Goal: Information Seeking & Learning: Learn about a topic

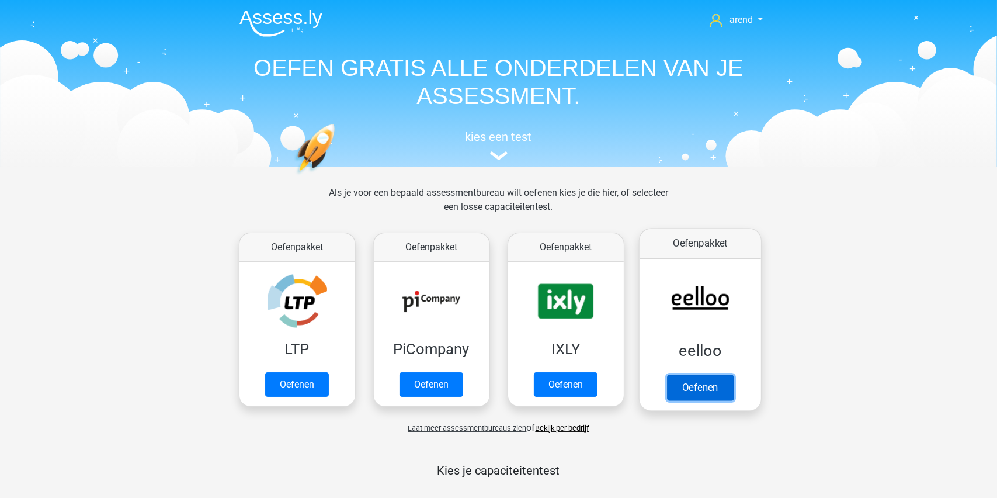
click at [695, 384] on link "Oefenen" at bounding box center [699, 387] width 67 height 26
click at [700, 381] on link "Oefenen" at bounding box center [699, 387] width 67 height 26
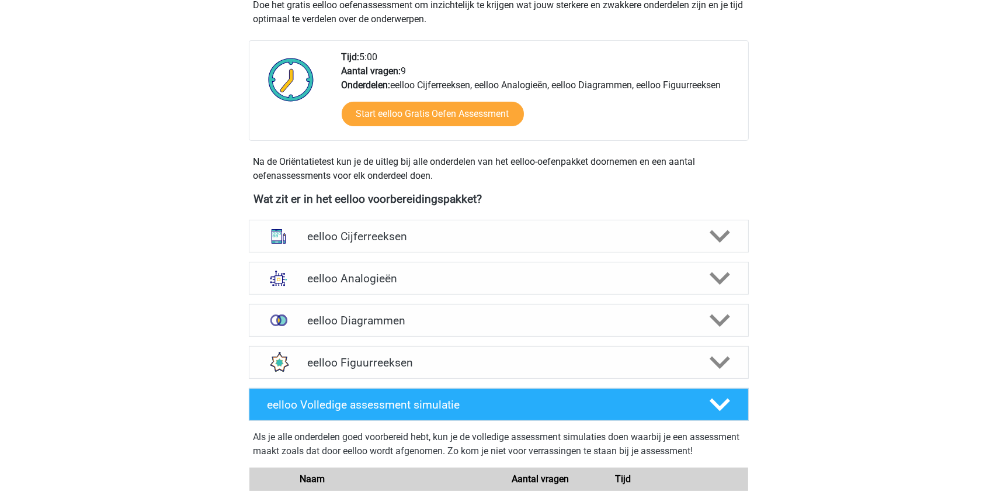
scroll to position [292, 0]
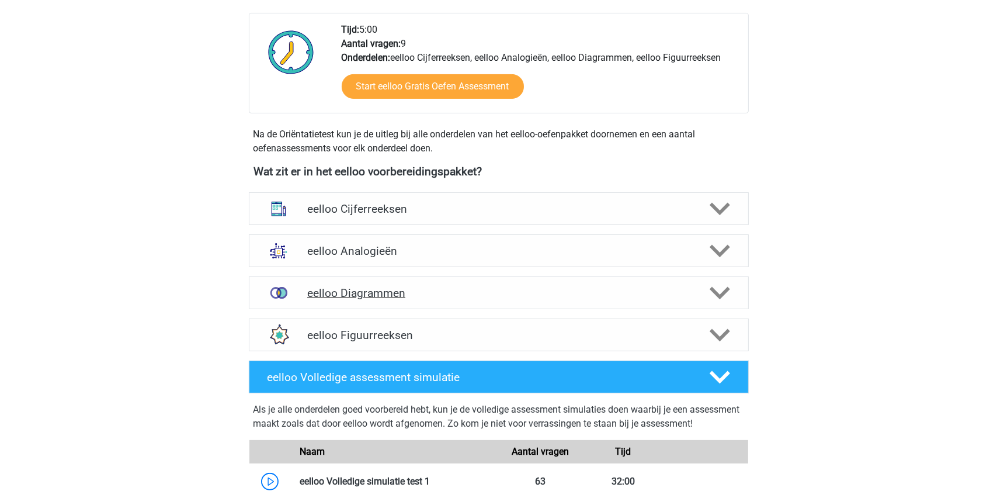
click at [357, 291] on h4 "eelloo Diagrammen" at bounding box center [498, 292] width 383 height 13
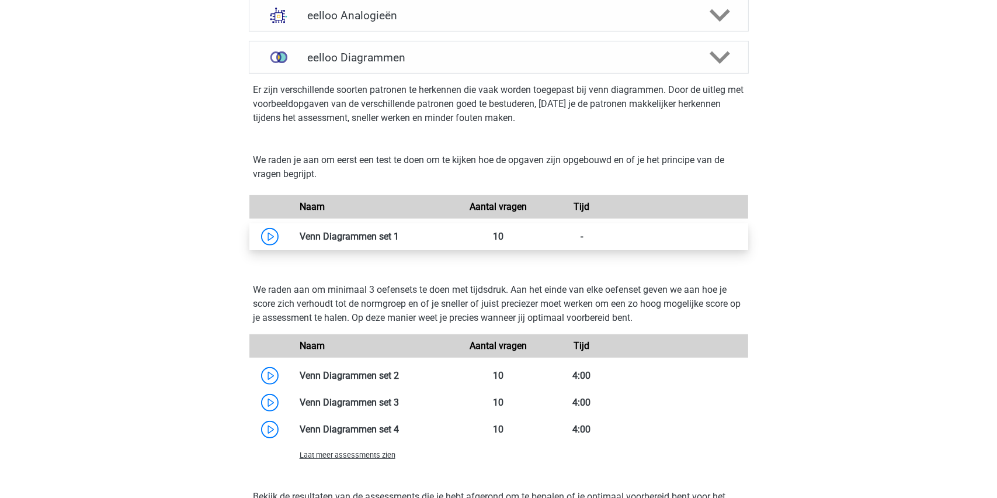
scroll to position [526, 0]
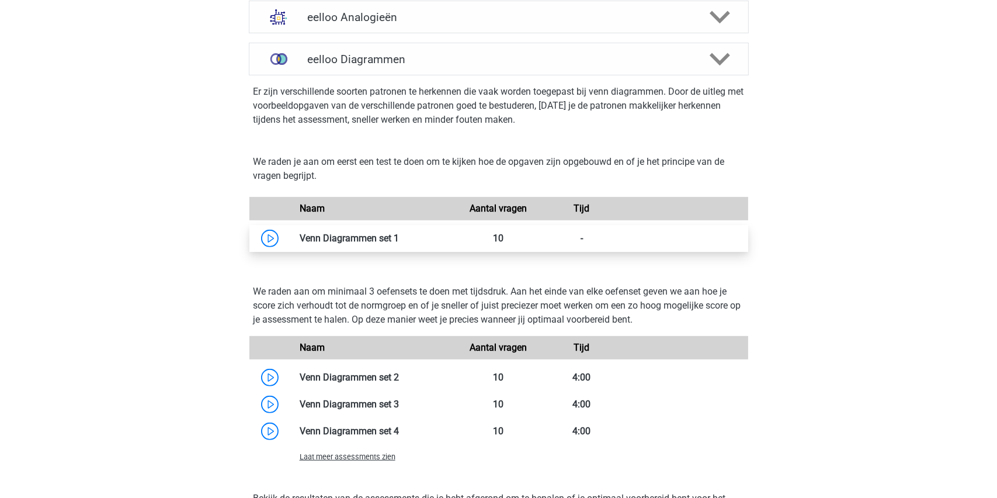
click at [399, 234] on link at bounding box center [399, 237] width 0 height 11
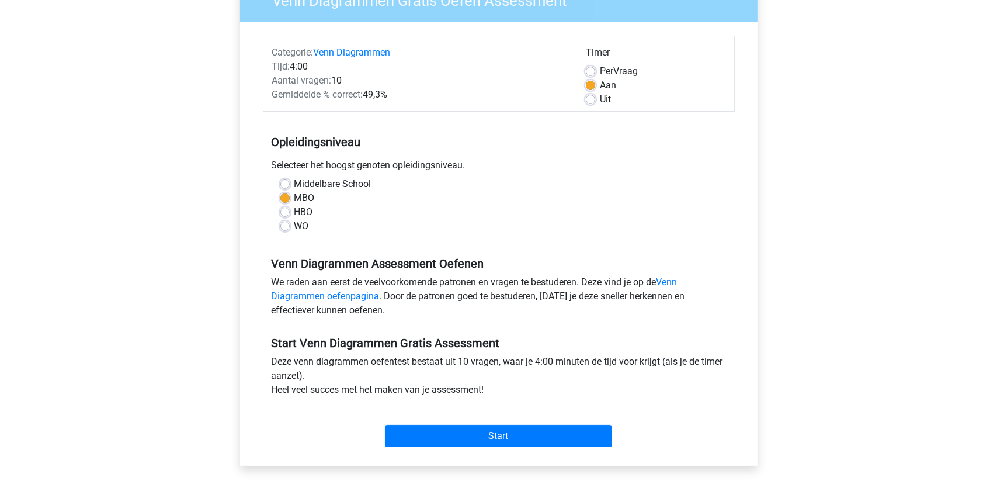
scroll to position [117, 0]
click at [495, 430] on input "Start" at bounding box center [498, 435] width 227 height 22
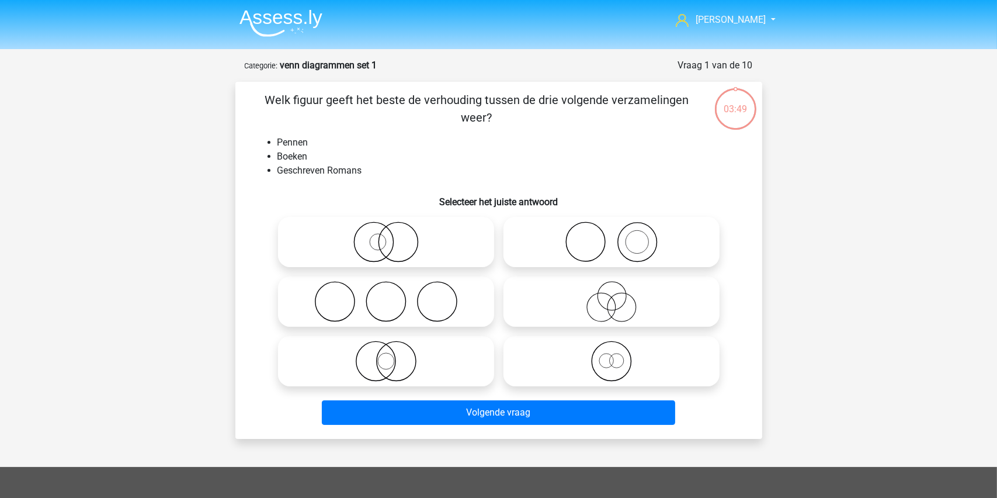
click at [611, 243] on icon at bounding box center [611, 241] width 207 height 41
click at [611, 236] on input "radio" at bounding box center [615, 232] width 8 height 8
radio input "true"
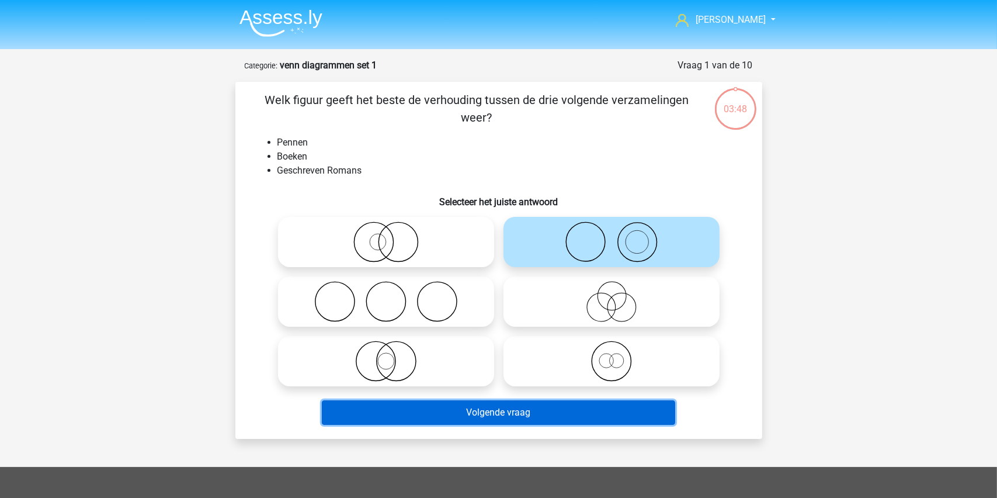
click at [476, 411] on button "Volgende vraag" at bounding box center [498, 412] width 353 height 25
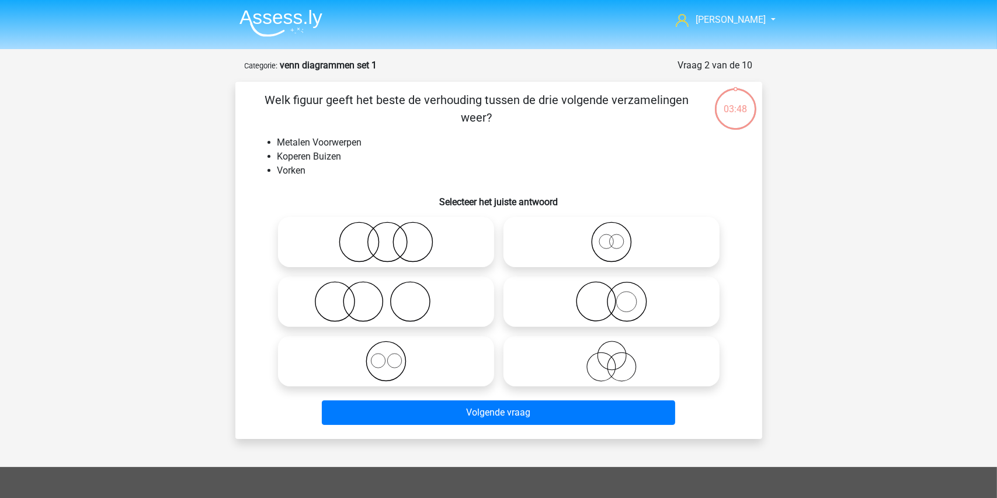
scroll to position [58, 0]
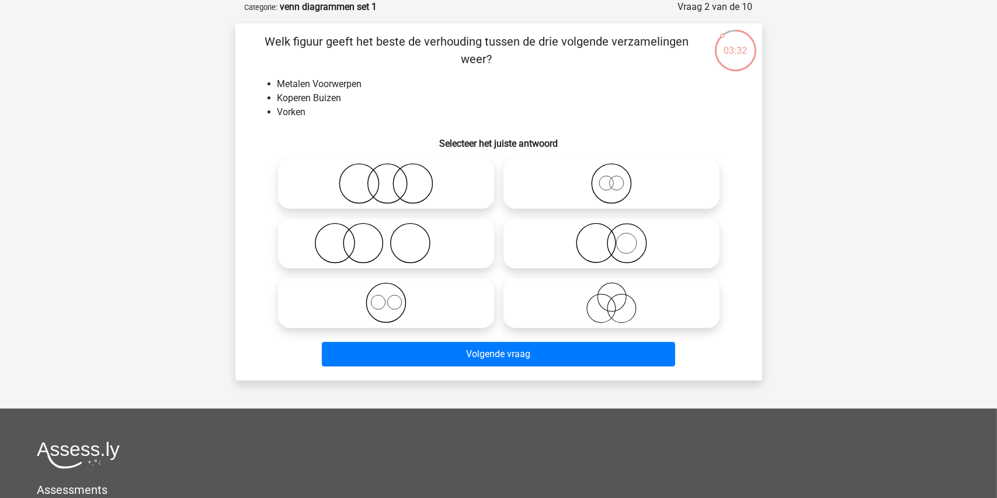
click at [366, 246] on icon at bounding box center [386, 243] width 207 height 41
click at [386, 237] on input "radio" at bounding box center [390, 234] width 8 height 8
radio input "true"
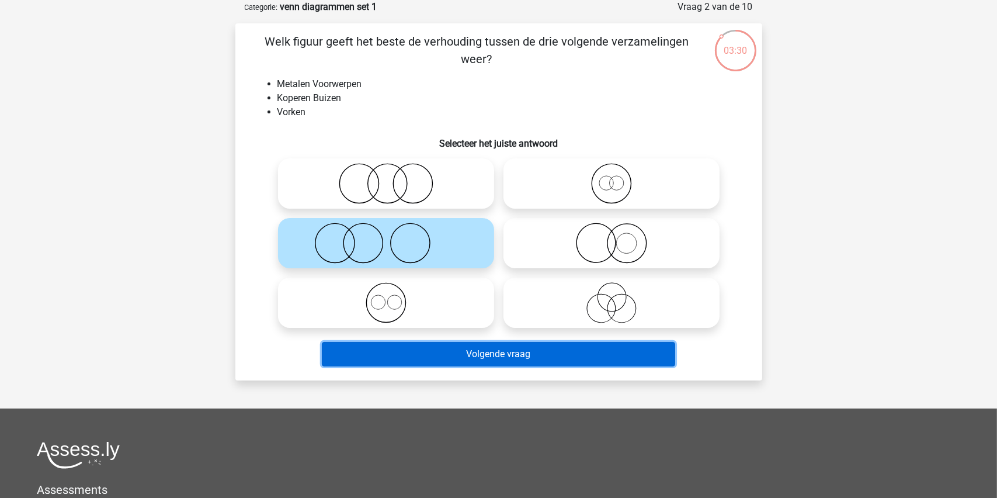
click at [481, 350] on button "Volgende vraag" at bounding box center [498, 354] width 353 height 25
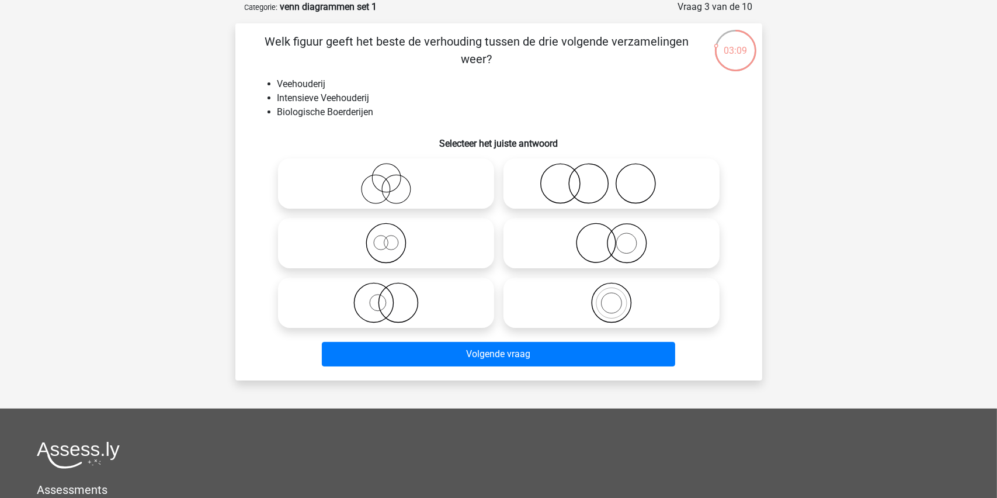
click at [619, 246] on icon at bounding box center [611, 243] width 207 height 41
click at [619, 237] on input "radio" at bounding box center [615, 234] width 8 height 8
radio input "true"
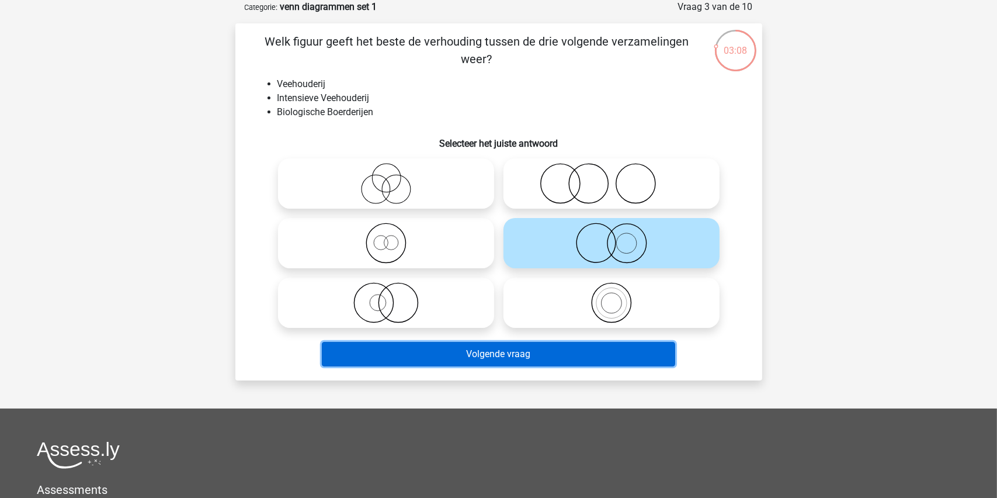
click at [474, 348] on button "Volgende vraag" at bounding box center [498, 354] width 353 height 25
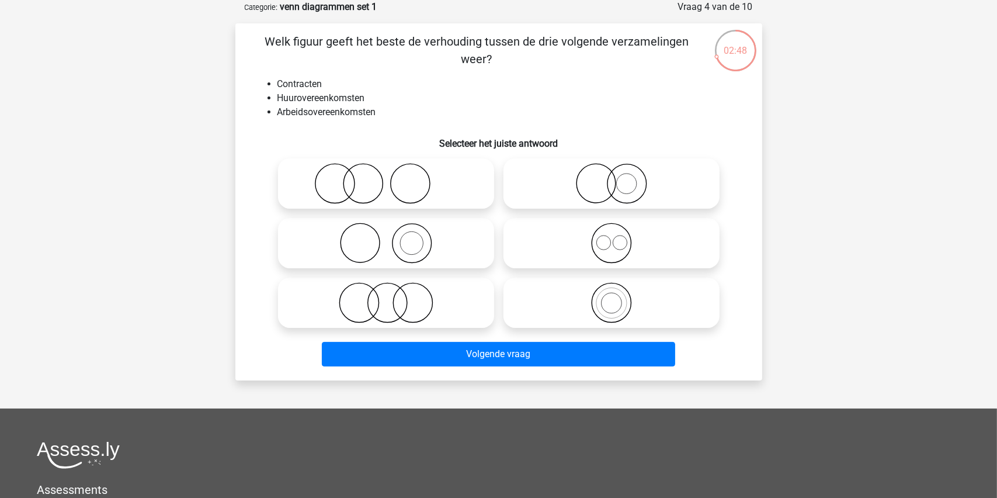
click at [611, 245] on icon at bounding box center [611, 243] width 207 height 41
click at [611, 237] on input "radio" at bounding box center [615, 234] width 8 height 8
radio input "true"
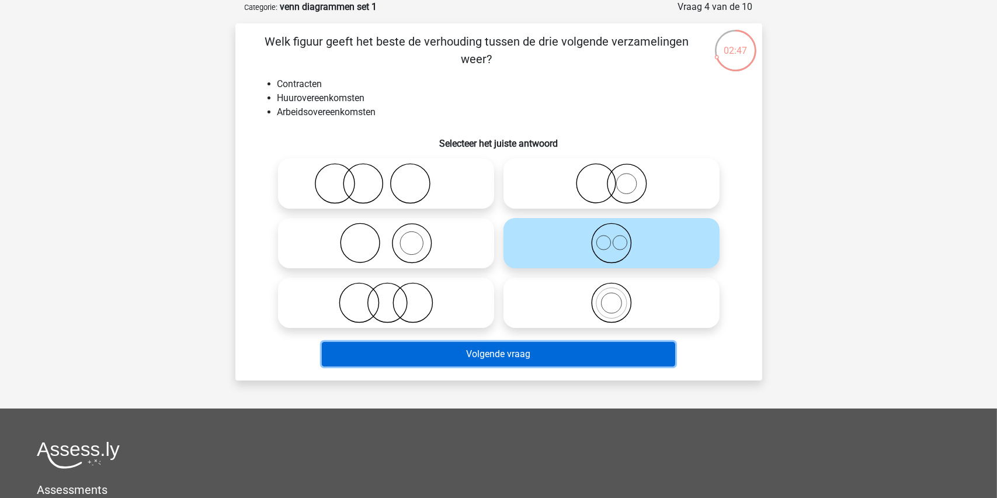
click at [501, 348] on button "Volgende vraag" at bounding box center [498, 354] width 353 height 25
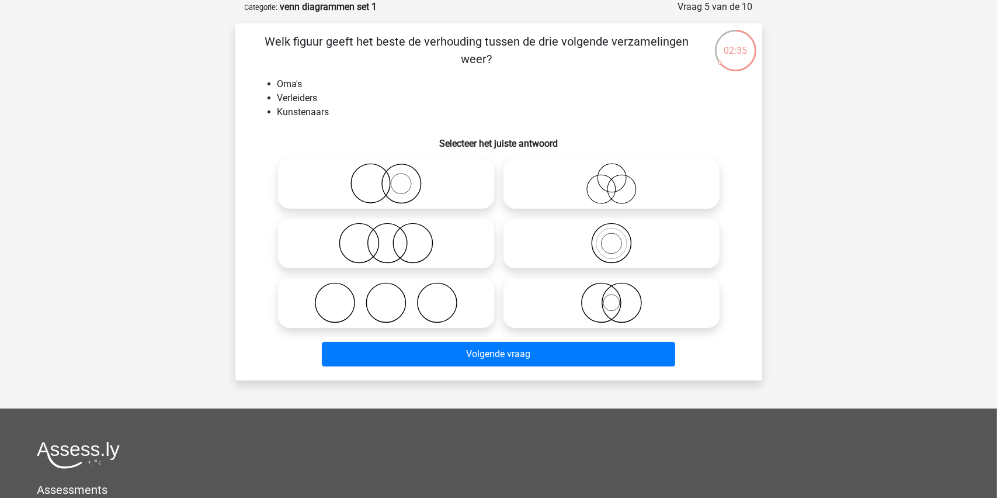
click at [610, 187] on icon at bounding box center [611, 183] width 207 height 41
click at [611, 178] on input "radio" at bounding box center [615, 174] width 8 height 8
radio input "true"
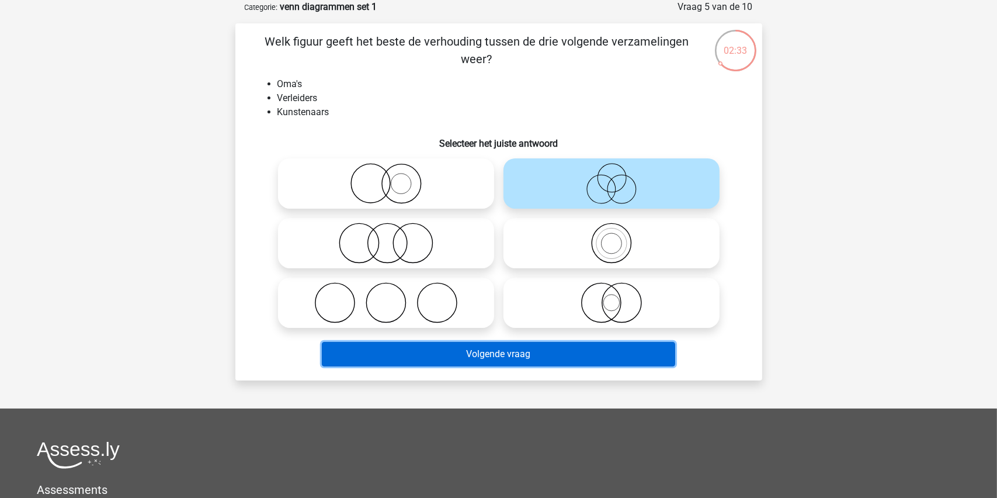
click at [484, 353] on button "Volgende vraag" at bounding box center [498, 354] width 353 height 25
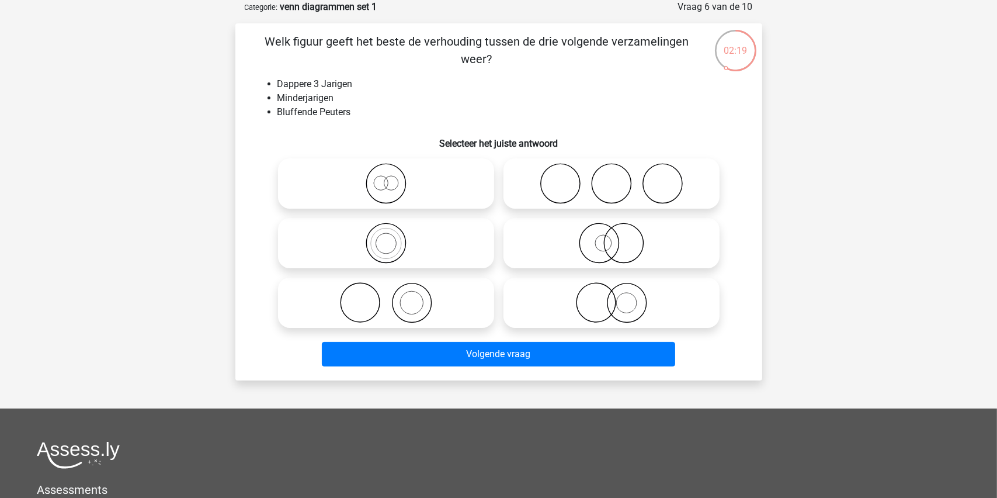
click at [382, 182] on icon at bounding box center [386, 183] width 207 height 41
click at [386, 178] on input "radio" at bounding box center [390, 174] width 8 height 8
radio input "true"
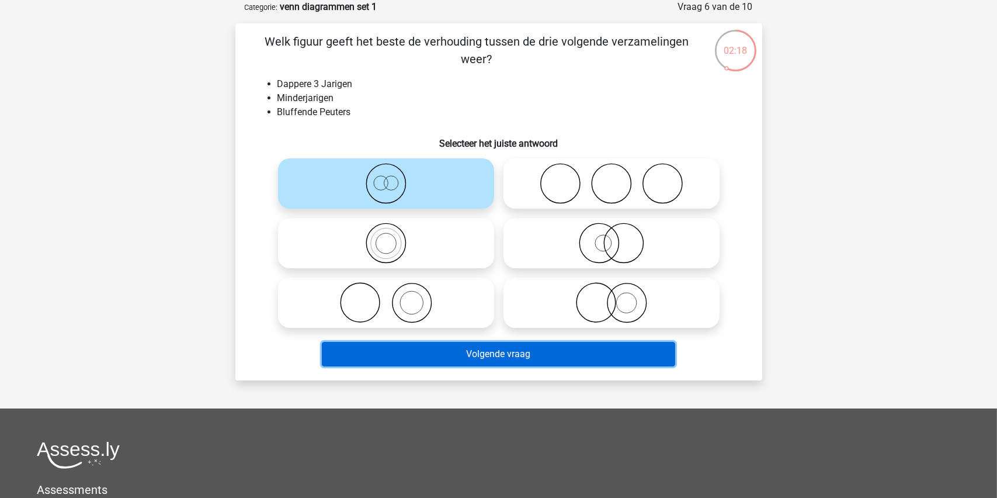
click at [477, 350] on button "Volgende vraag" at bounding box center [498, 354] width 353 height 25
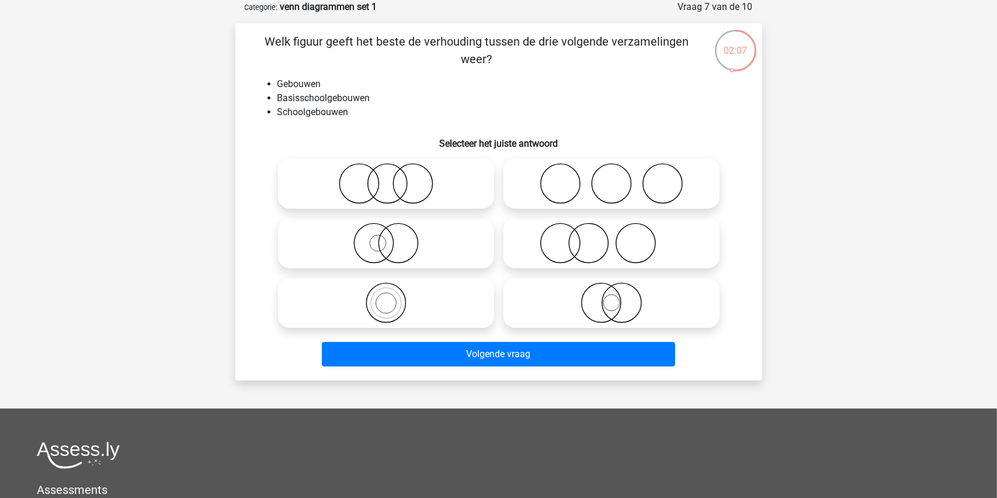
click at [609, 306] on icon at bounding box center [611, 302] width 207 height 41
click at [611, 297] on input "radio" at bounding box center [615, 293] width 8 height 8
radio input "true"
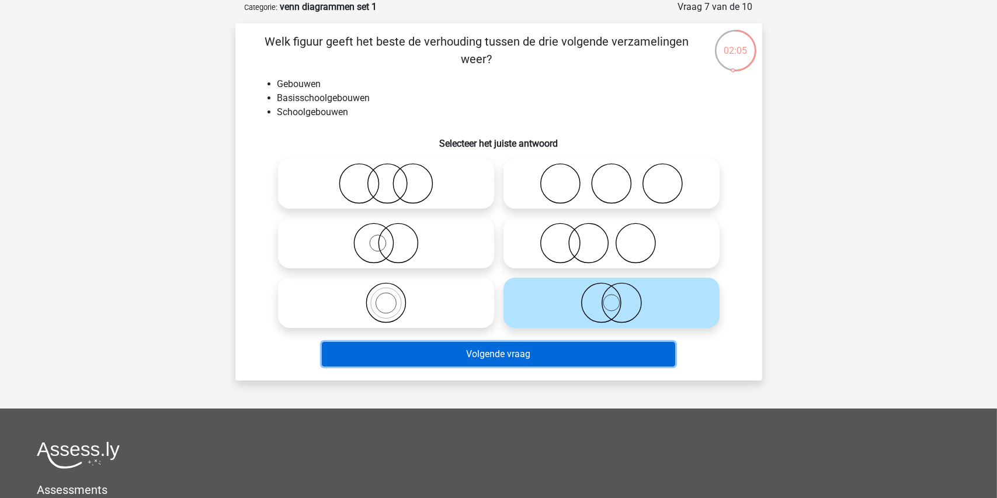
click at [508, 350] on button "Volgende vraag" at bounding box center [498, 354] width 353 height 25
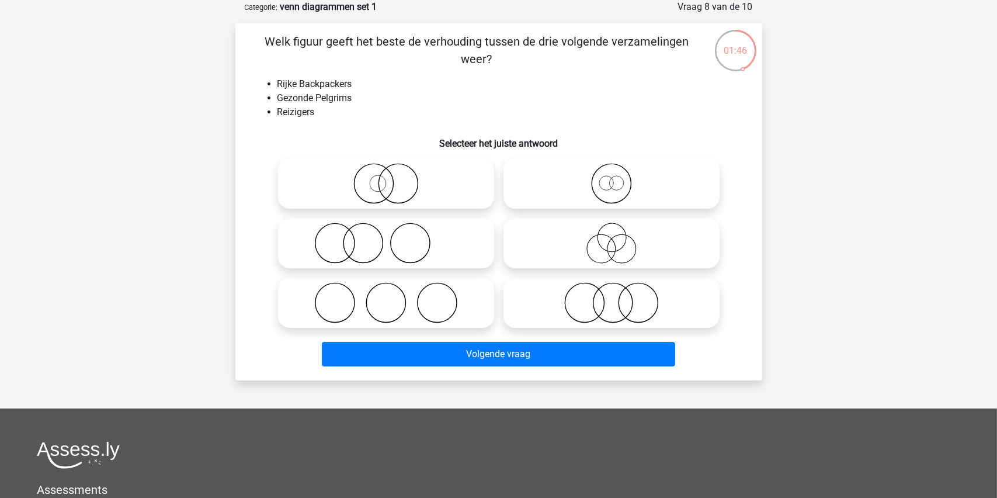
click at [609, 307] on icon at bounding box center [611, 302] width 207 height 41
click at [611, 297] on input "radio" at bounding box center [615, 293] width 8 height 8
radio input "true"
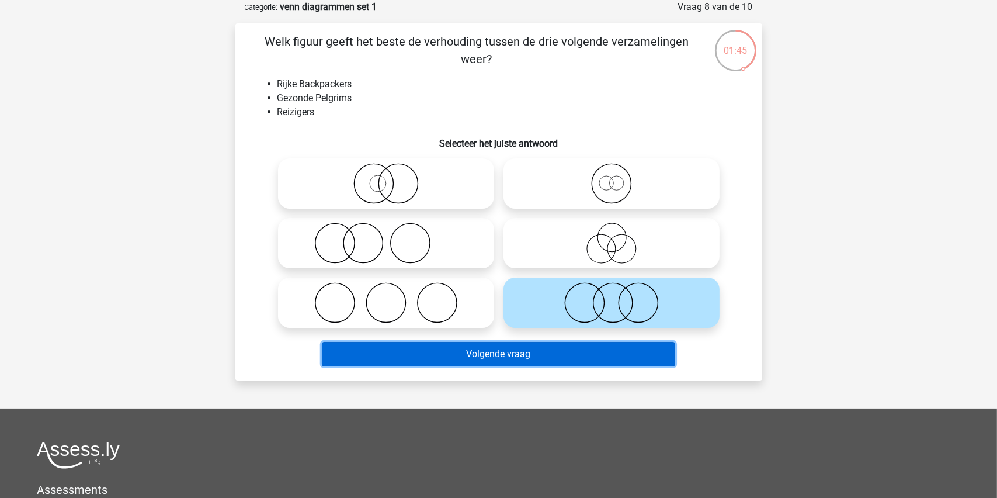
click at [504, 351] on button "Volgende vraag" at bounding box center [498, 354] width 353 height 25
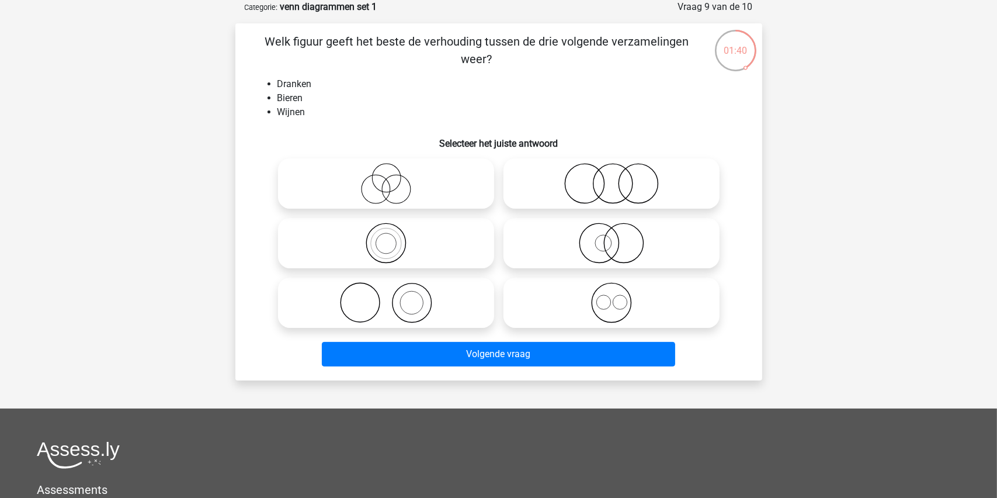
click at [612, 305] on icon at bounding box center [611, 302] width 207 height 41
click at [612, 297] on input "radio" at bounding box center [615, 293] width 8 height 8
radio input "true"
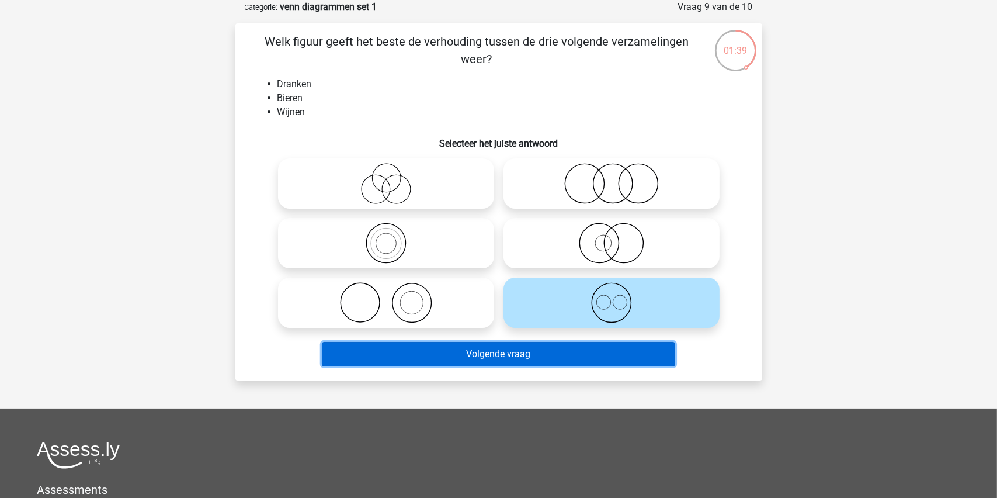
click at [482, 349] on button "Volgende vraag" at bounding box center [498, 354] width 353 height 25
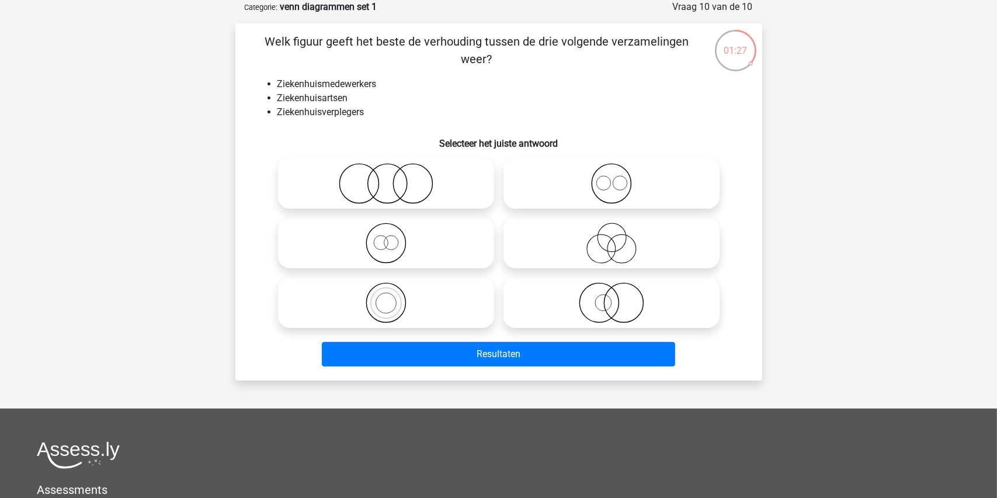
click at [608, 185] on icon at bounding box center [611, 183] width 207 height 41
click at [611, 178] on input "radio" at bounding box center [615, 174] width 8 height 8
radio input "true"
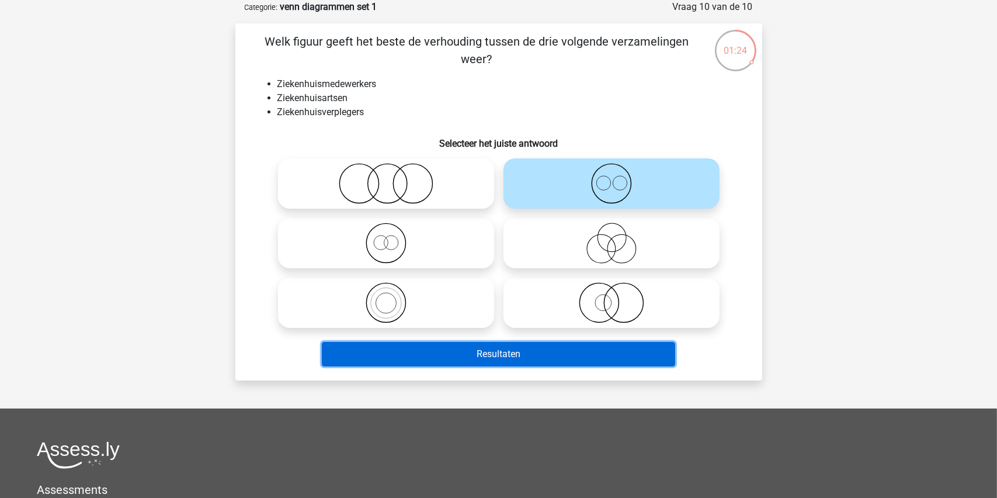
click at [495, 360] on button "Resultaten" at bounding box center [498, 354] width 353 height 25
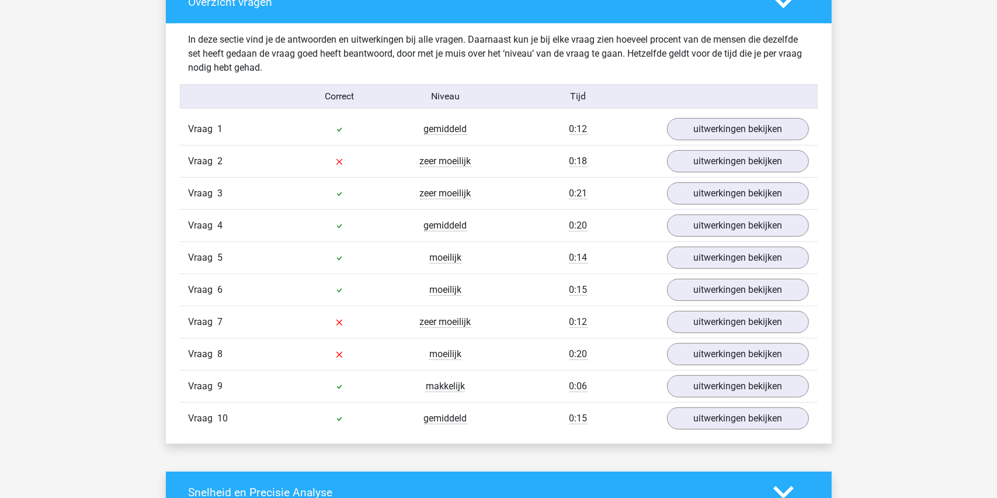
scroll to position [584, 0]
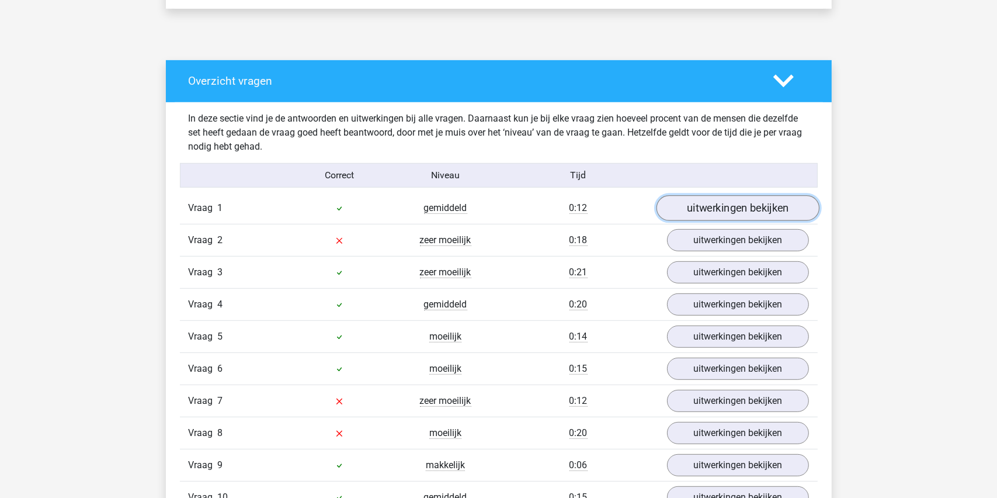
click at [722, 204] on link "uitwerkingen bekijken" at bounding box center [737, 208] width 163 height 26
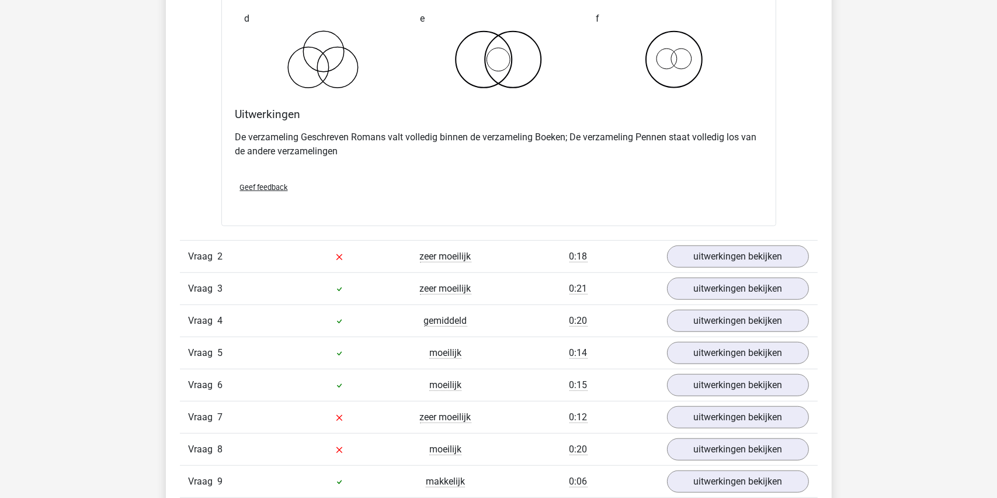
scroll to position [1051, 0]
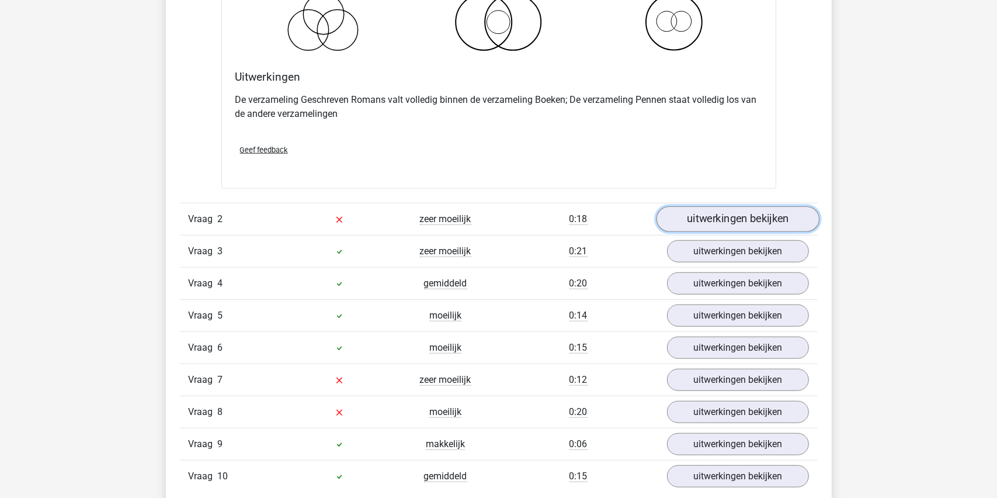
click at [734, 217] on link "uitwerkingen bekijken" at bounding box center [737, 219] width 163 height 26
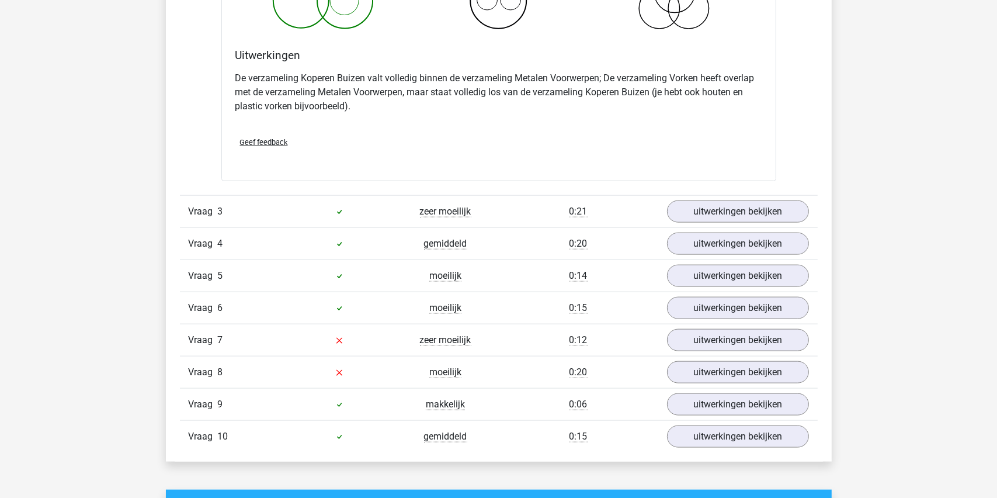
scroll to position [1577, 0]
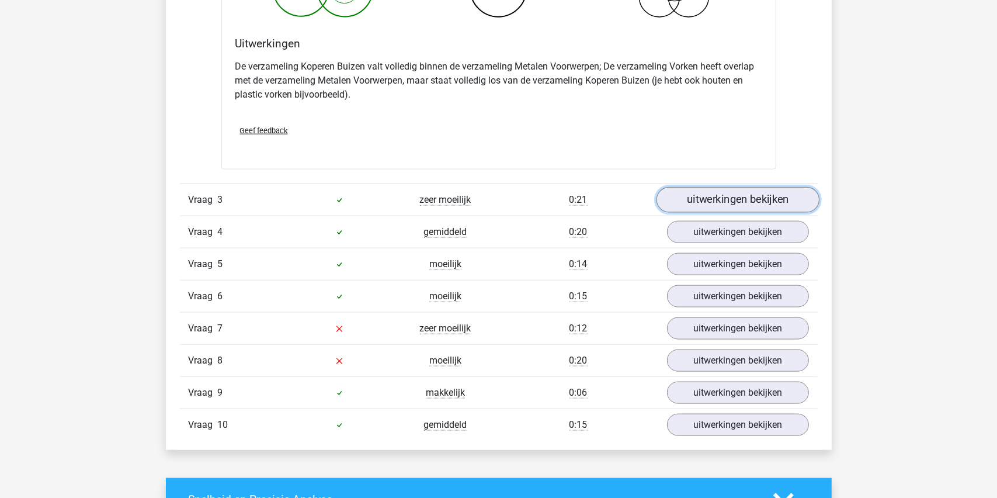
click at [742, 201] on link "uitwerkingen bekijken" at bounding box center [737, 200] width 163 height 26
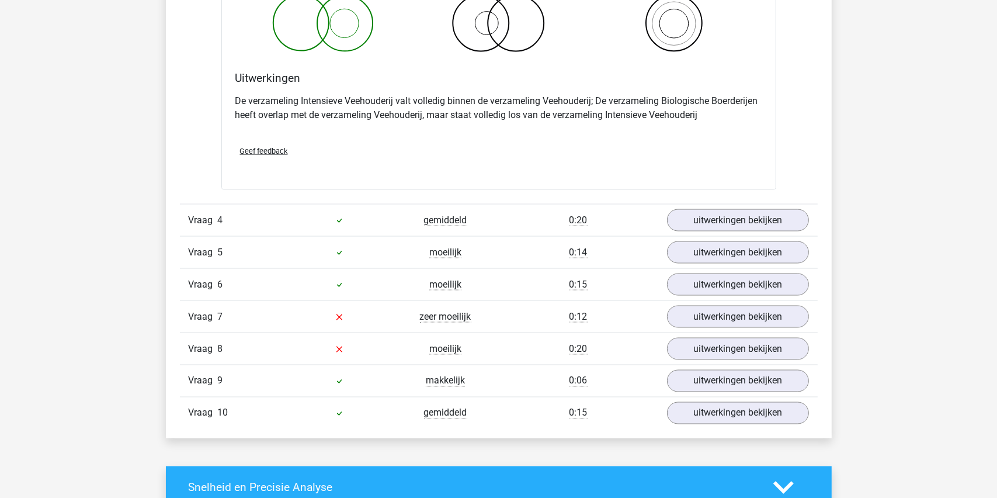
scroll to position [2044, 0]
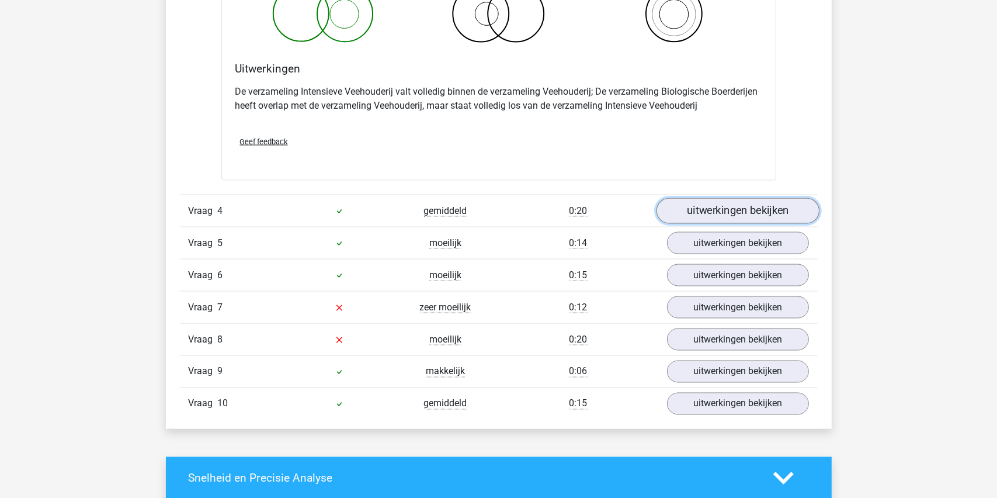
click at [735, 211] on link "uitwerkingen bekijken" at bounding box center [737, 212] width 163 height 26
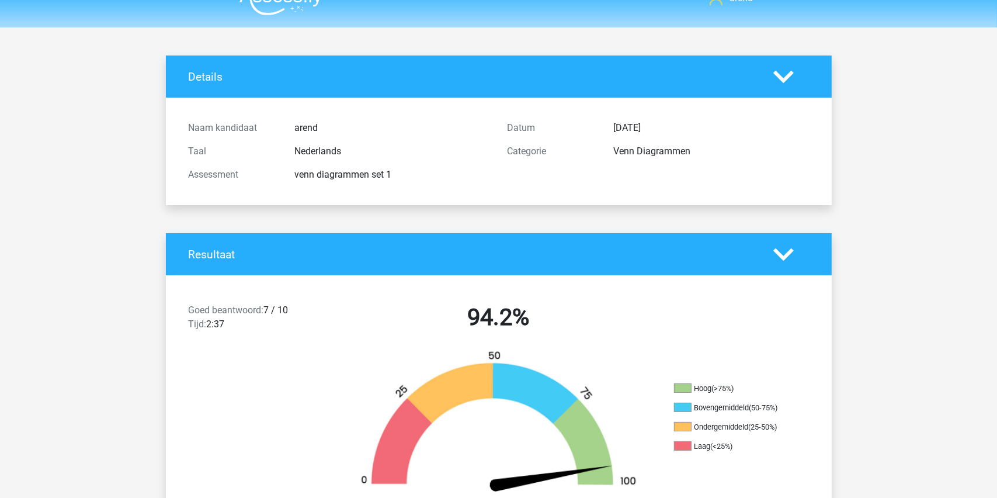
scroll to position [0, 0]
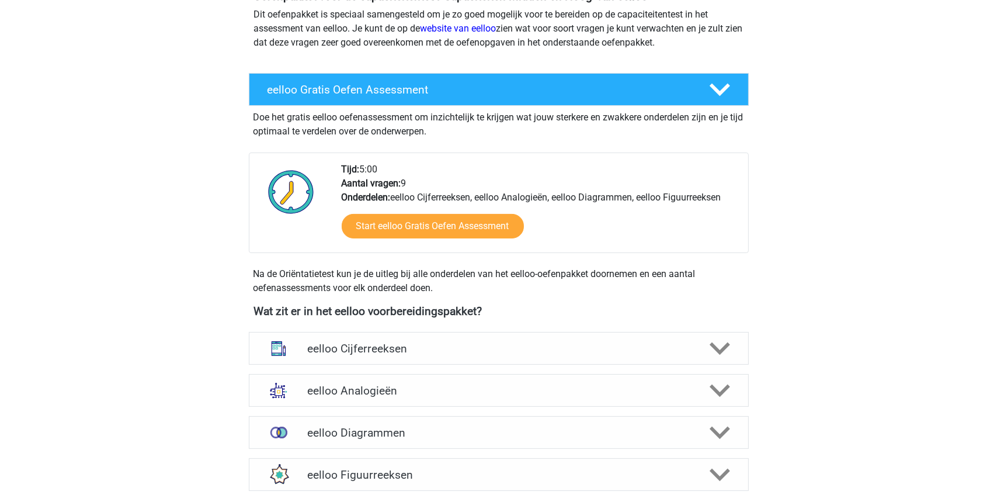
scroll to position [234, 0]
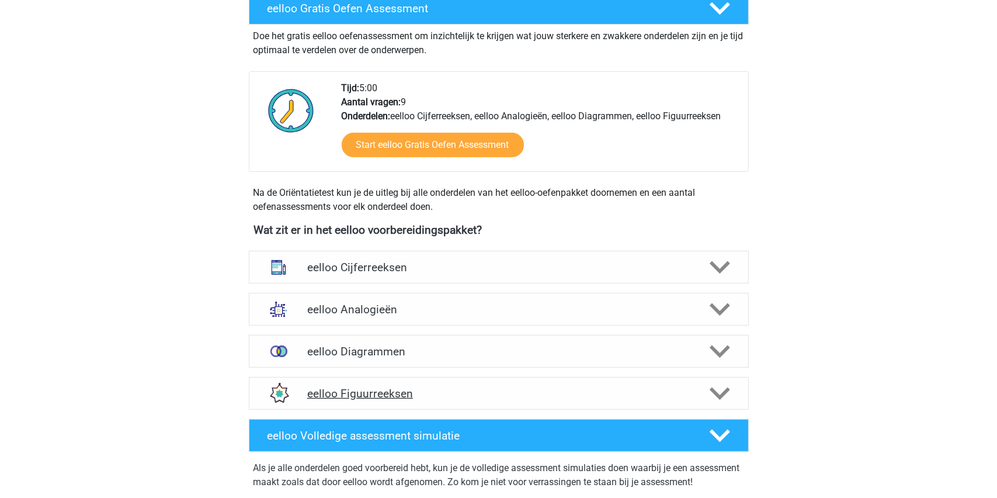
click at [363, 388] on h4 "eelloo Figuurreeksen" at bounding box center [498, 393] width 383 height 13
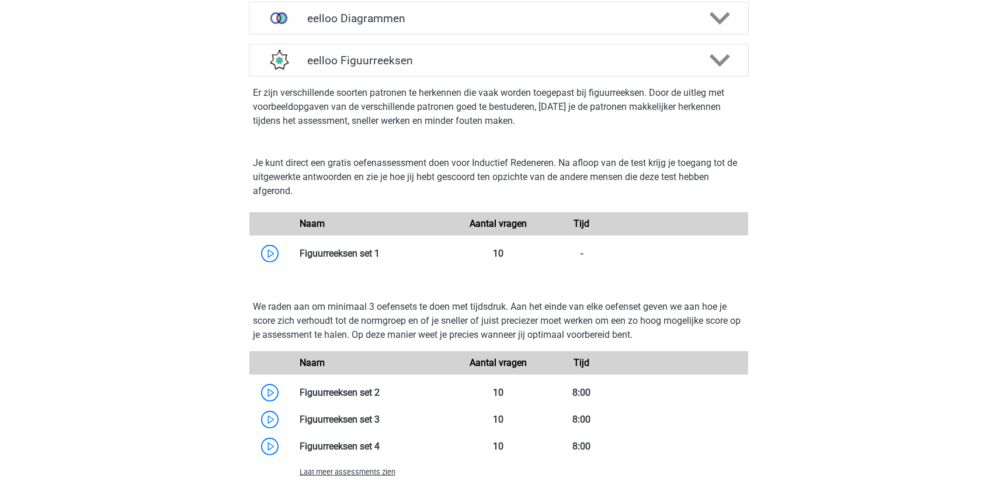
scroll to position [584, 0]
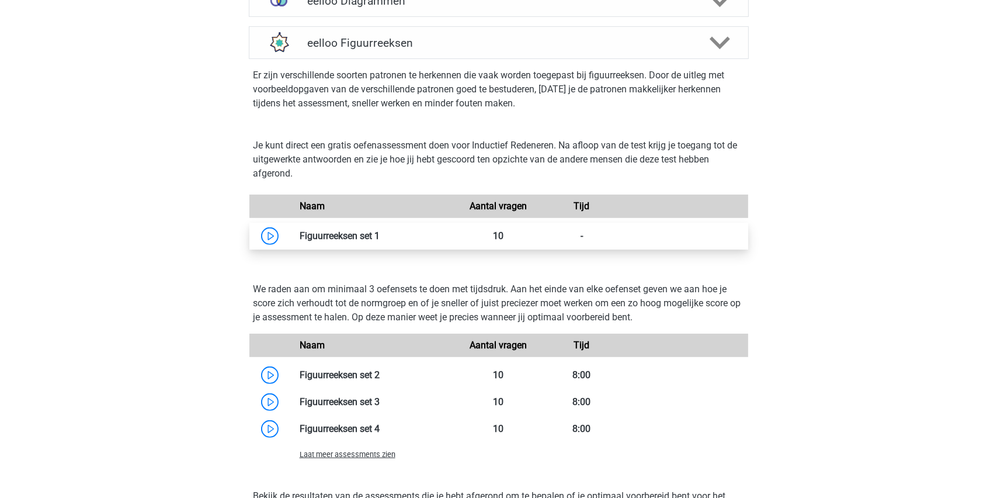
click at [380, 238] on link at bounding box center [380, 235] width 0 height 11
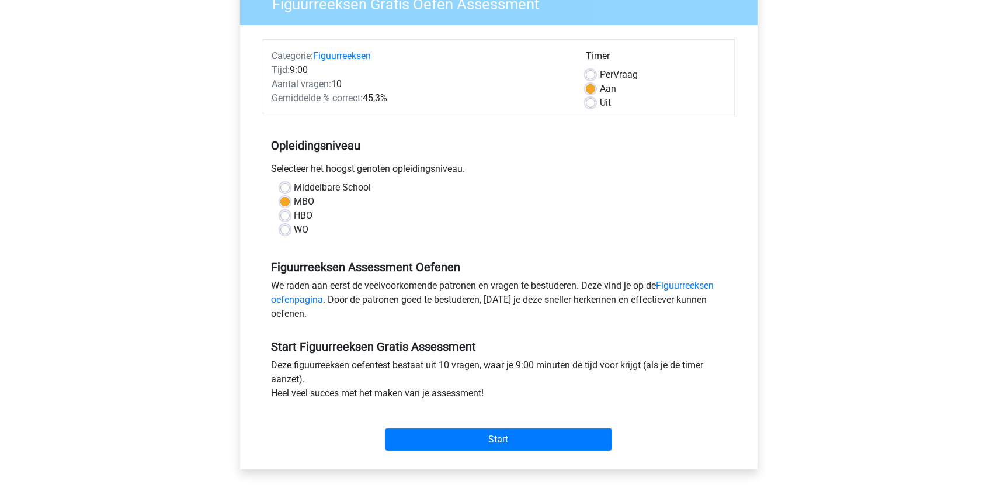
scroll to position [117, 0]
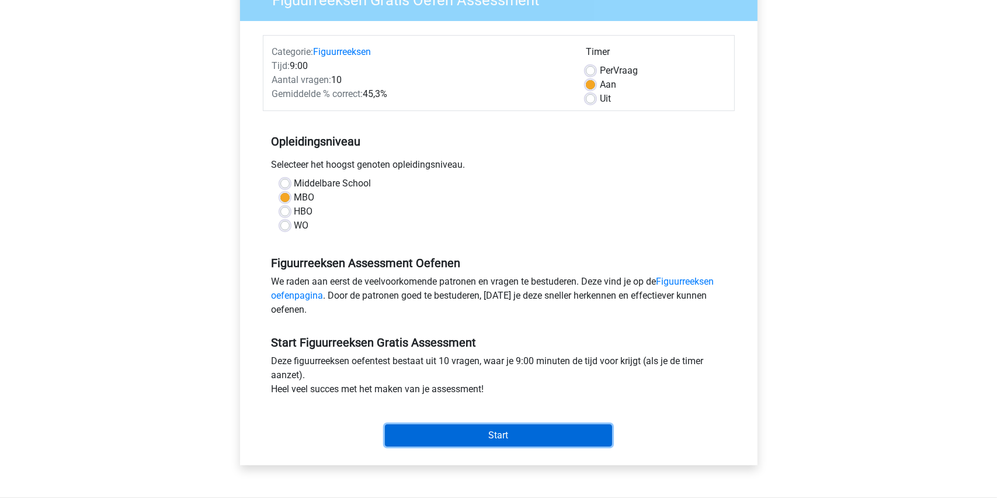
click at [494, 429] on input "Start" at bounding box center [498, 435] width 227 height 22
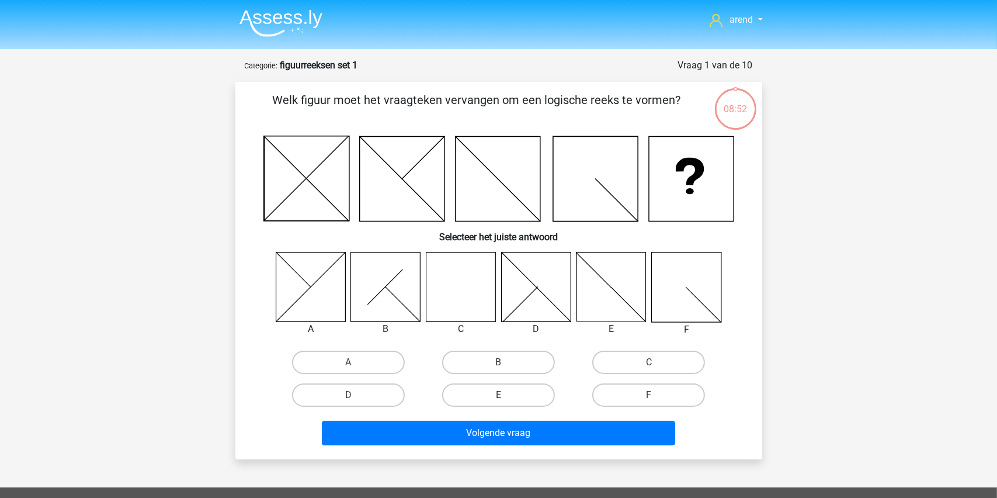
click at [457, 285] on icon at bounding box center [461, 287] width 70 height 70
click at [641, 360] on label "C" at bounding box center [648, 361] width 113 height 23
click at [649, 362] on input "C" at bounding box center [653, 366] width 8 height 8
radio input "true"
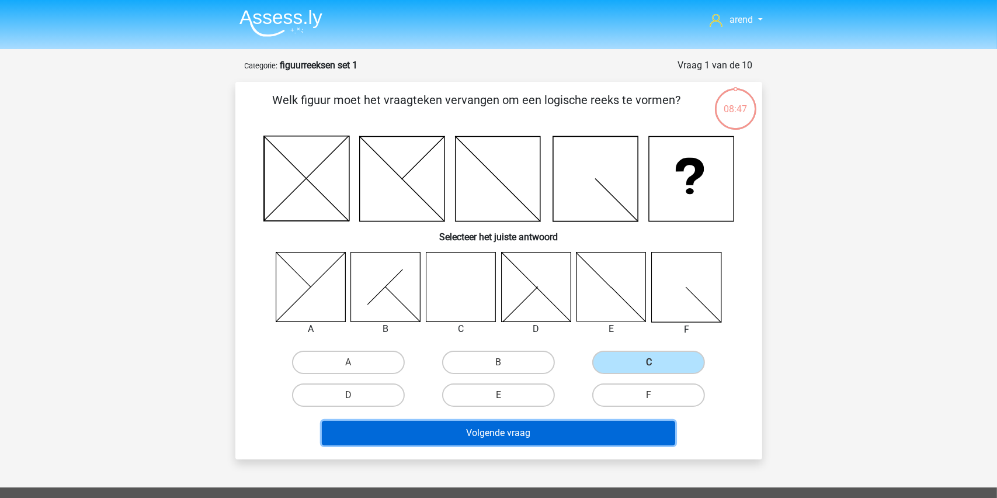
click at [489, 430] on button "Volgende vraag" at bounding box center [498, 433] width 353 height 25
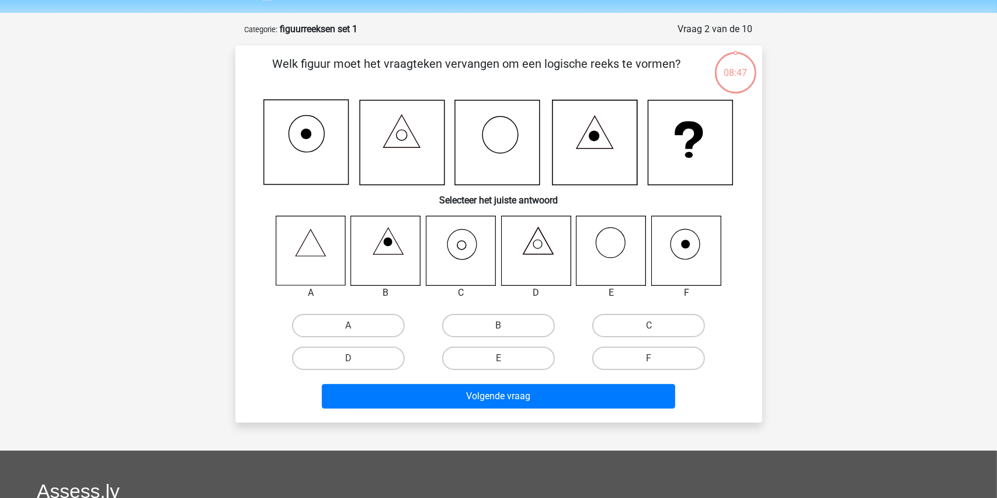
scroll to position [58, 0]
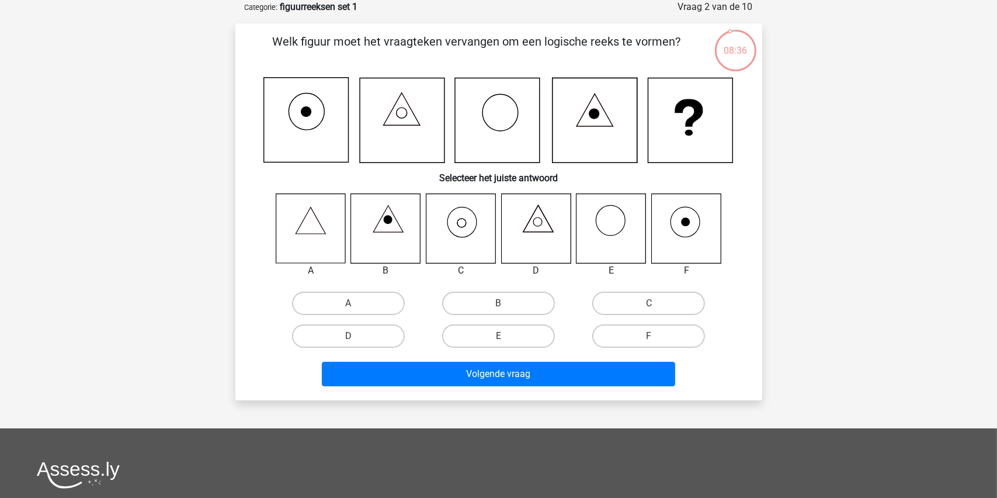
click at [463, 226] on icon at bounding box center [461, 228] width 70 height 70
click at [634, 297] on label "C" at bounding box center [648, 302] width 113 height 23
click at [649, 303] on input "C" at bounding box center [653, 307] width 8 height 8
radio input "true"
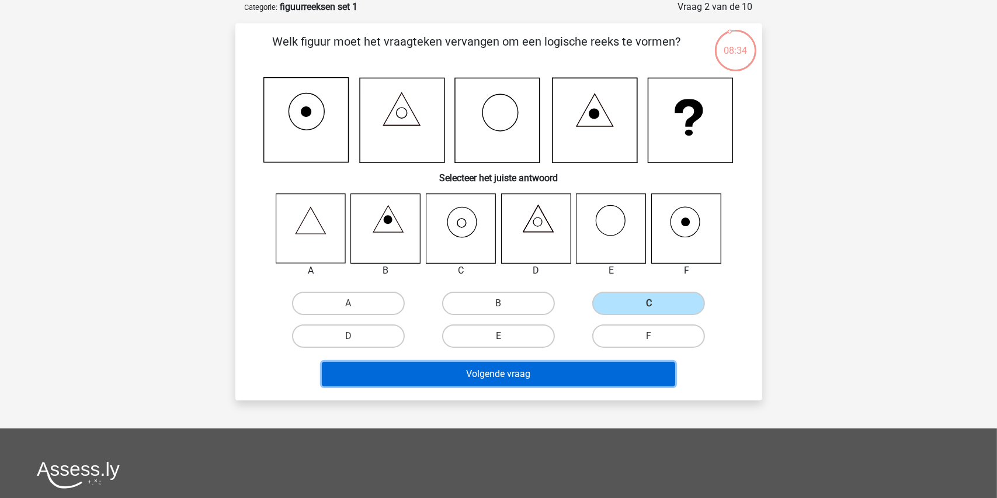
click at [495, 371] on button "Volgende vraag" at bounding box center [498, 374] width 353 height 25
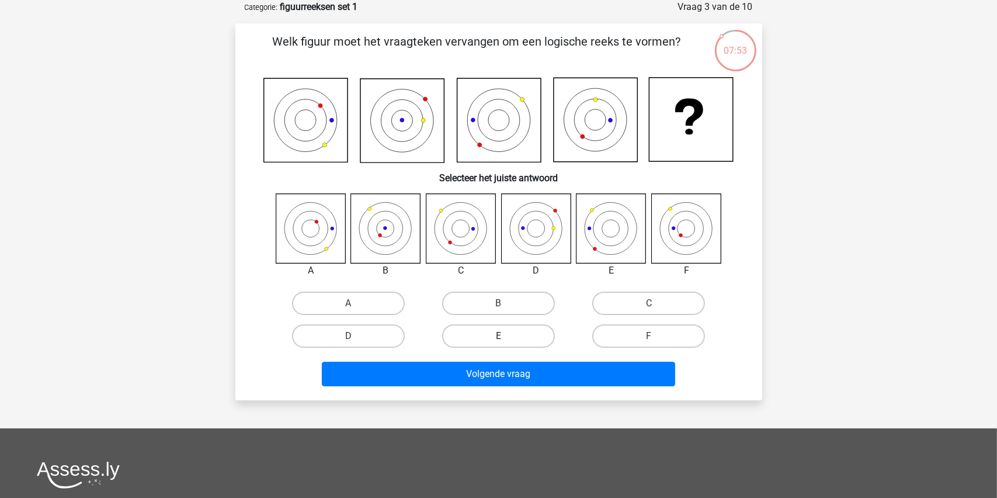
click at [496, 335] on label "E" at bounding box center [498, 335] width 113 height 23
click at [498, 336] on input "E" at bounding box center [502, 340] width 8 height 8
radio input "true"
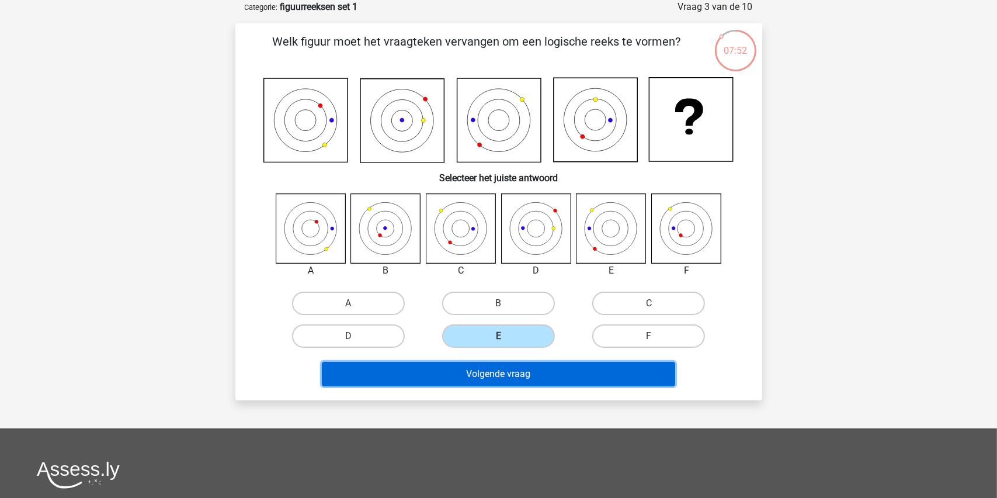
click at [491, 370] on button "Volgende vraag" at bounding box center [498, 374] width 353 height 25
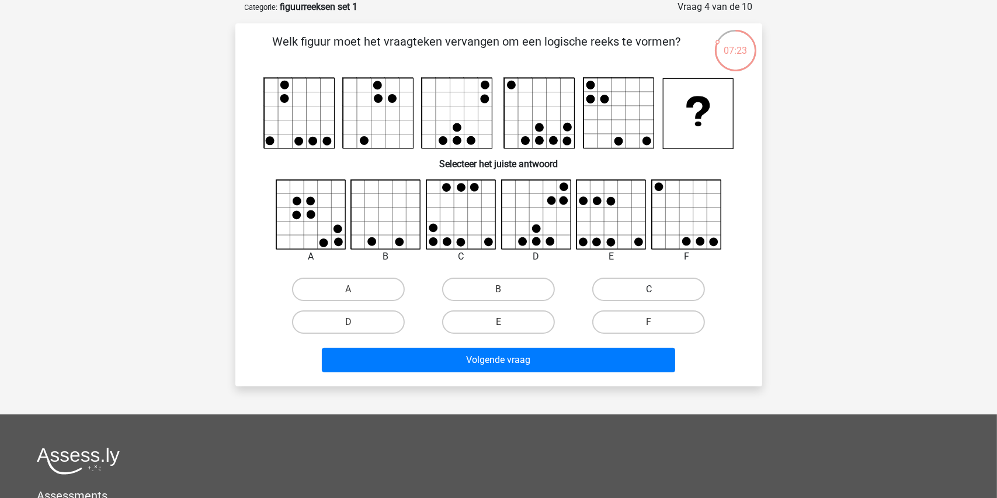
click at [627, 287] on label "C" at bounding box center [648, 288] width 113 height 23
click at [649, 289] on input "C" at bounding box center [653, 293] width 8 height 8
radio input "true"
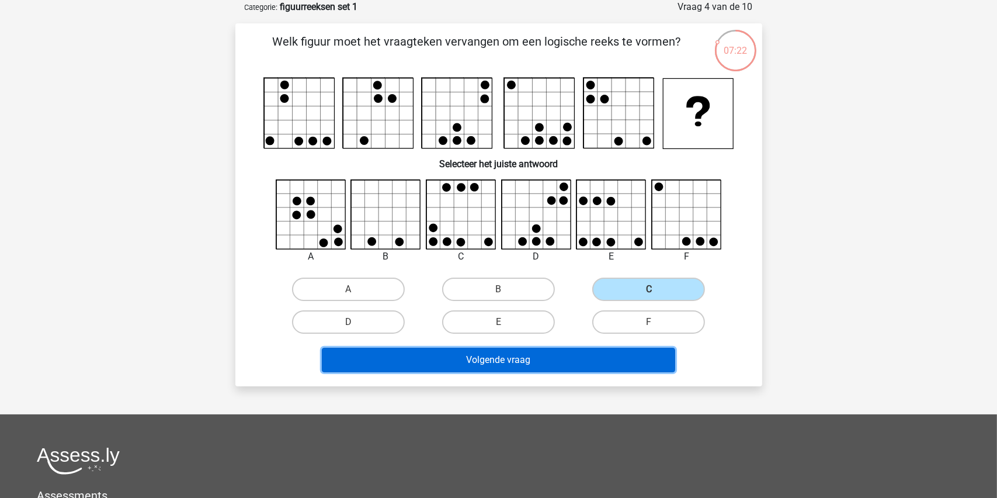
click at [487, 360] on button "Volgende vraag" at bounding box center [498, 360] width 353 height 25
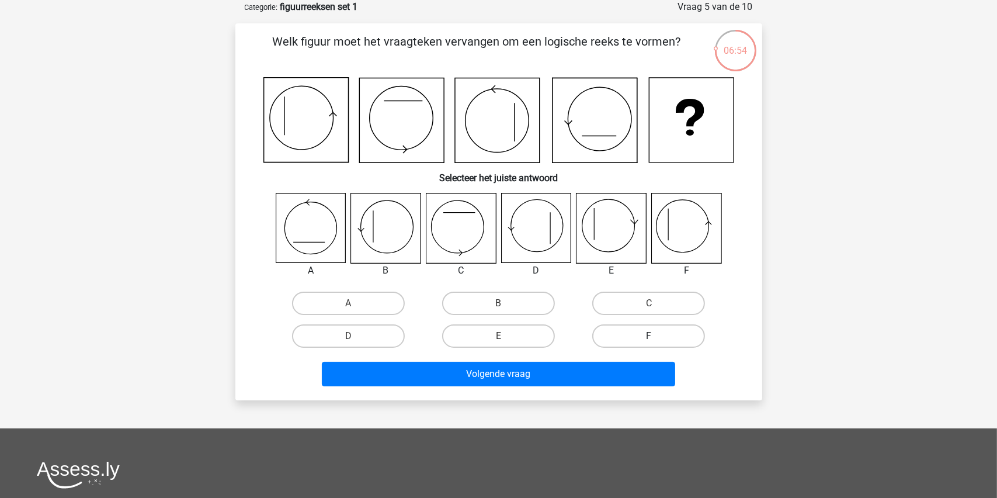
click at [645, 334] on label "F" at bounding box center [648, 335] width 113 height 23
click at [649, 336] on input "F" at bounding box center [653, 340] width 8 height 8
radio input "true"
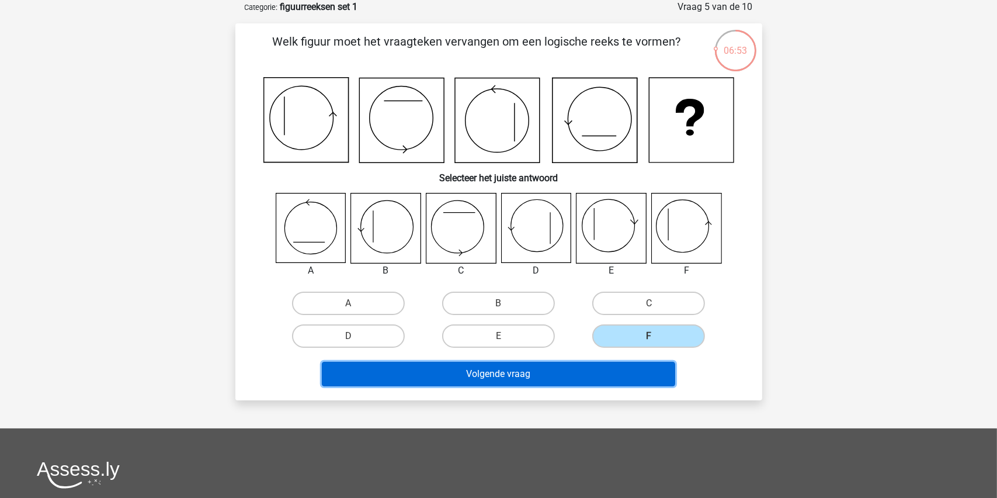
click at [489, 374] on button "Volgende vraag" at bounding box center [498, 374] width 353 height 25
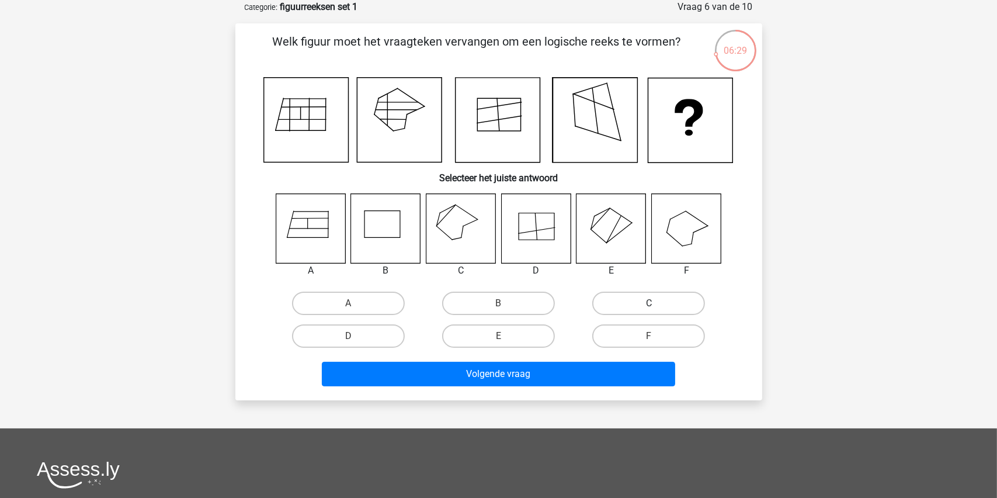
click at [636, 298] on label "C" at bounding box center [648, 302] width 113 height 23
click at [649, 303] on input "C" at bounding box center [653, 307] width 8 height 8
radio input "true"
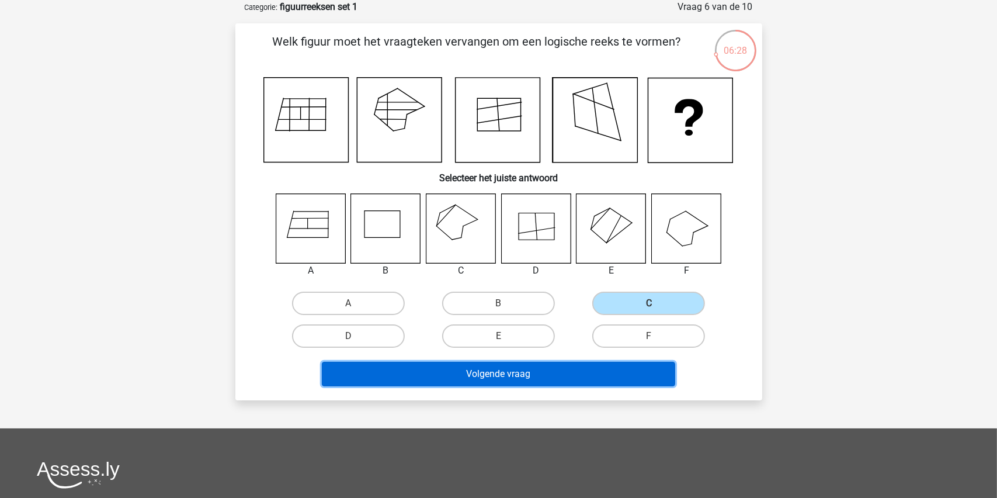
click at [497, 370] on button "Volgende vraag" at bounding box center [498, 374] width 353 height 25
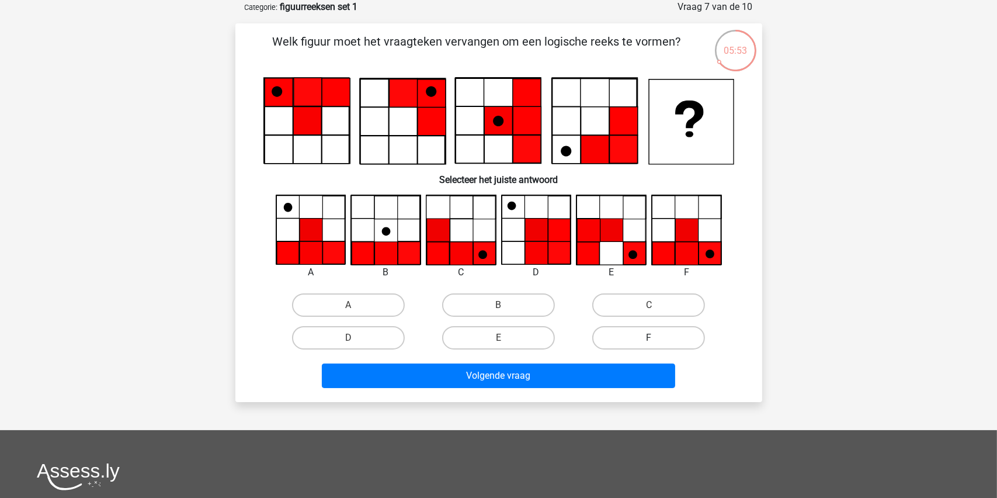
click at [647, 333] on label "F" at bounding box center [648, 337] width 113 height 23
click at [649, 338] on input "F" at bounding box center [653, 342] width 8 height 8
radio input "true"
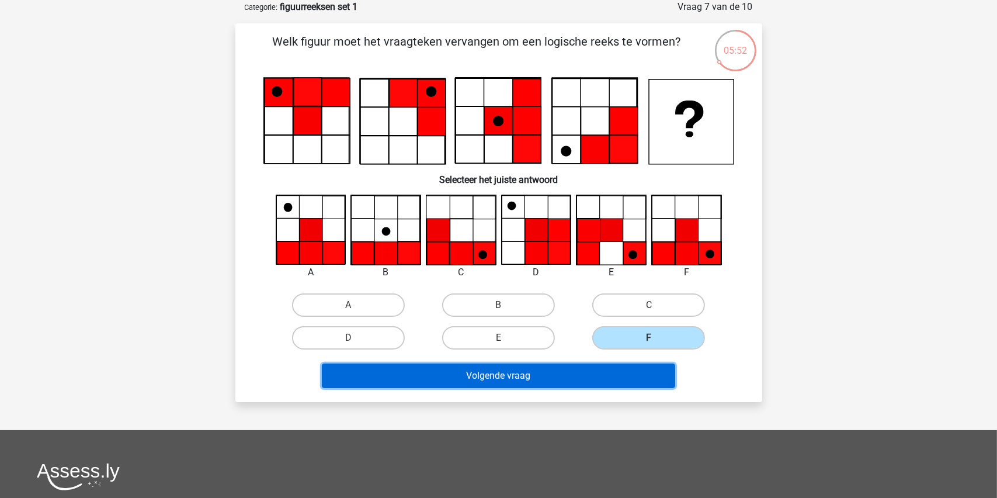
click at [492, 369] on button "Volgende vraag" at bounding box center [498, 375] width 353 height 25
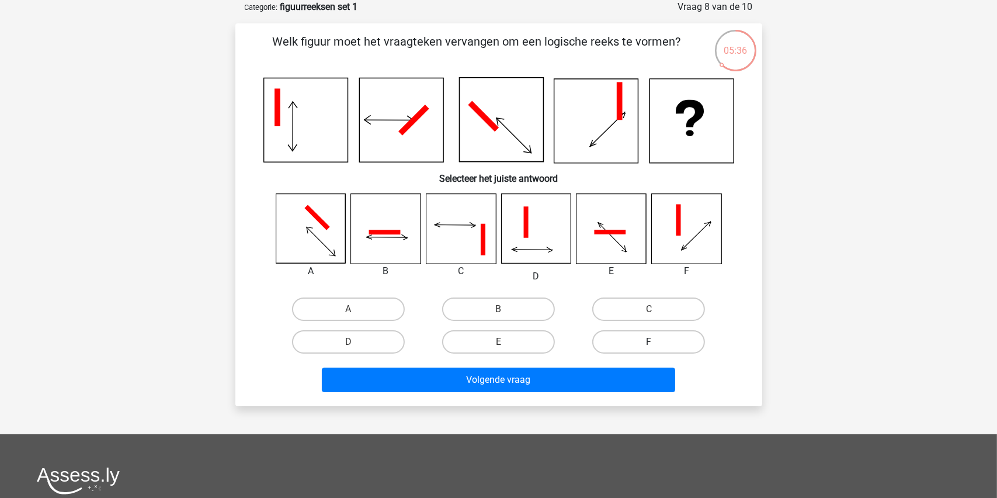
click at [645, 340] on label "F" at bounding box center [648, 341] width 113 height 23
click at [649, 342] on input "F" at bounding box center [653, 346] width 8 height 8
radio input "true"
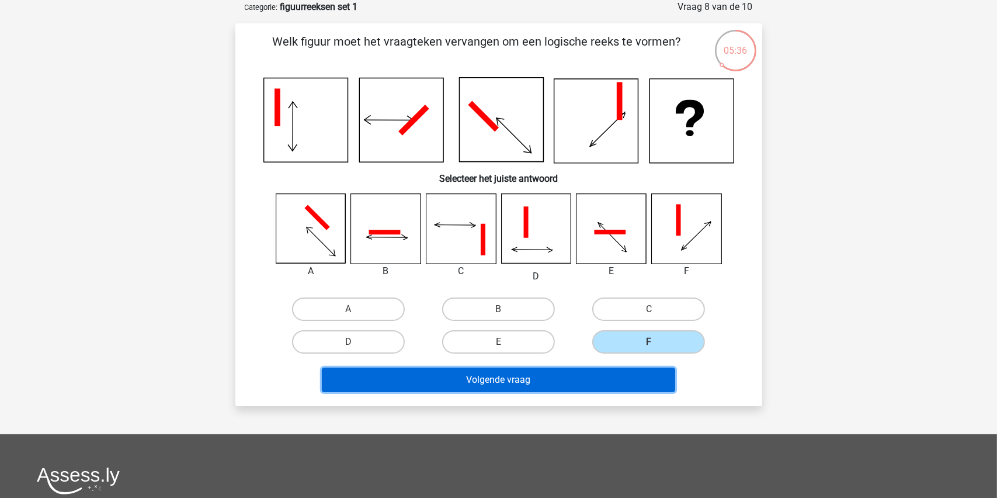
click at [510, 377] on button "Volgende vraag" at bounding box center [498, 379] width 353 height 25
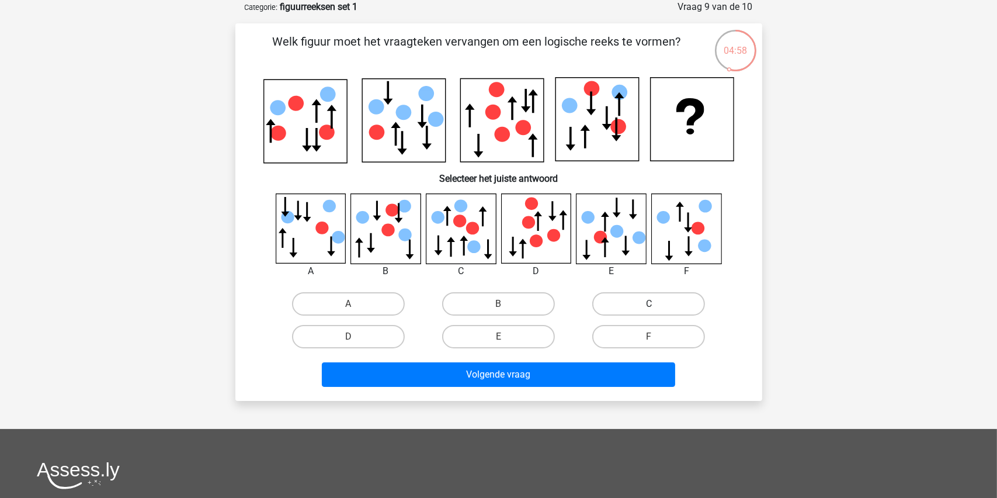
click at [629, 294] on label "C" at bounding box center [648, 303] width 113 height 23
click at [649, 304] on input "C" at bounding box center [653, 308] width 8 height 8
radio input "true"
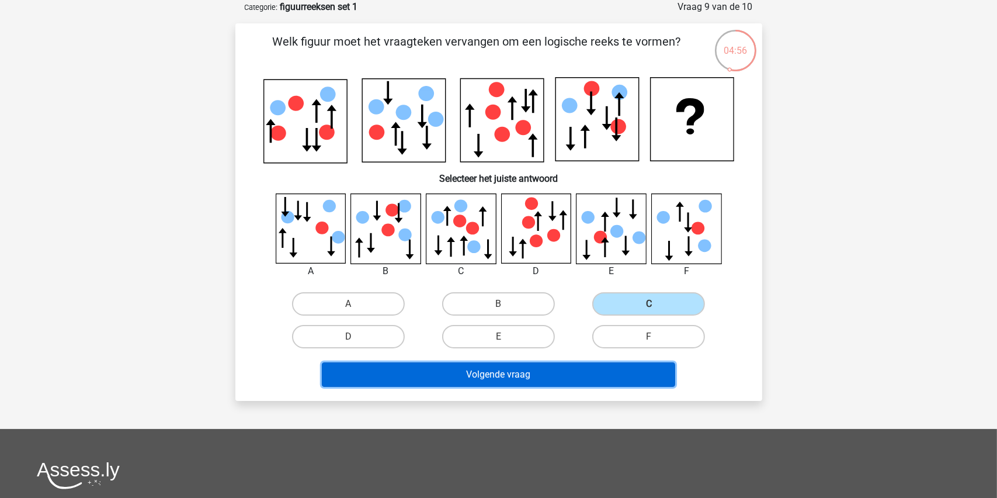
click at [480, 375] on button "Volgende vraag" at bounding box center [498, 374] width 353 height 25
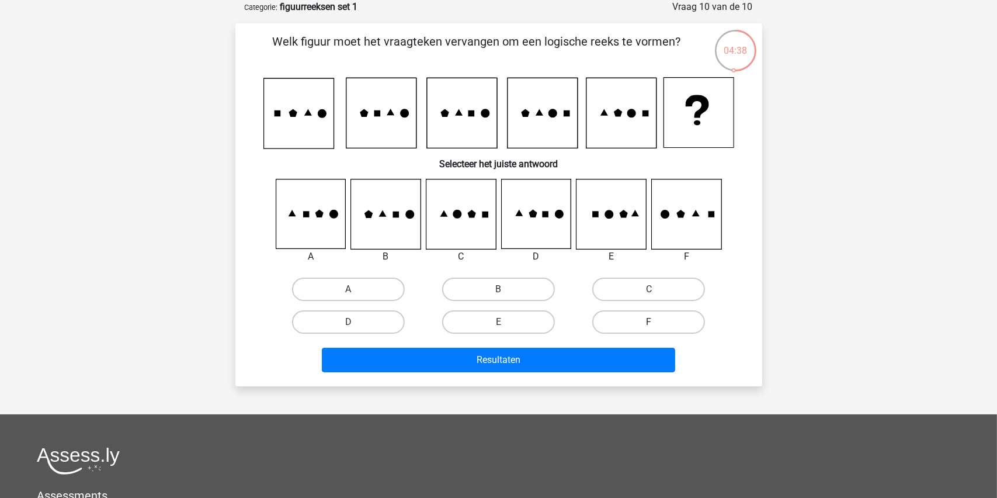
click at [647, 316] on label "F" at bounding box center [648, 321] width 113 height 23
click at [649, 322] on input "F" at bounding box center [653, 326] width 8 height 8
radio input "true"
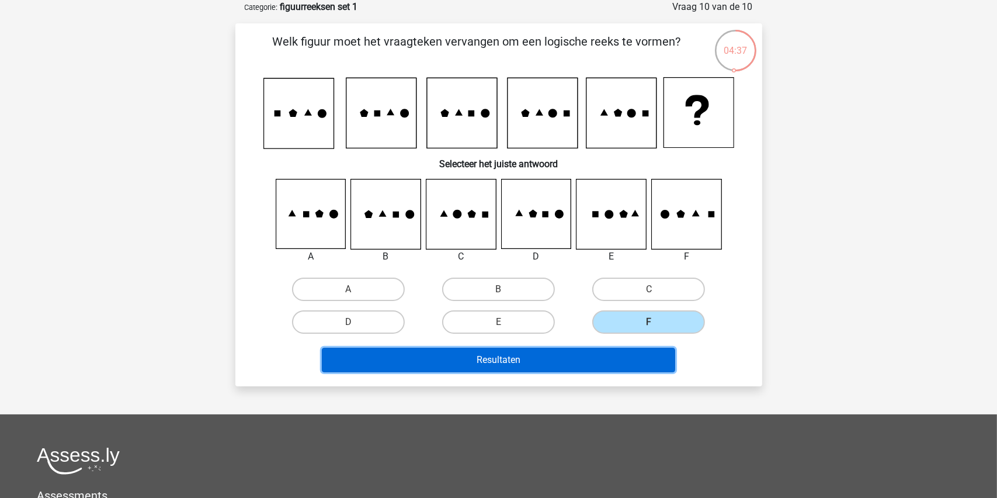
click at [503, 357] on button "Resultaten" at bounding box center [498, 360] width 353 height 25
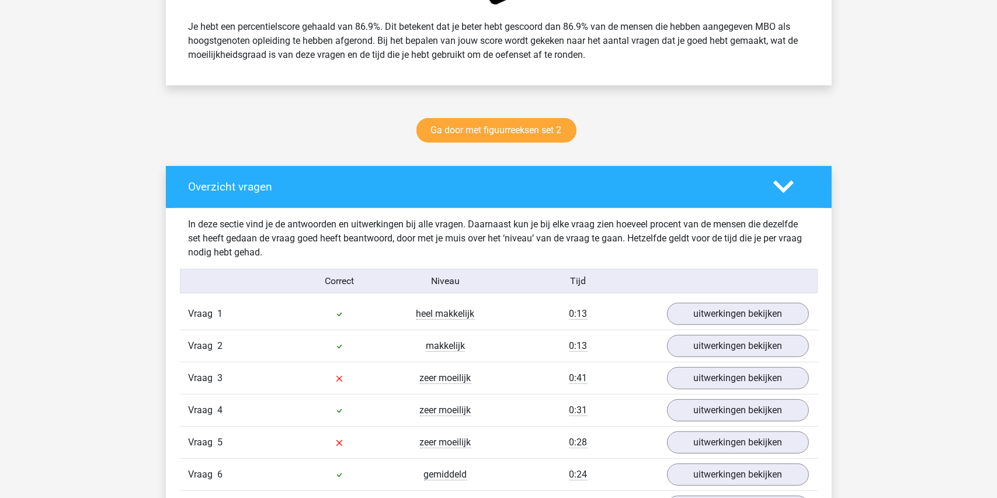
scroll to position [526, 0]
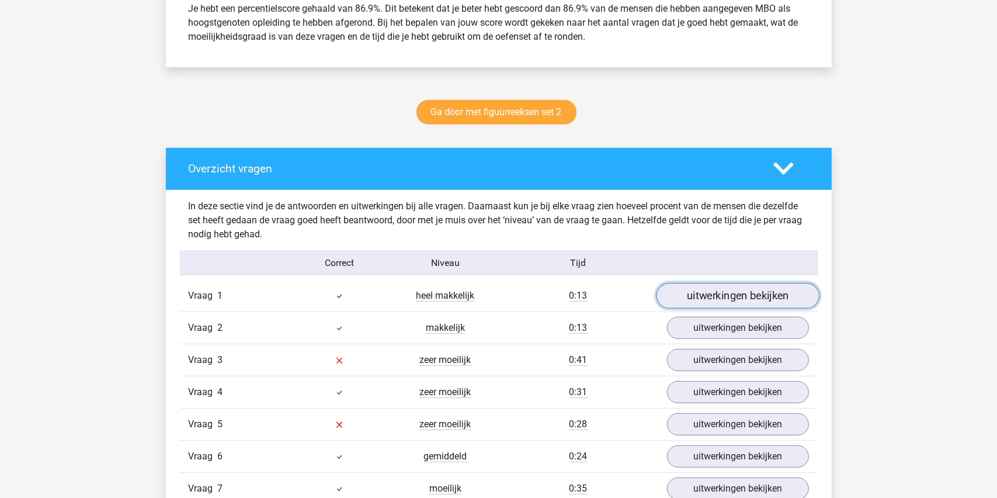
click at [708, 291] on link "uitwerkingen bekijken" at bounding box center [737, 296] width 163 height 26
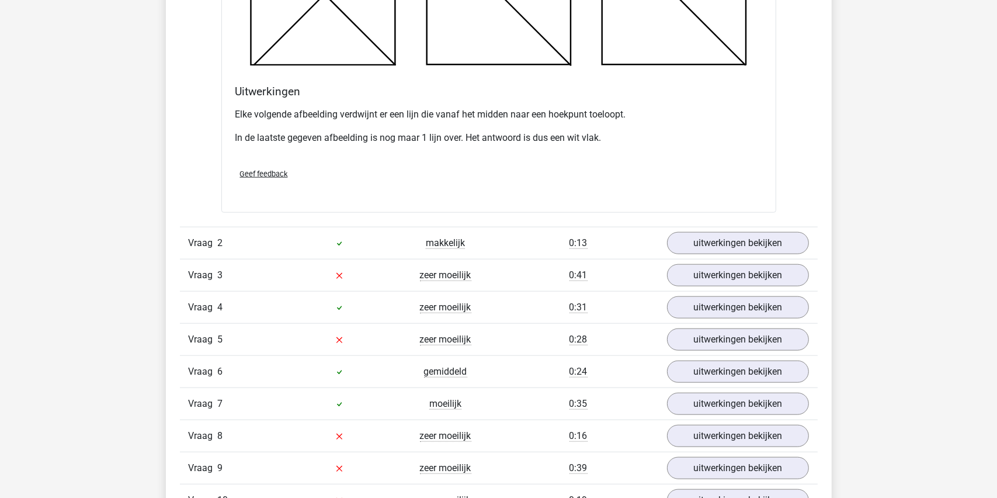
scroll to position [1285, 0]
click at [735, 242] on link "uitwerkingen bekijken" at bounding box center [737, 243] width 163 height 26
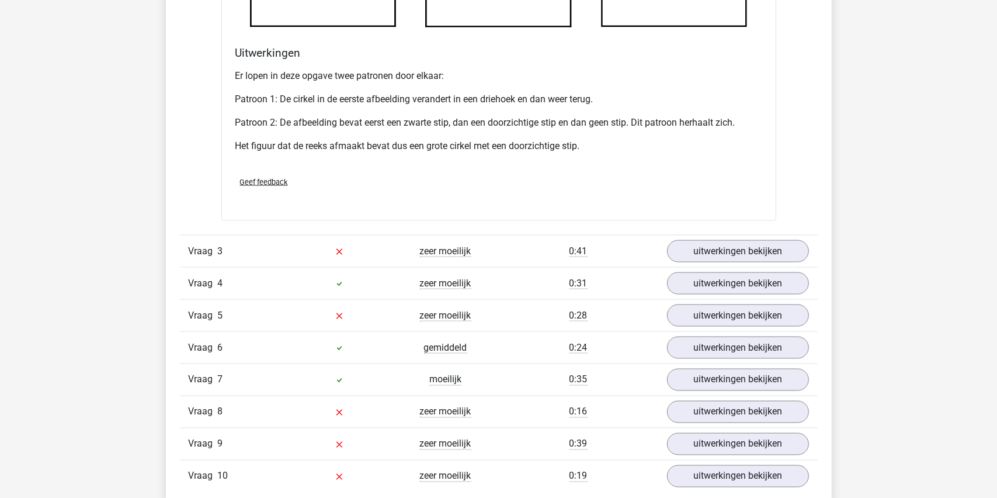
scroll to position [2044, 0]
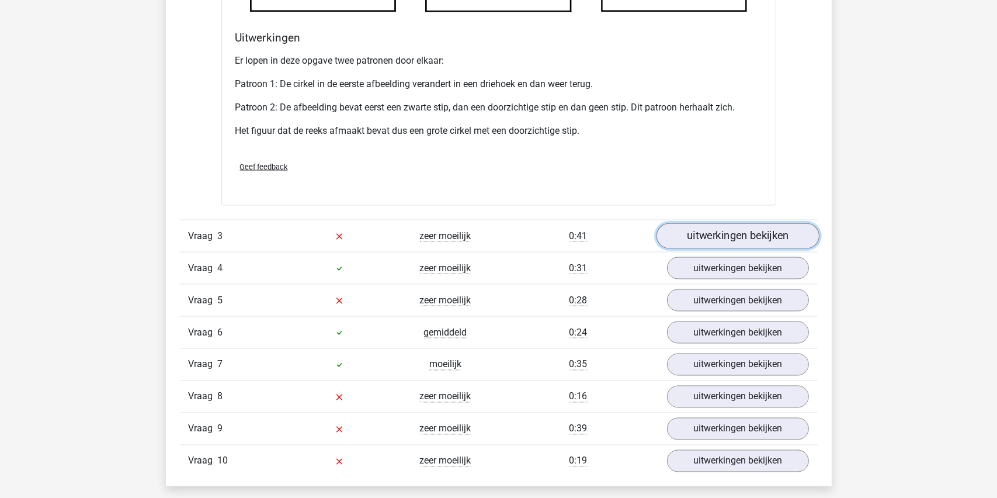
click at [729, 232] on link "uitwerkingen bekijken" at bounding box center [737, 236] width 163 height 26
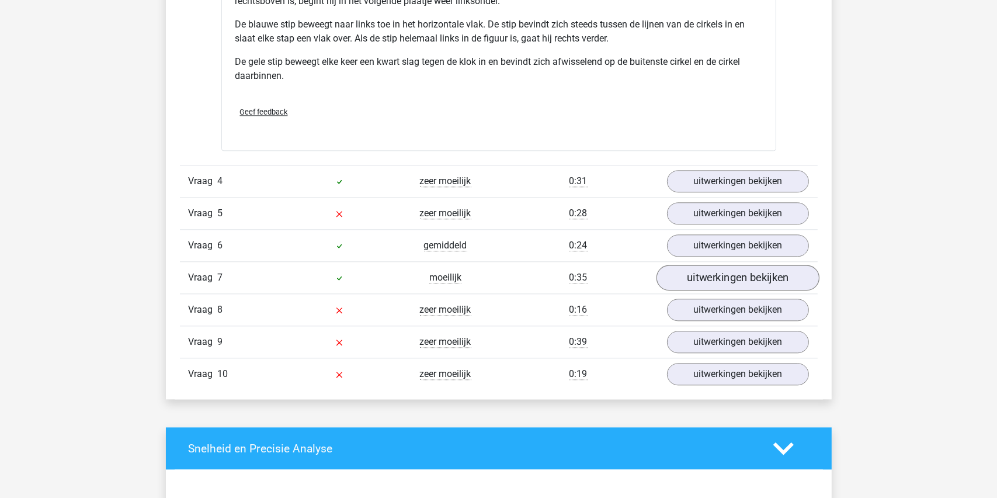
scroll to position [2920, 0]
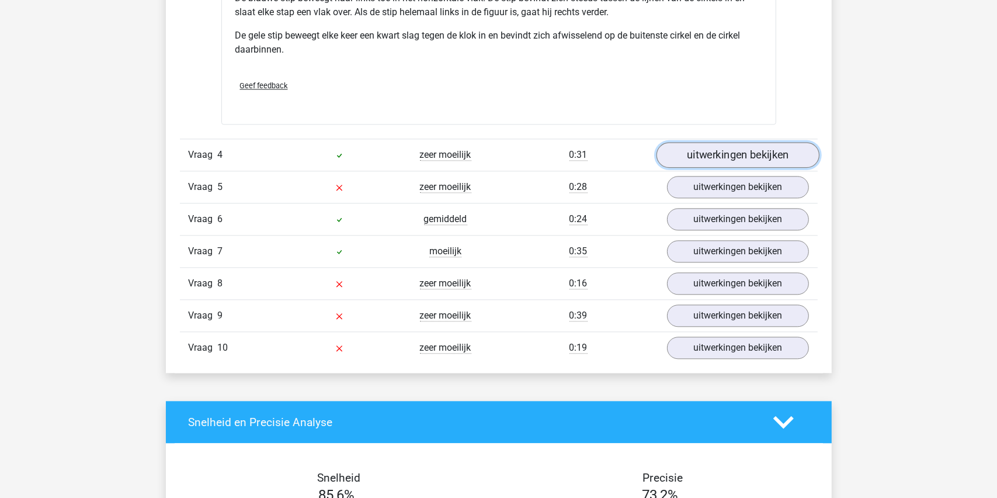
click at [729, 154] on link "uitwerkingen bekijken" at bounding box center [737, 155] width 163 height 26
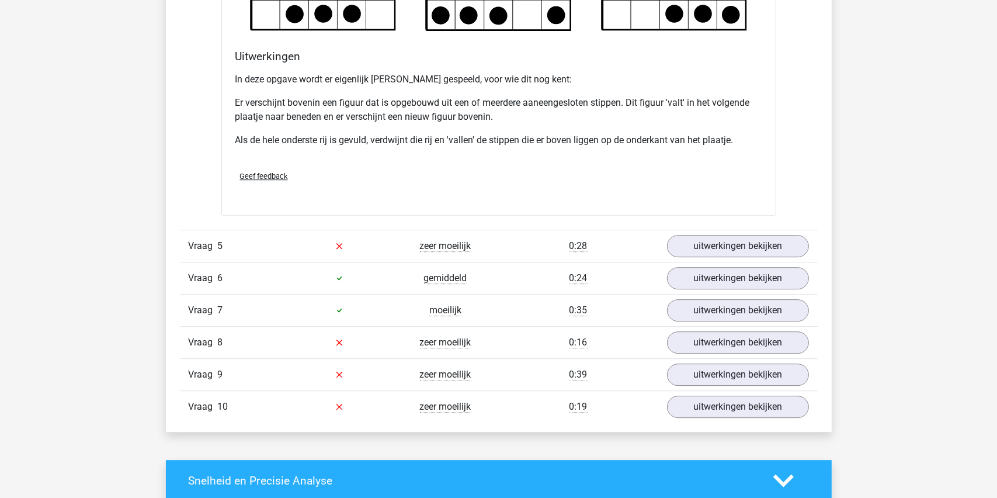
scroll to position [3563, 0]
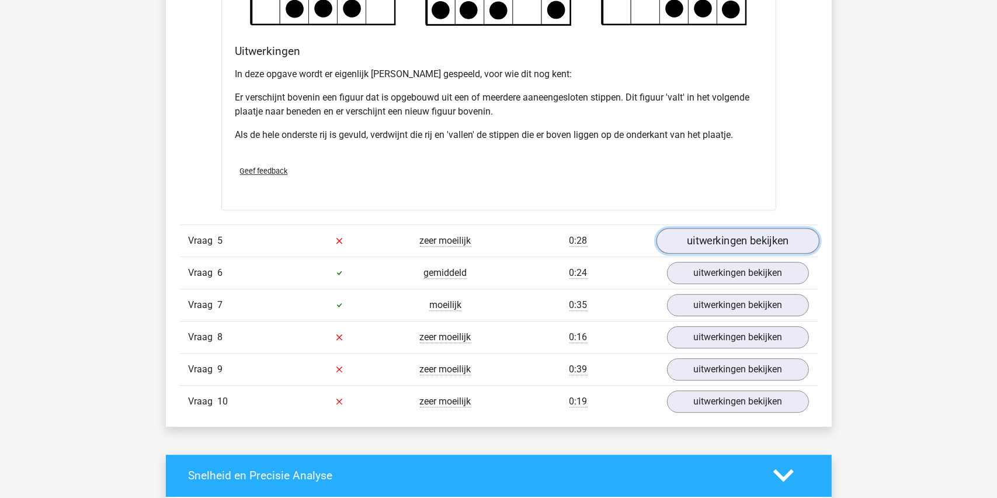
click at [741, 238] on link "uitwerkingen bekijken" at bounding box center [737, 241] width 163 height 26
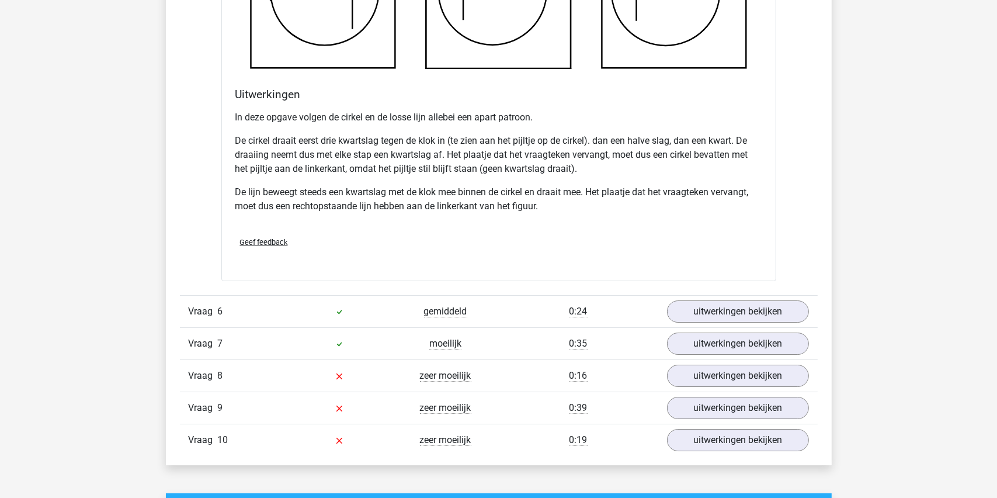
scroll to position [4264, 0]
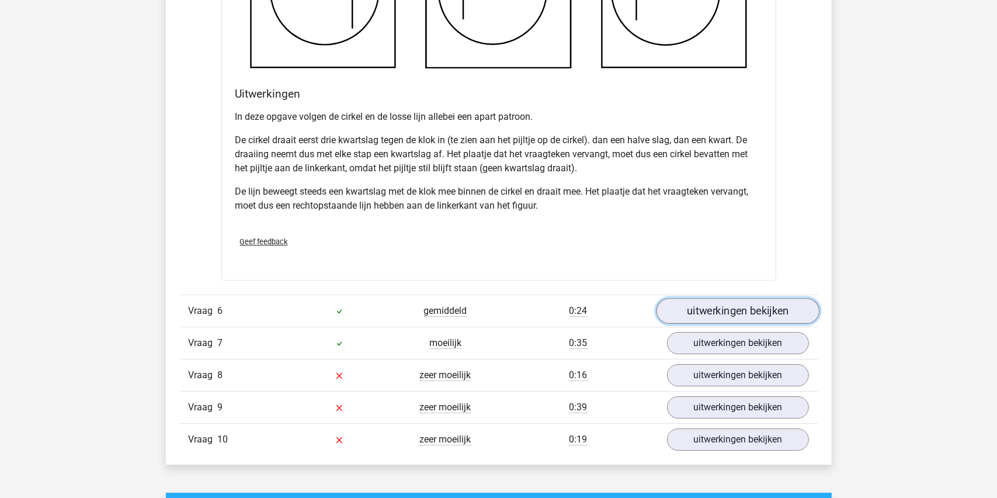
click at [724, 310] on link "uitwerkingen bekijken" at bounding box center [737, 311] width 163 height 26
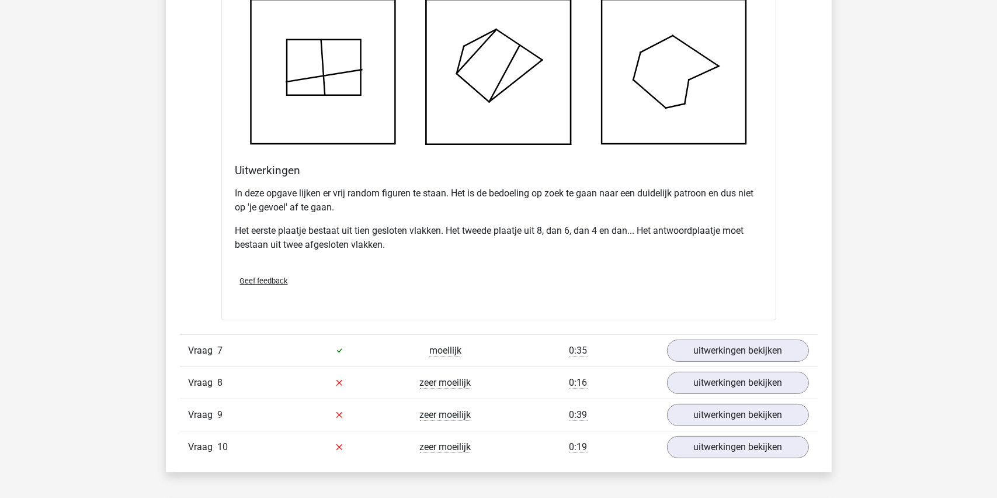
scroll to position [5023, 0]
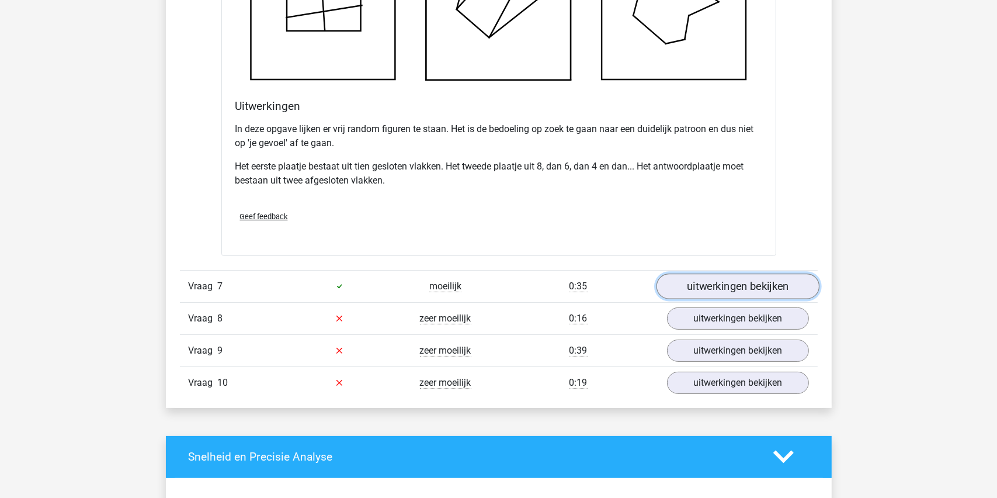
click at [737, 282] on link "uitwerkingen bekijken" at bounding box center [737, 286] width 163 height 26
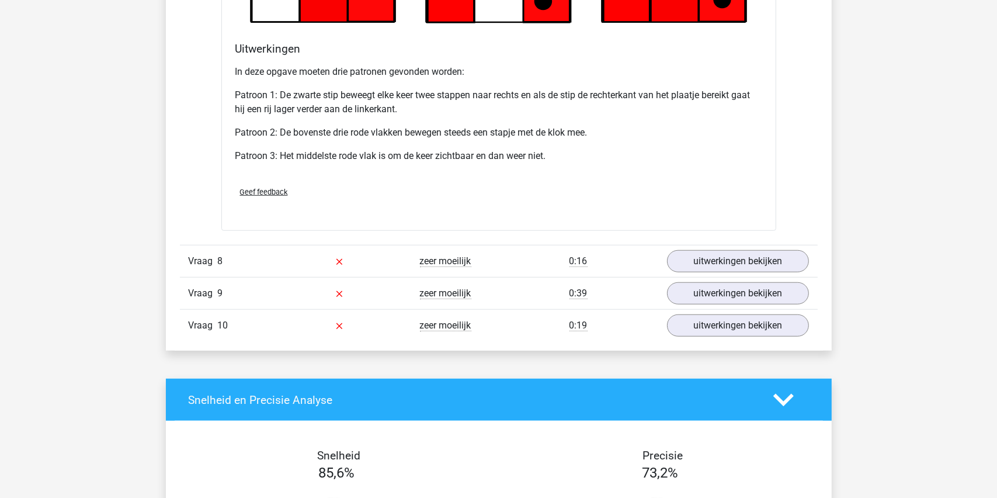
scroll to position [5840, 0]
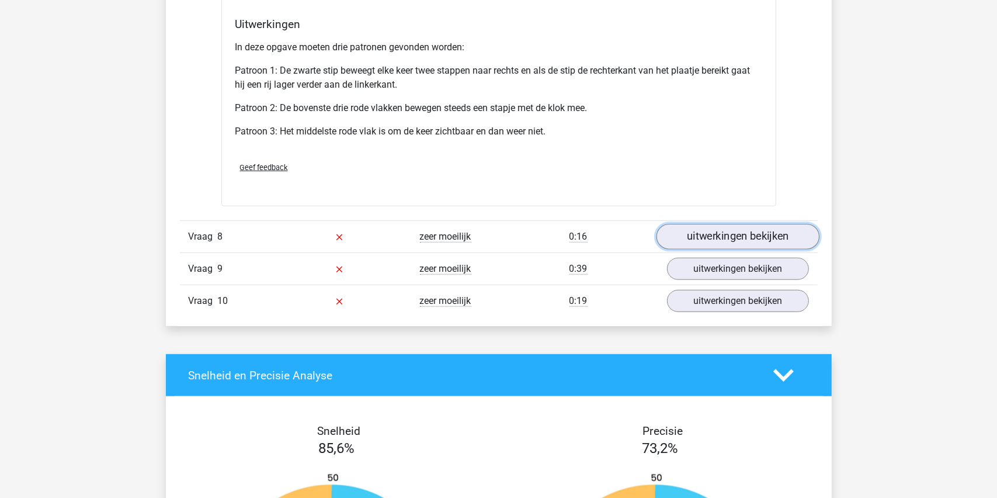
click at [718, 228] on link "uitwerkingen bekijken" at bounding box center [737, 237] width 163 height 26
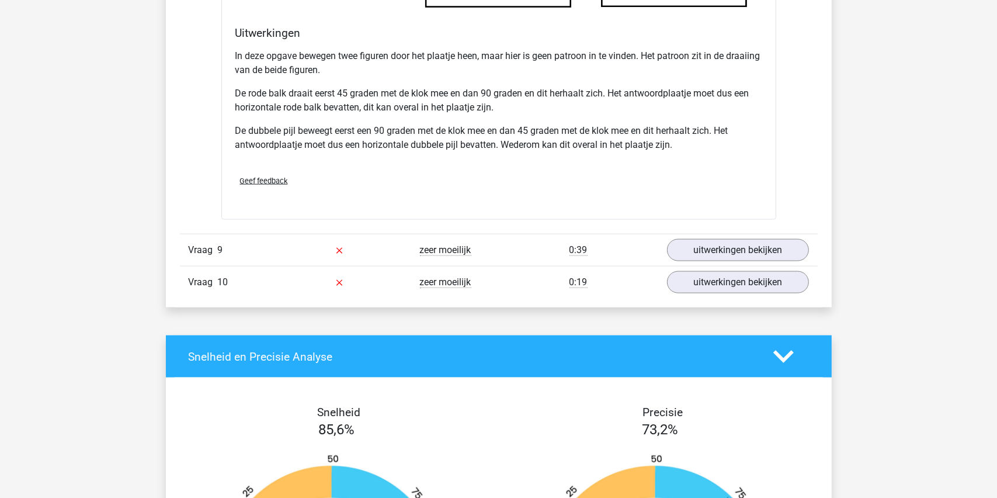
scroll to position [6600, 0]
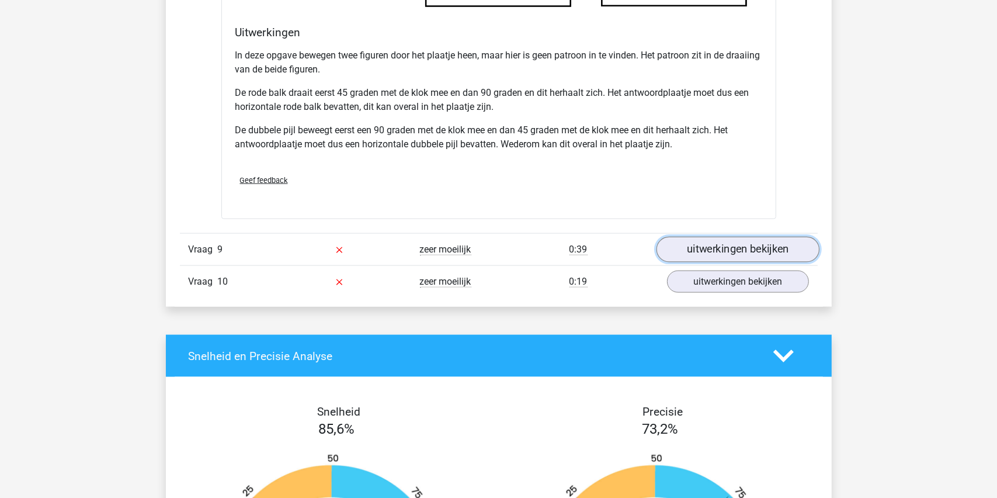
click at [720, 242] on link "uitwerkingen bekijken" at bounding box center [737, 250] width 163 height 26
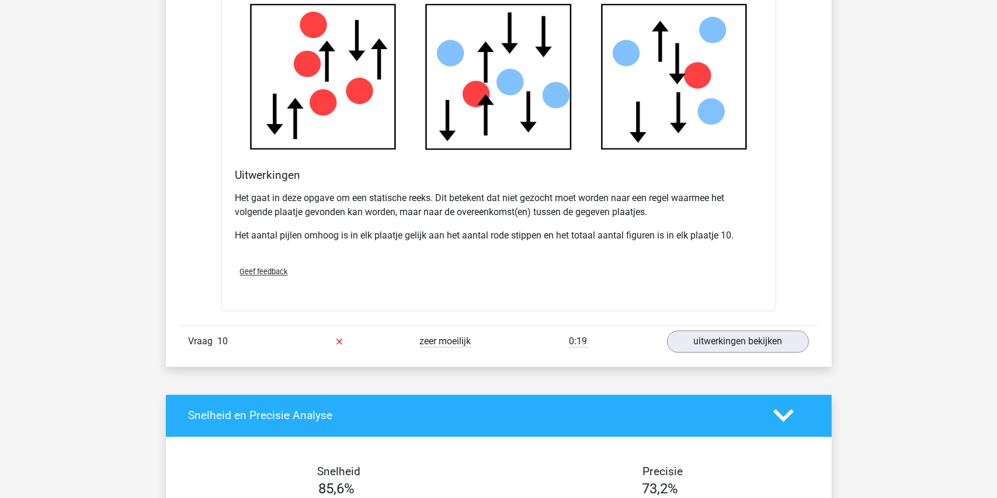
scroll to position [7242, 0]
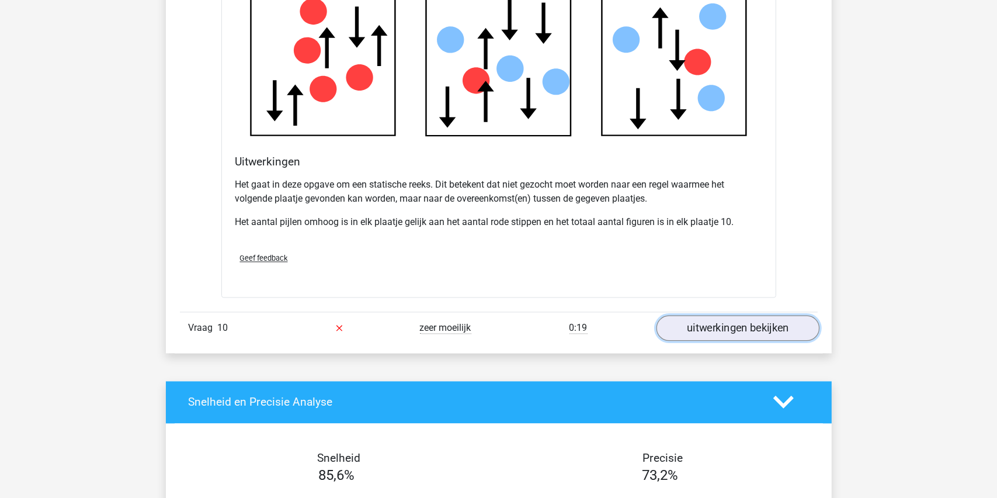
click at [724, 323] on link "uitwerkingen bekijken" at bounding box center [737, 328] width 163 height 26
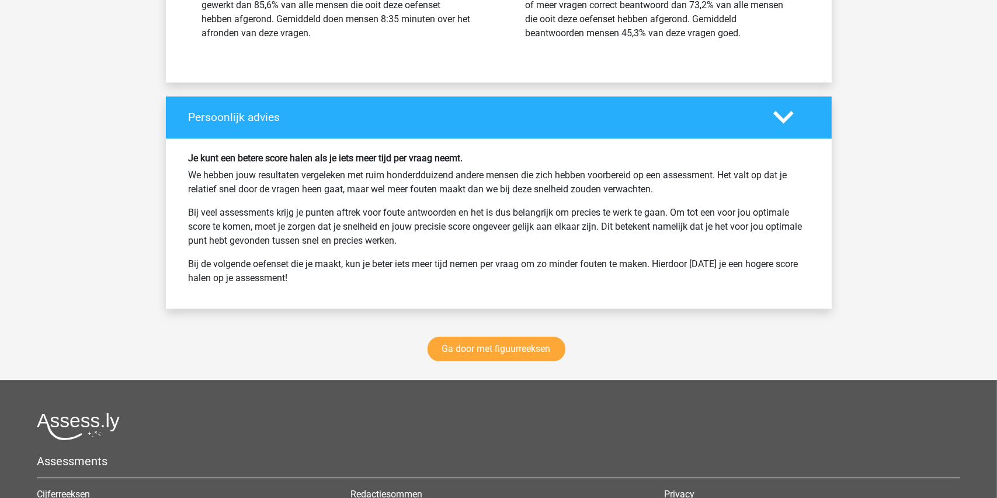
scroll to position [8644, 0]
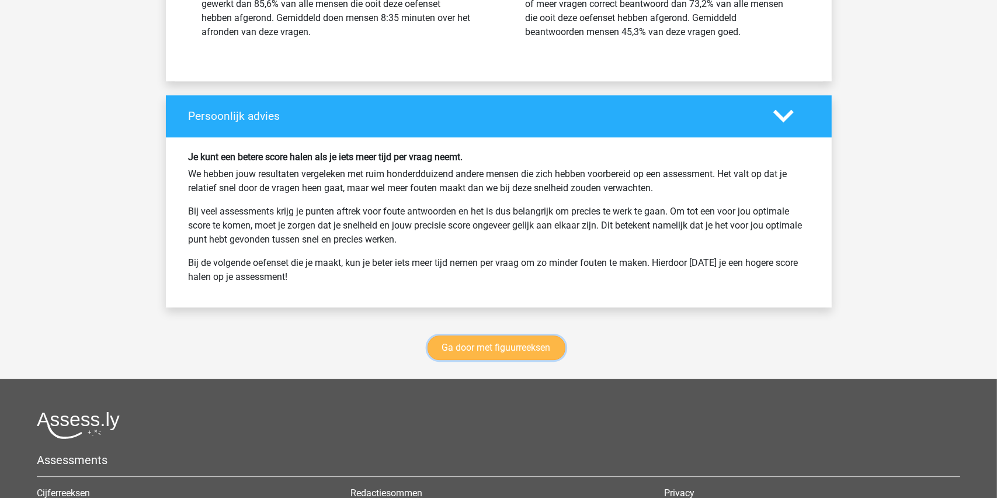
click at [486, 348] on link "Ga door met figuurreeksen" at bounding box center [497, 347] width 138 height 25
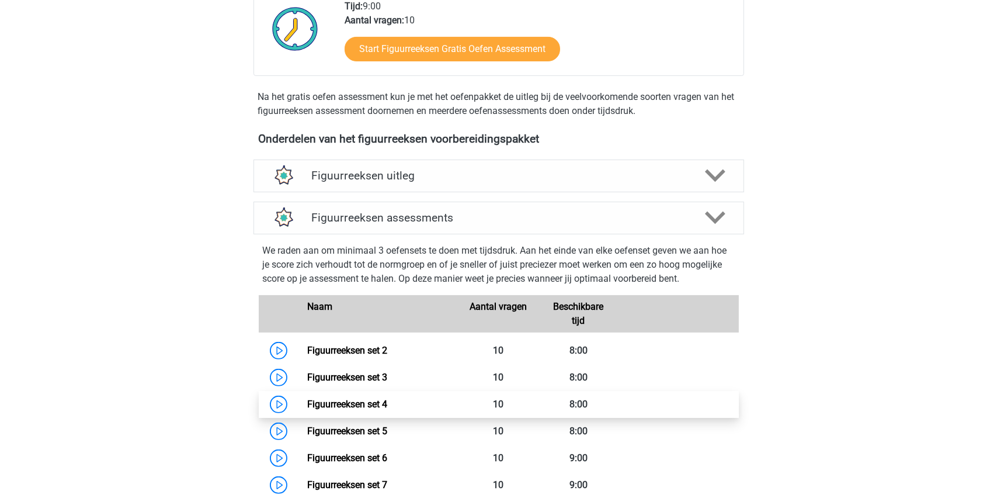
scroll to position [273, 0]
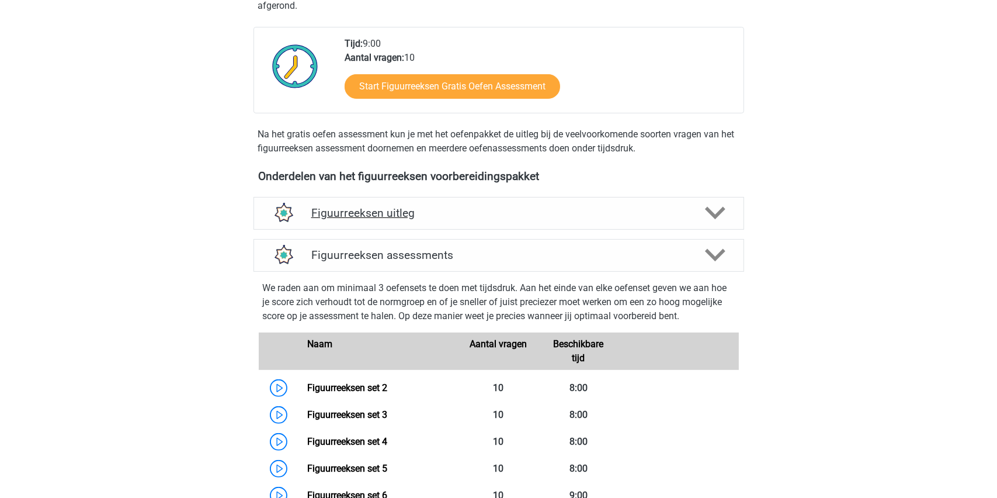
click at [390, 216] on h4 "Figuurreeksen uitleg" at bounding box center [498, 212] width 375 height 13
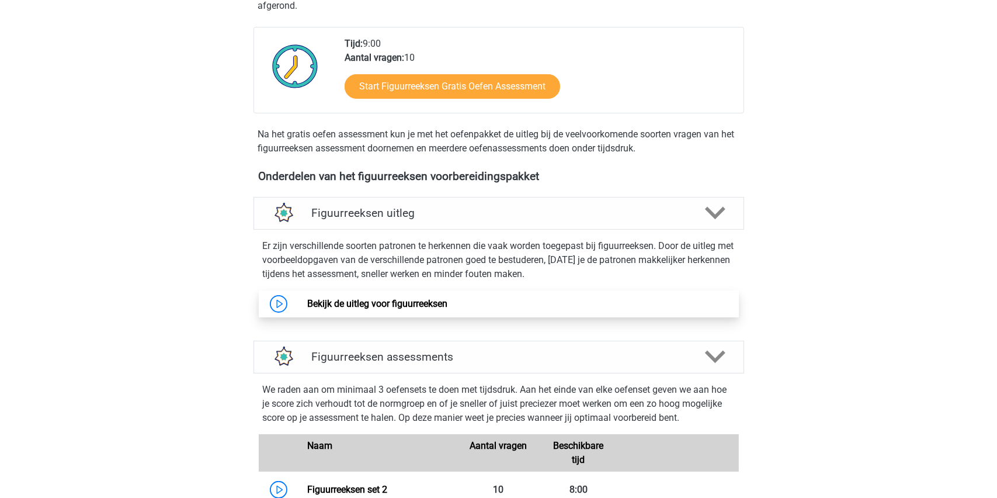
click at [372, 301] on link "Bekijk de uitleg voor figuurreeksen" at bounding box center [377, 303] width 140 height 11
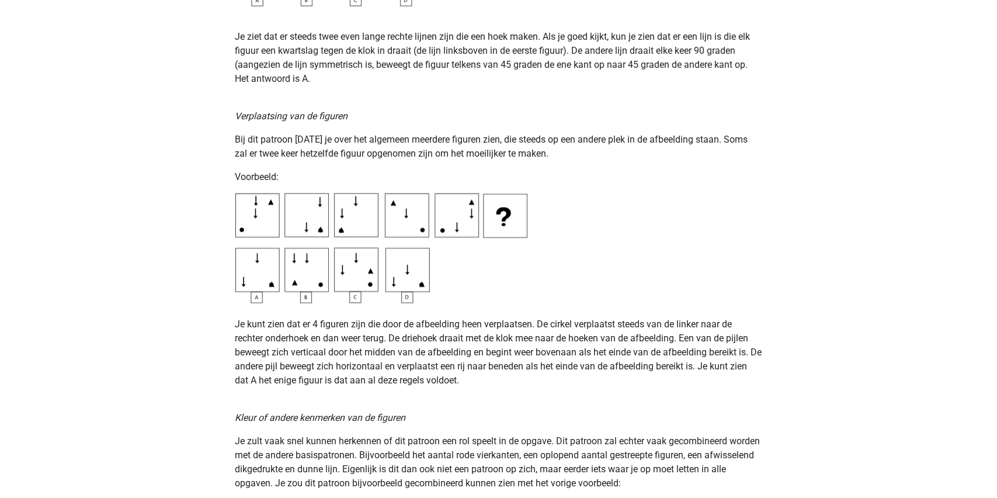
scroll to position [1694, 0]
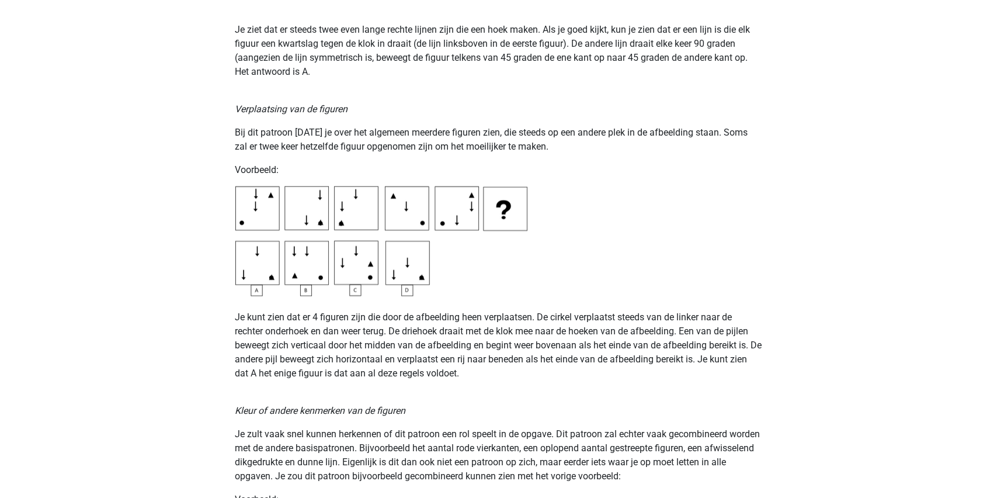
click at [604, 192] on div "Op deze pagina behandelen we de meest voorkomende patronen voor figuurreeksen .…" at bounding box center [498, 264] width 555 height 3752
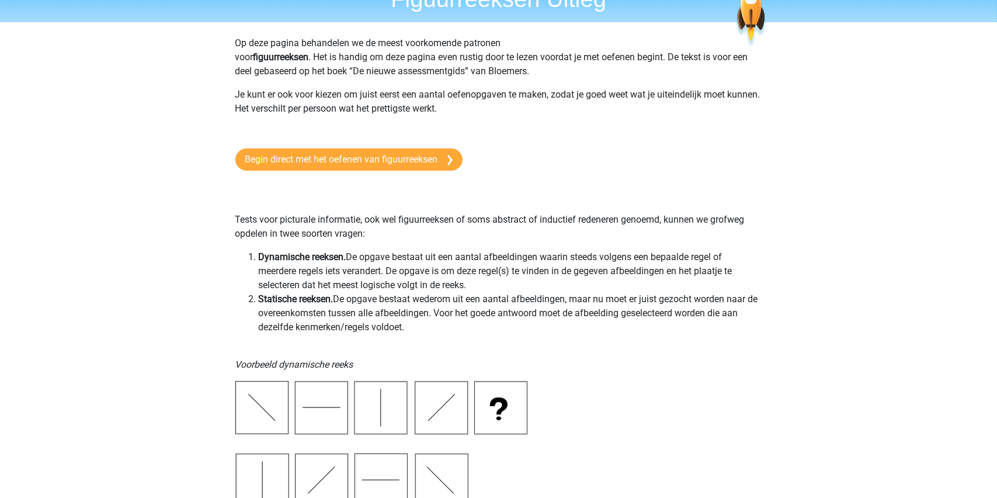
scroll to position [0, 0]
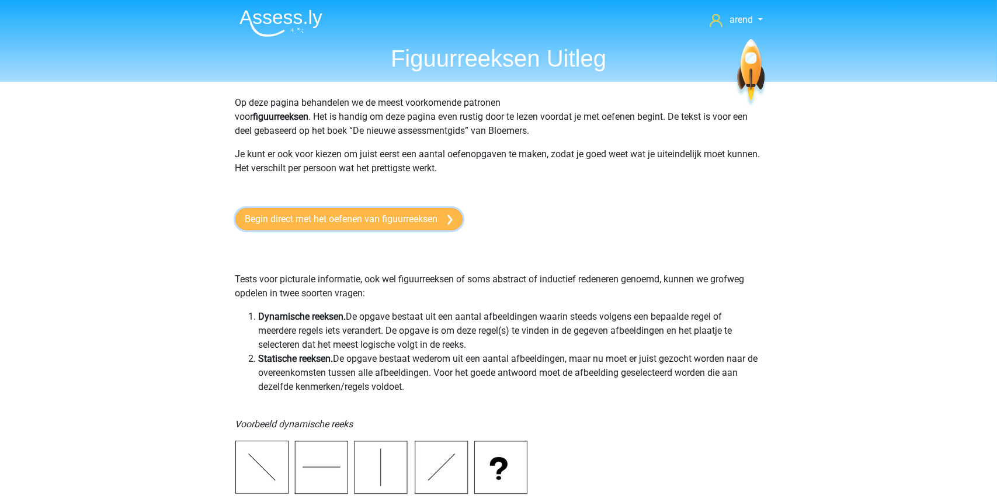
click at [352, 218] on link "Begin direct met het oefenen van figuurreeksen" at bounding box center [348, 219] width 227 height 22
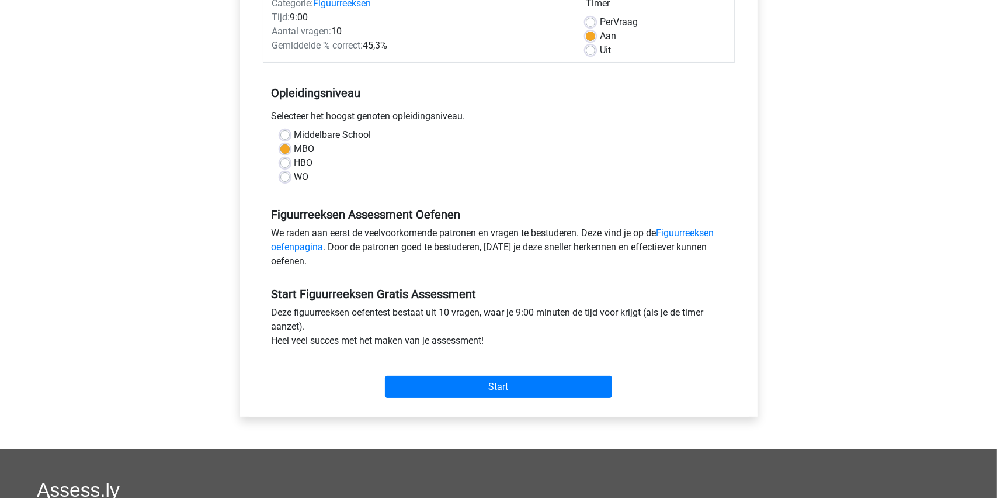
scroll to position [175, 0]
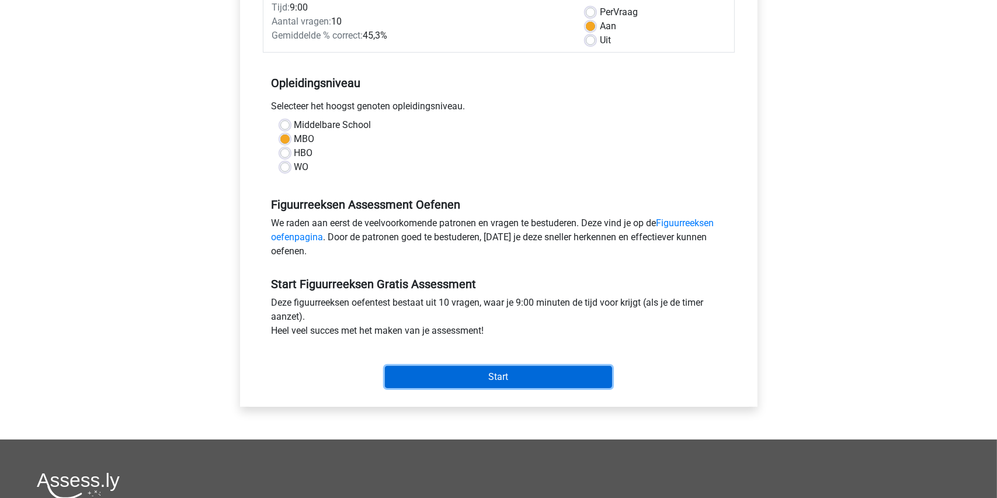
click at [495, 376] on input "Start" at bounding box center [498, 377] width 227 height 22
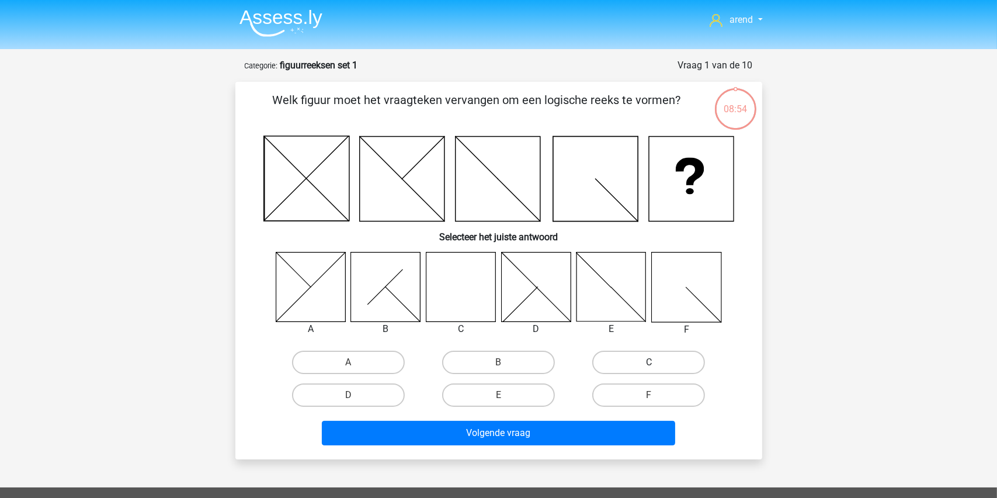
click at [642, 355] on label "C" at bounding box center [648, 361] width 113 height 23
click at [649, 362] on input "C" at bounding box center [653, 366] width 8 height 8
radio input "true"
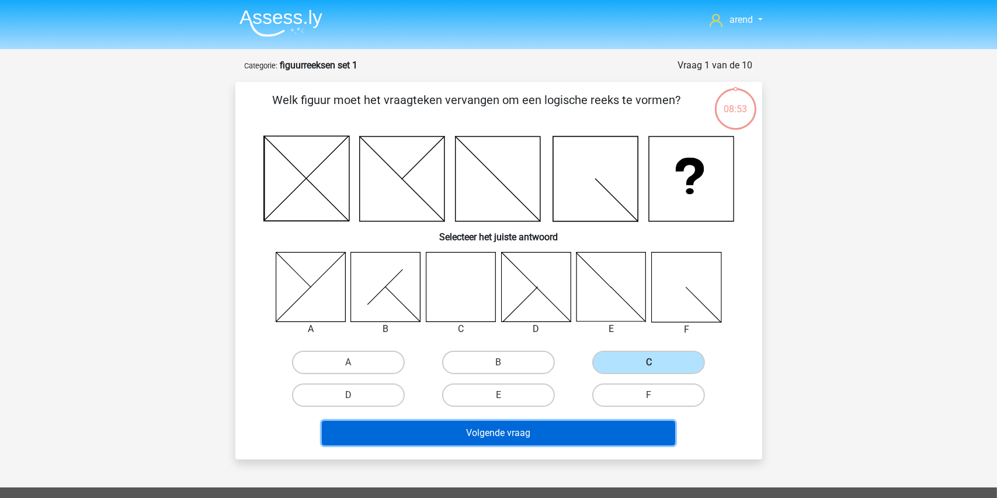
click at [481, 429] on button "Volgende vraag" at bounding box center [498, 433] width 353 height 25
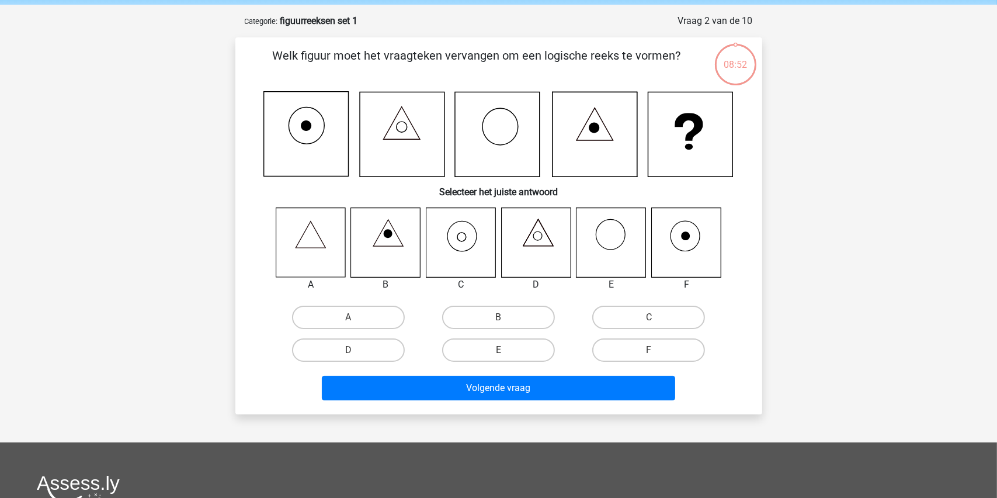
scroll to position [58, 0]
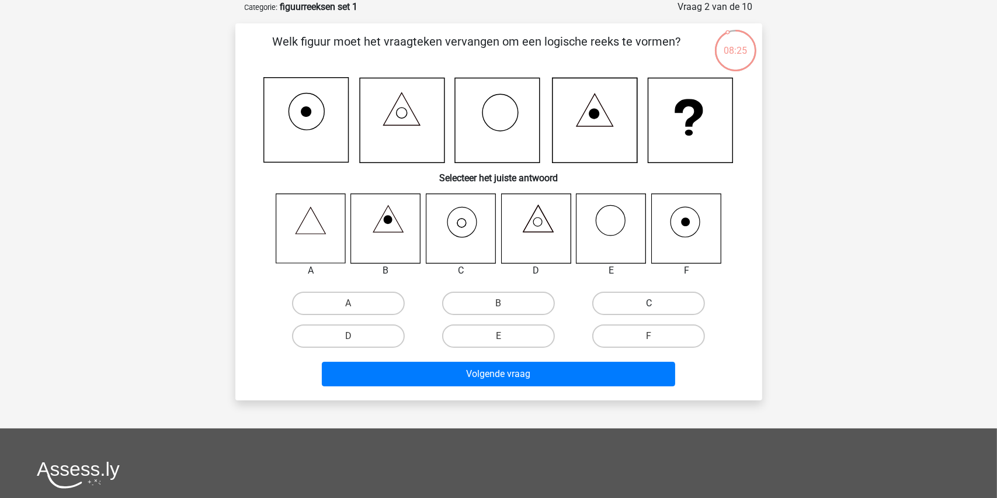
click at [631, 305] on label "C" at bounding box center [648, 302] width 113 height 23
click at [649, 305] on input "C" at bounding box center [653, 307] width 8 height 8
radio input "true"
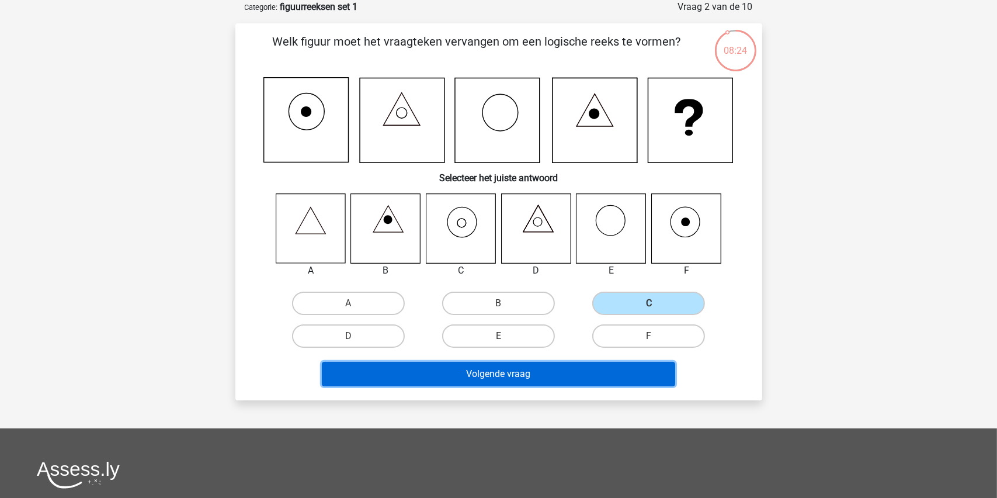
click at [501, 373] on button "Volgende vraag" at bounding box center [498, 374] width 353 height 25
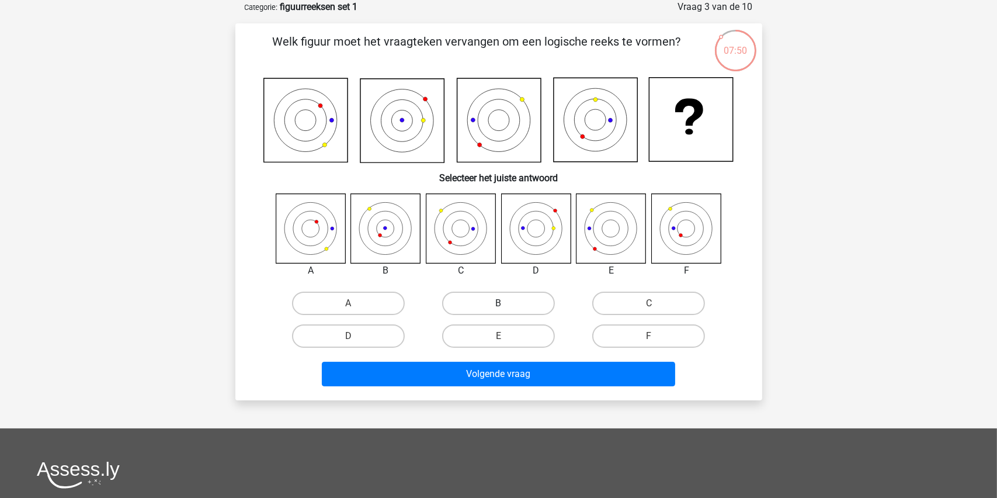
click at [488, 301] on label "B" at bounding box center [498, 302] width 113 height 23
click at [498, 303] on input "B" at bounding box center [502, 307] width 8 height 8
radio input "true"
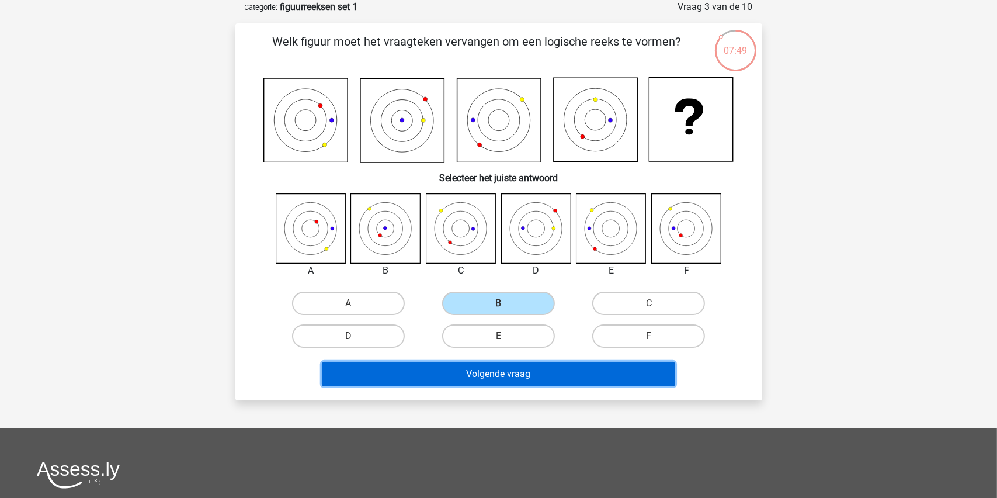
click at [483, 375] on button "Volgende vraag" at bounding box center [498, 374] width 353 height 25
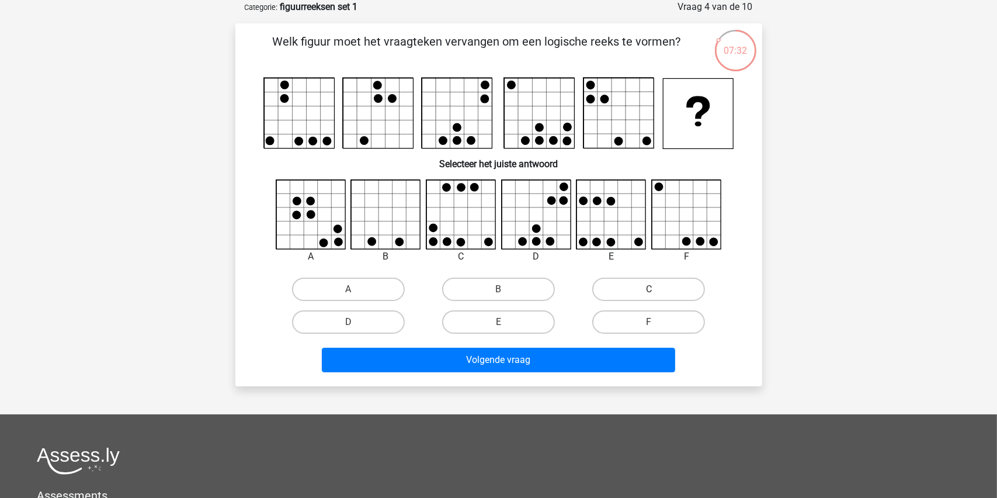
click at [649, 284] on label "C" at bounding box center [648, 288] width 113 height 23
click at [649, 289] on input "C" at bounding box center [653, 293] width 8 height 8
radio input "true"
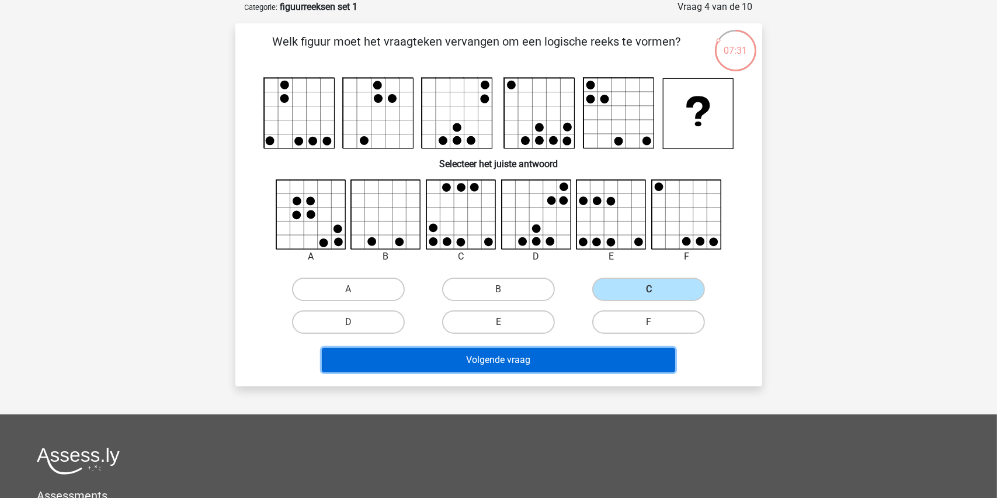
click at [494, 357] on button "Volgende vraag" at bounding box center [498, 360] width 353 height 25
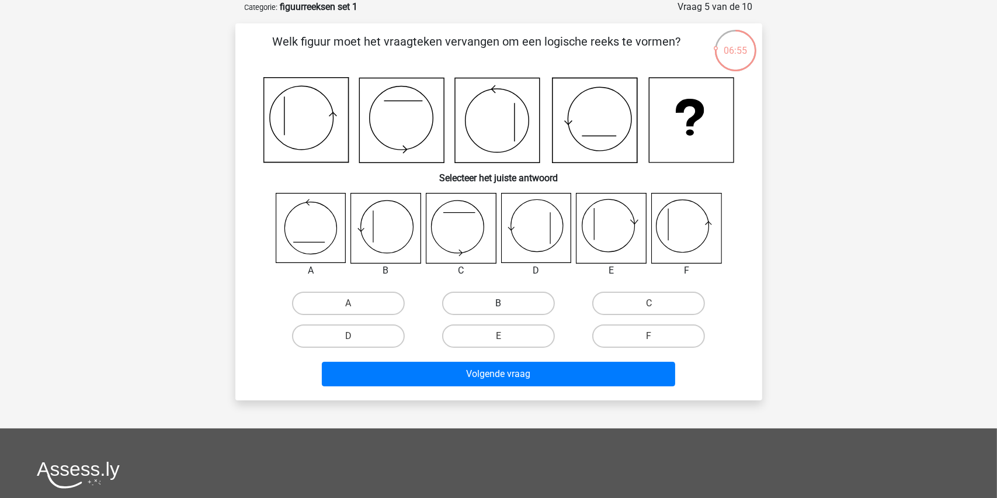
click at [506, 299] on label "B" at bounding box center [498, 302] width 113 height 23
click at [506, 303] on input "B" at bounding box center [502, 307] width 8 height 8
radio input "true"
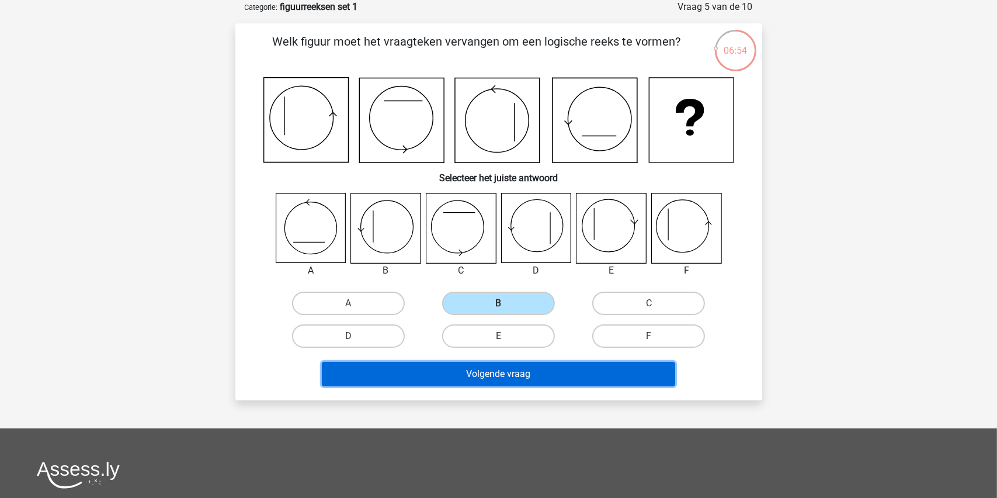
click at [471, 371] on button "Volgende vraag" at bounding box center [498, 374] width 353 height 25
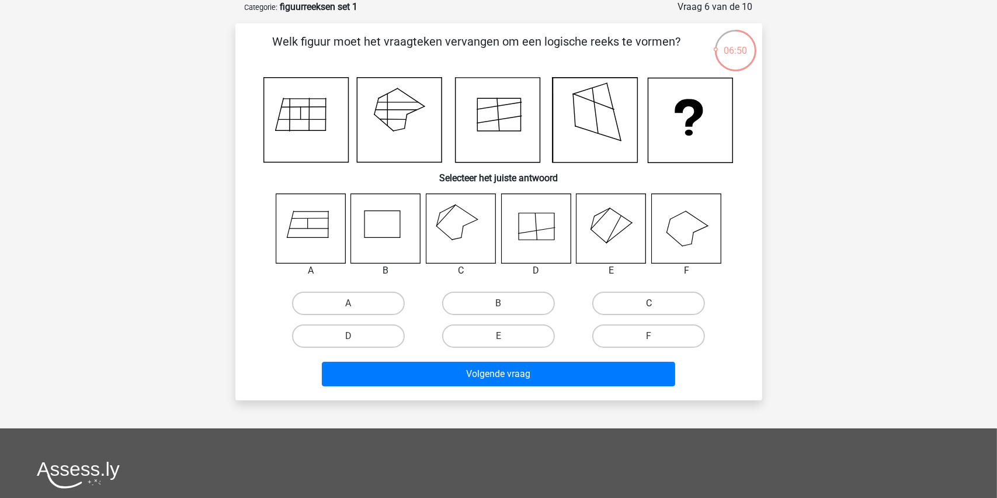
click at [652, 300] on label "C" at bounding box center [648, 302] width 113 height 23
click at [652, 303] on input "C" at bounding box center [653, 307] width 8 height 8
radio input "true"
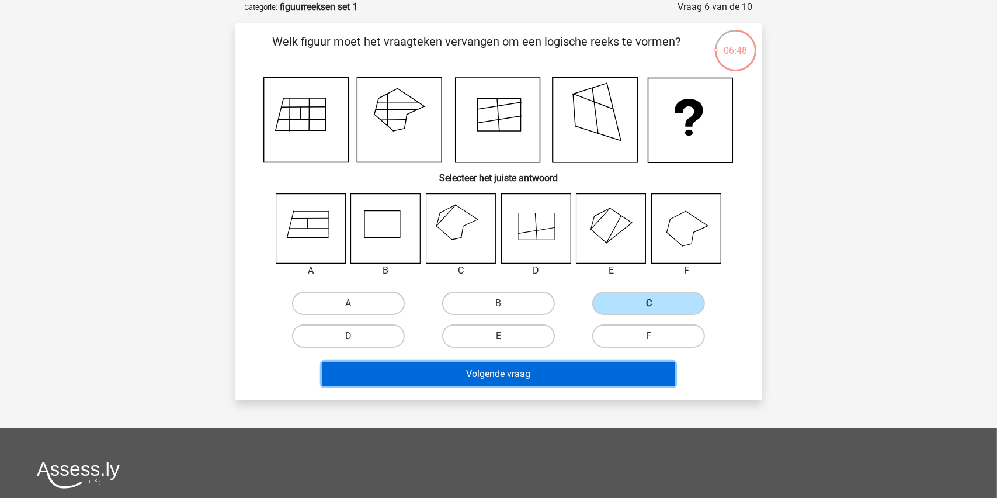
click at [474, 369] on button "Volgende vraag" at bounding box center [498, 374] width 353 height 25
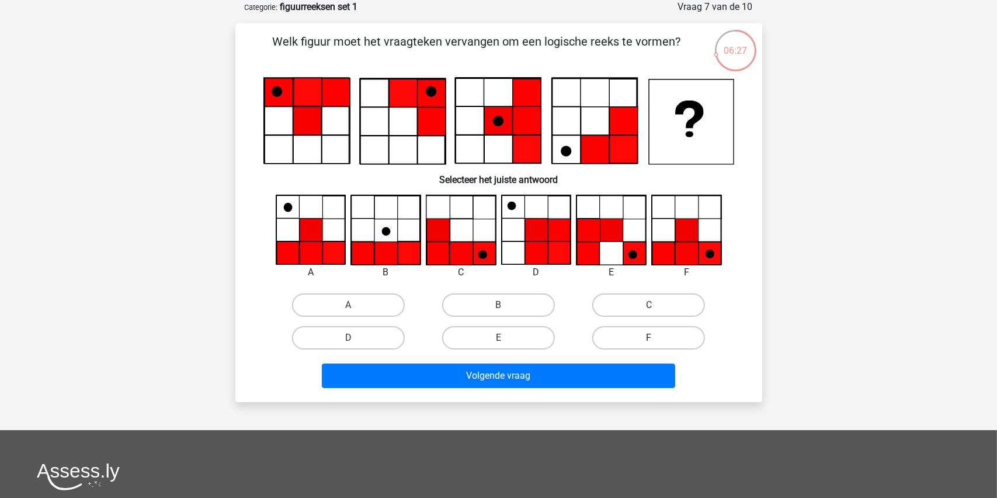
click at [642, 333] on label "F" at bounding box center [648, 337] width 113 height 23
click at [649, 338] on input "F" at bounding box center [653, 342] width 8 height 8
radio input "true"
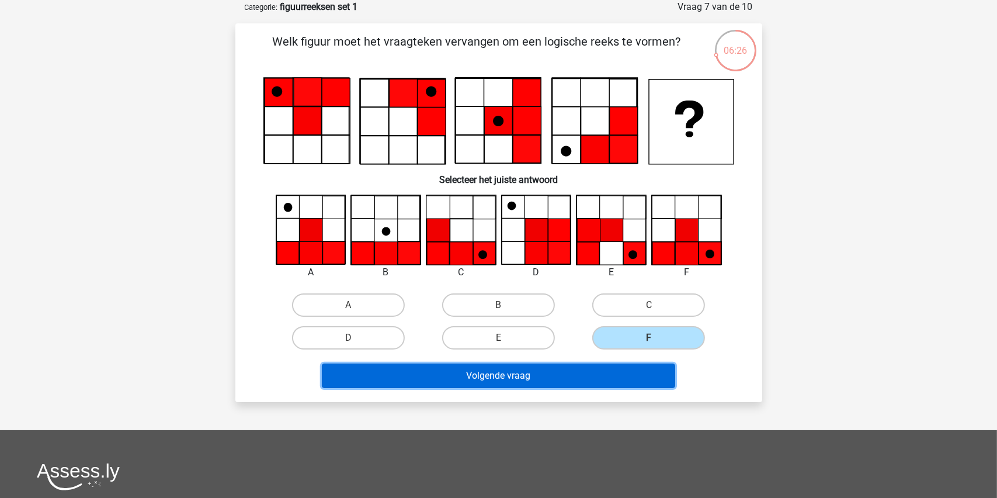
click at [491, 373] on button "Volgende vraag" at bounding box center [498, 375] width 353 height 25
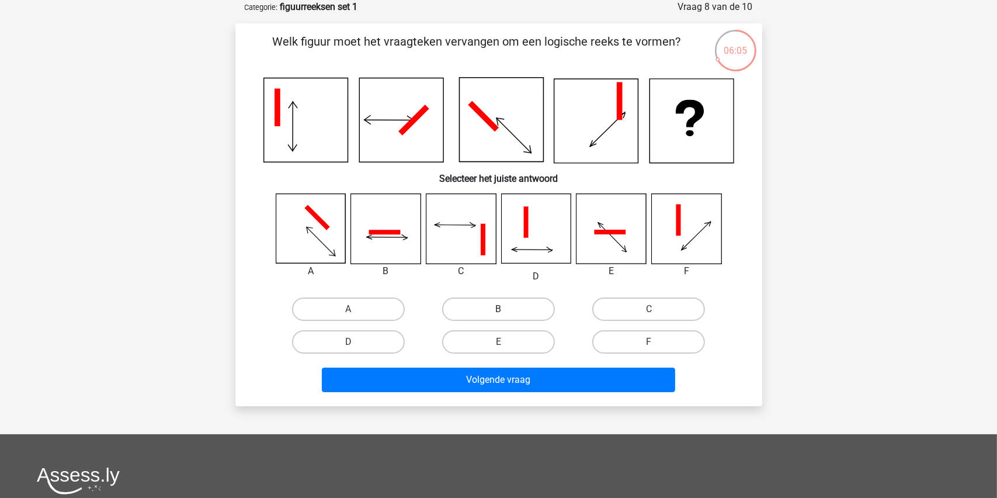
click at [492, 308] on label "B" at bounding box center [498, 308] width 113 height 23
click at [498, 309] on input "B" at bounding box center [502, 313] width 8 height 8
radio input "true"
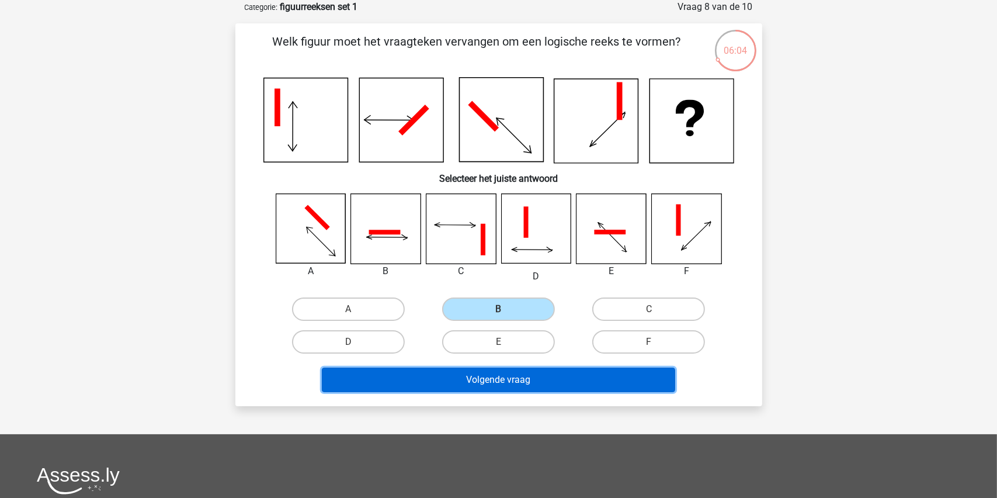
click at [489, 377] on button "Volgende vraag" at bounding box center [498, 379] width 353 height 25
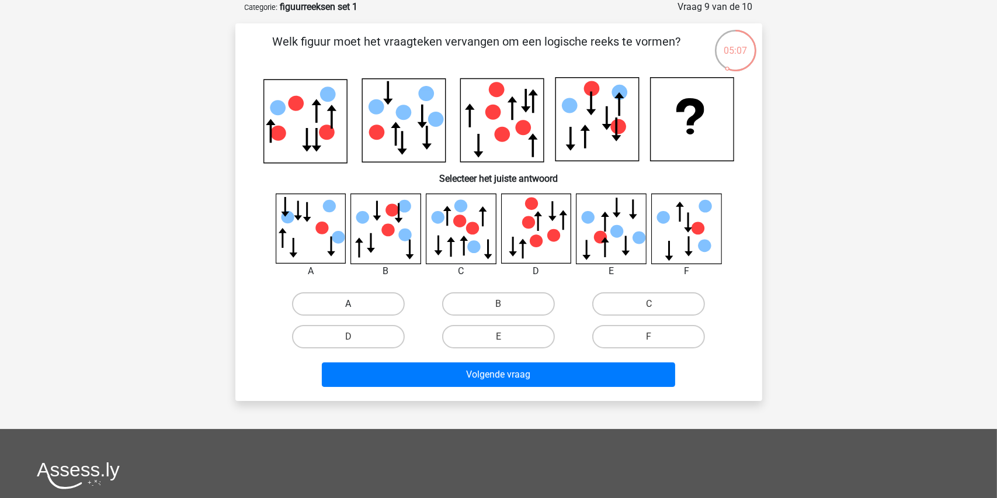
click at [345, 298] on label "A" at bounding box center [348, 303] width 113 height 23
click at [348, 304] on input "A" at bounding box center [352, 308] width 8 height 8
radio input "true"
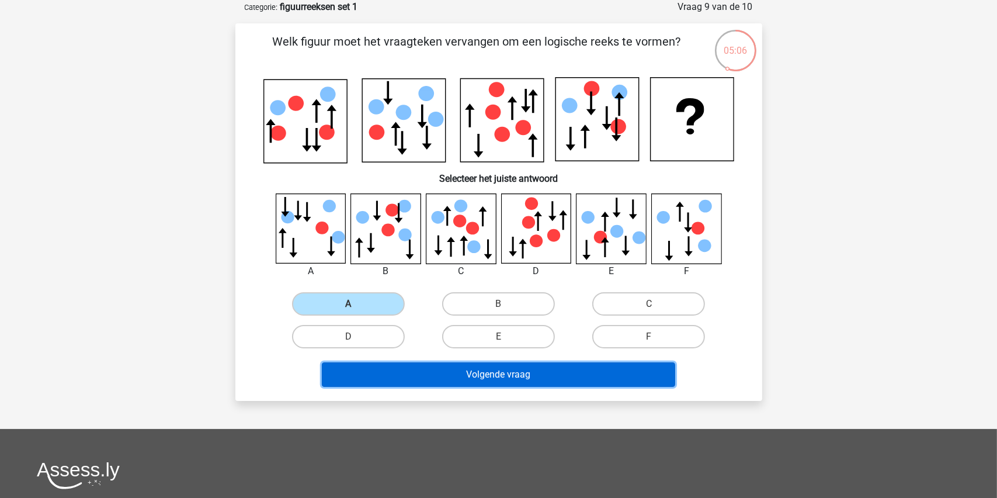
click at [481, 370] on button "Volgende vraag" at bounding box center [498, 374] width 353 height 25
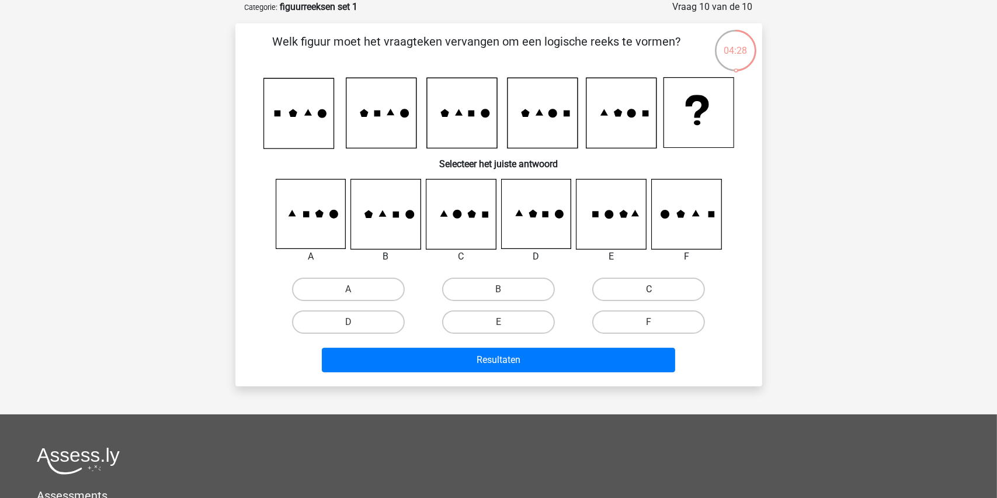
click at [632, 284] on label "C" at bounding box center [648, 288] width 113 height 23
click at [649, 289] on input "C" at bounding box center [653, 293] width 8 height 8
radio input "true"
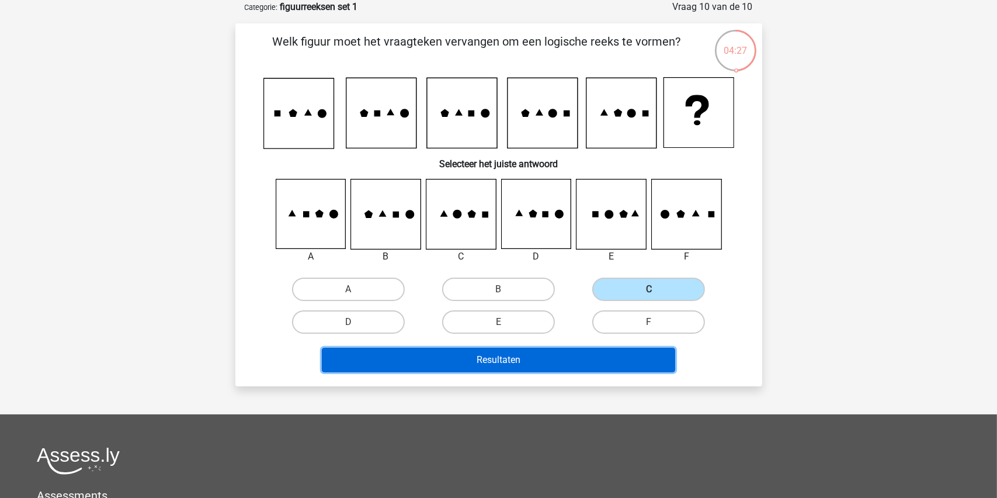
click at [487, 355] on button "Resultaten" at bounding box center [498, 360] width 353 height 25
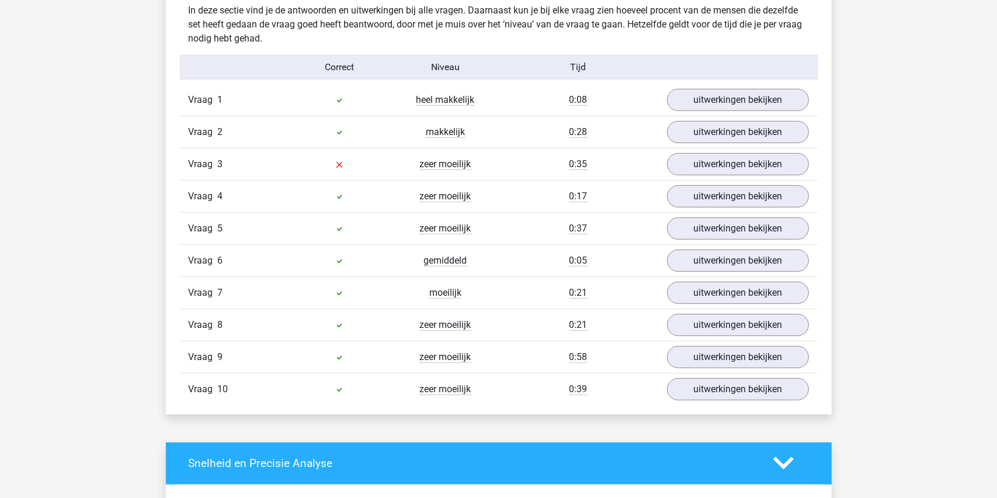
scroll to position [701, 0]
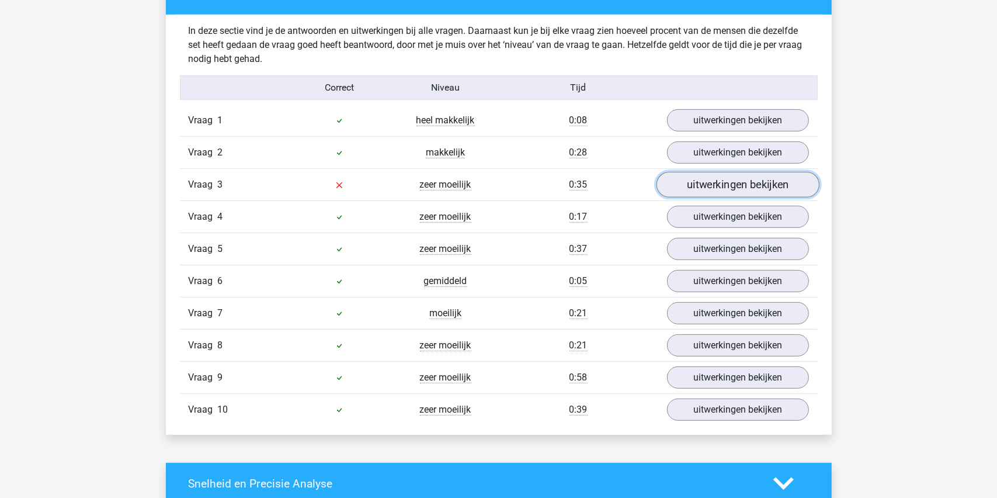
click at [715, 182] on link "uitwerkingen bekijken" at bounding box center [737, 185] width 163 height 26
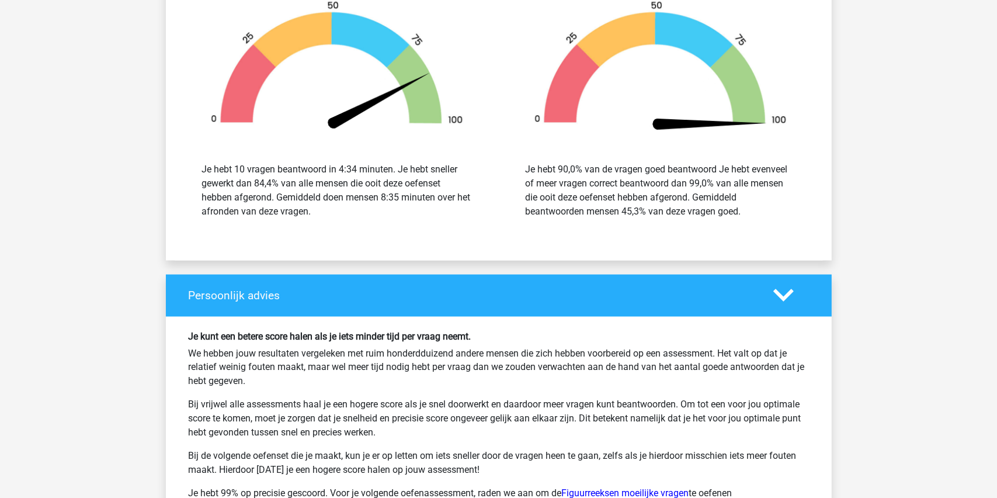
scroll to position [2219, 0]
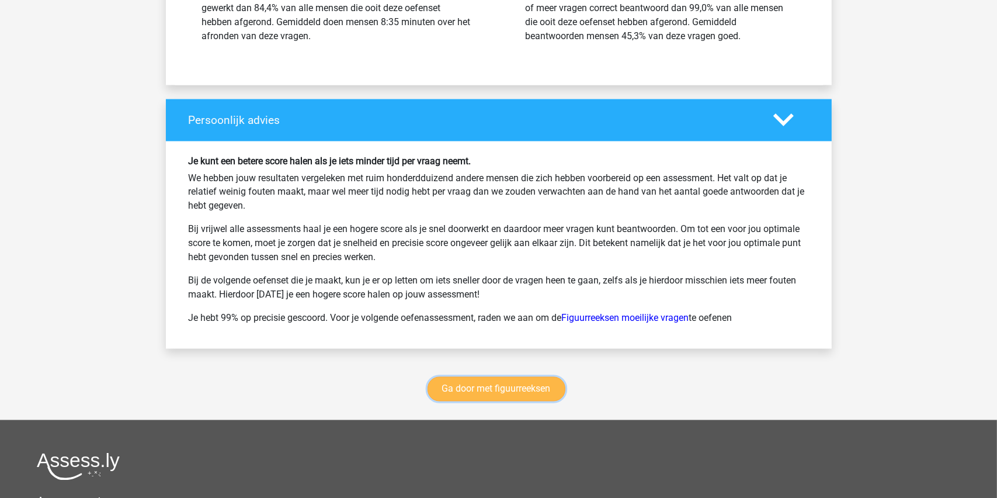
click at [495, 392] on link "Ga door met figuurreeksen" at bounding box center [497, 389] width 138 height 25
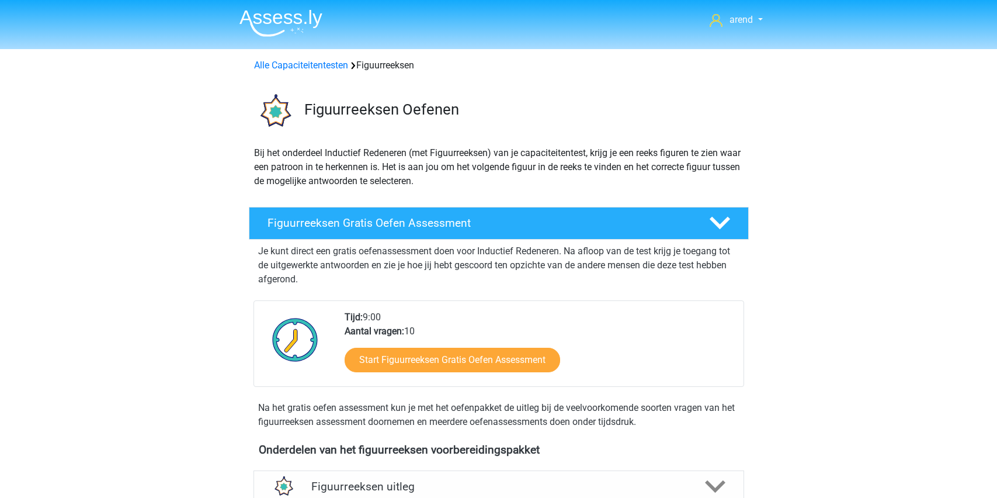
scroll to position [507, 0]
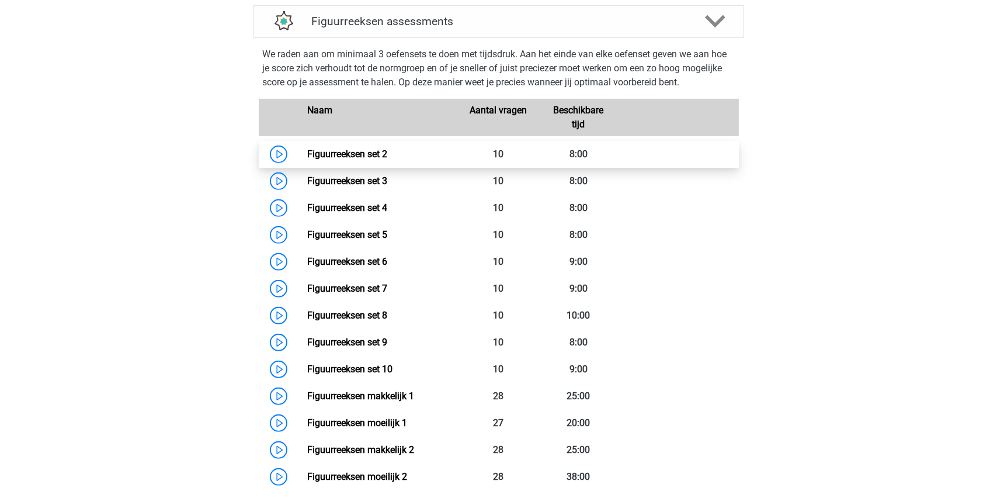
click at [373, 150] on link "Figuurreeksen set 2" at bounding box center [347, 153] width 80 height 11
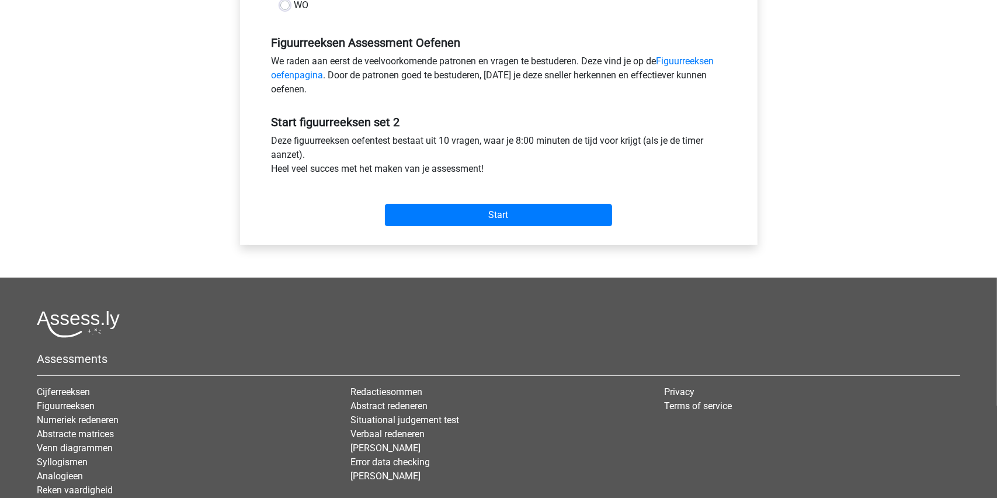
scroll to position [350, 0]
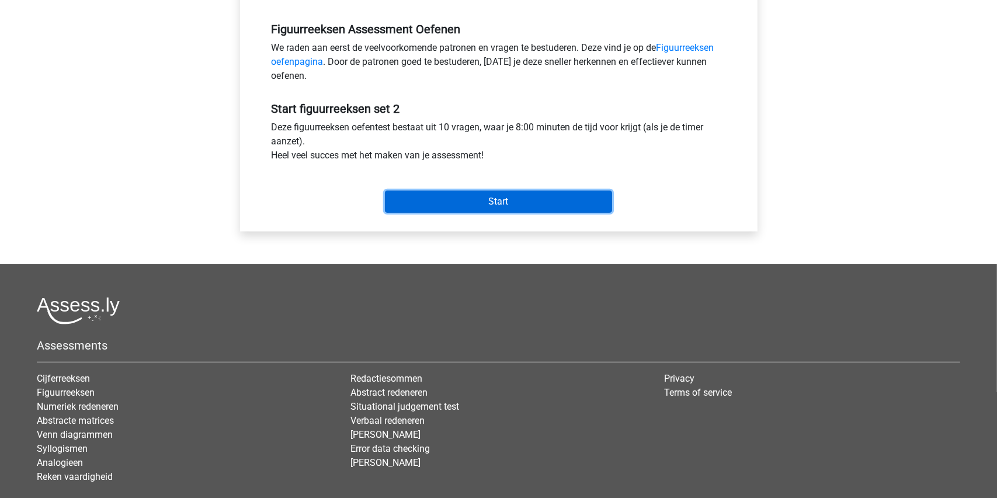
click at [485, 203] on input "Start" at bounding box center [498, 201] width 227 height 22
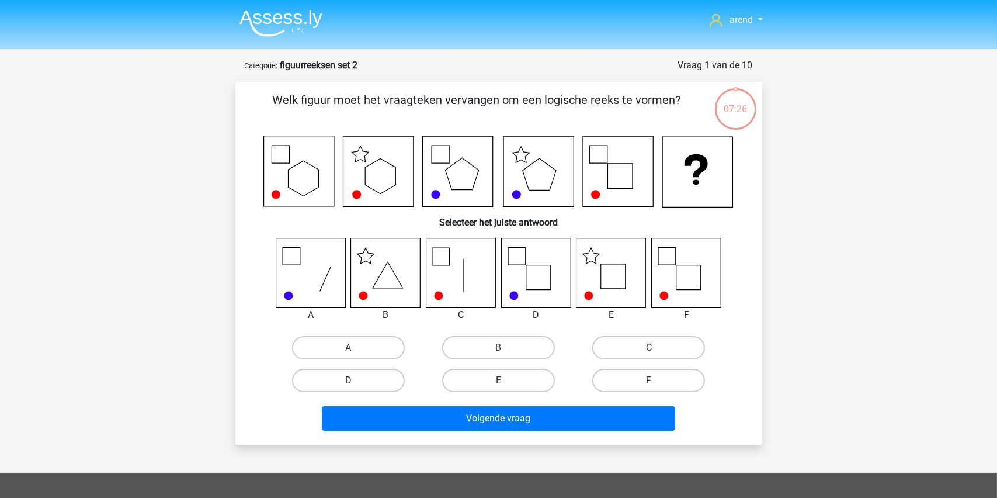
click at [357, 376] on label "D" at bounding box center [348, 380] width 113 height 23
click at [356, 380] on input "D" at bounding box center [352, 384] width 8 height 8
radio input "true"
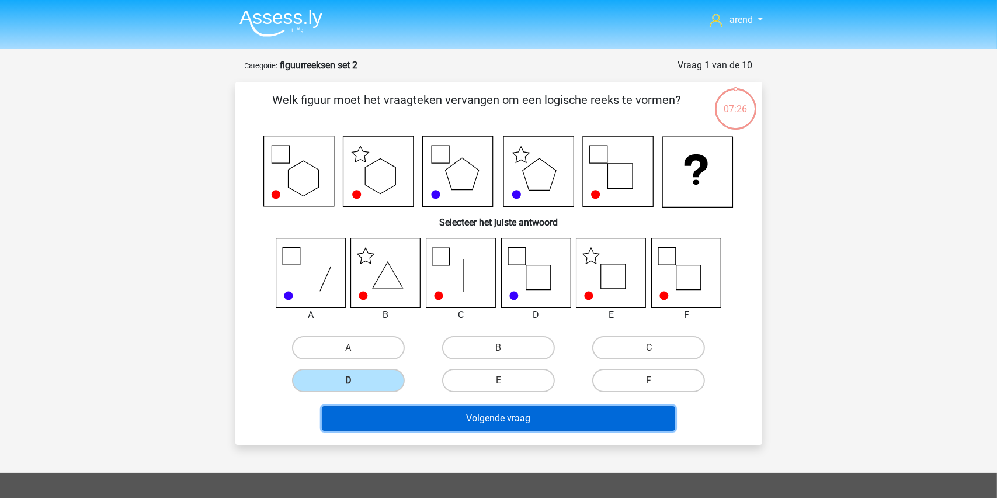
click at [484, 415] on button "Volgende vraag" at bounding box center [498, 418] width 353 height 25
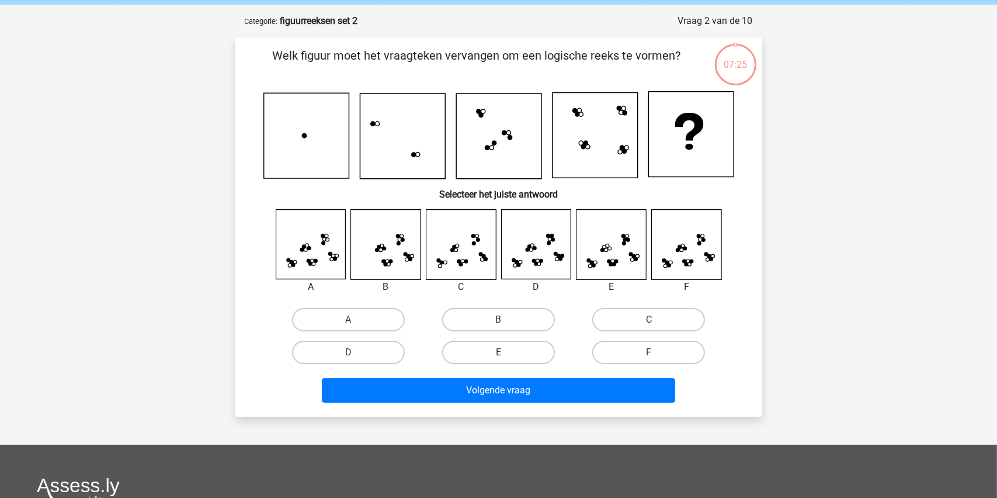
scroll to position [58, 0]
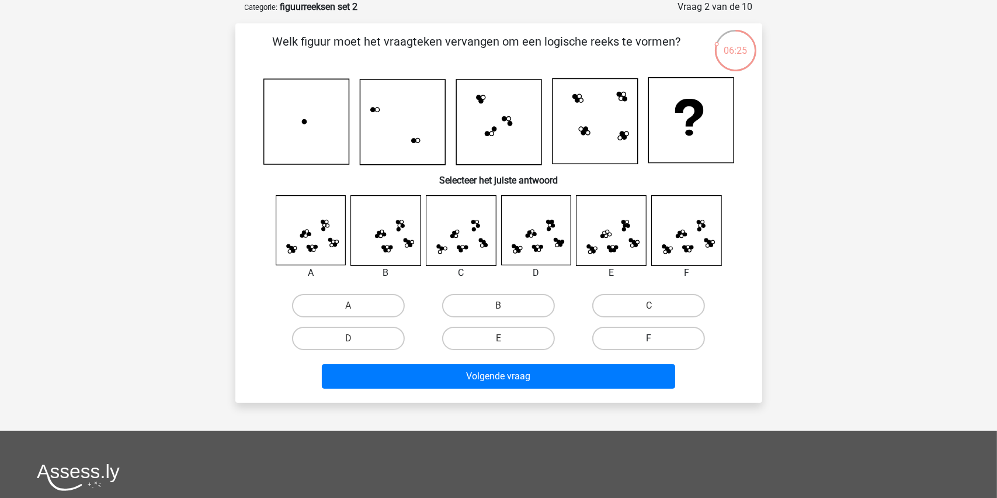
click at [658, 336] on label "F" at bounding box center [648, 337] width 113 height 23
click at [656, 338] on input "F" at bounding box center [653, 342] width 8 height 8
radio input "true"
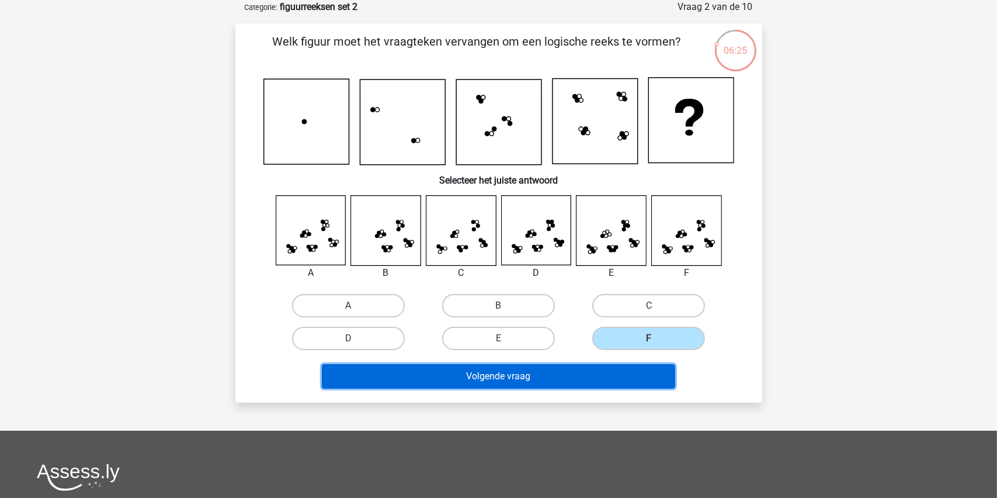
click at [510, 375] on button "Volgende vraag" at bounding box center [498, 376] width 353 height 25
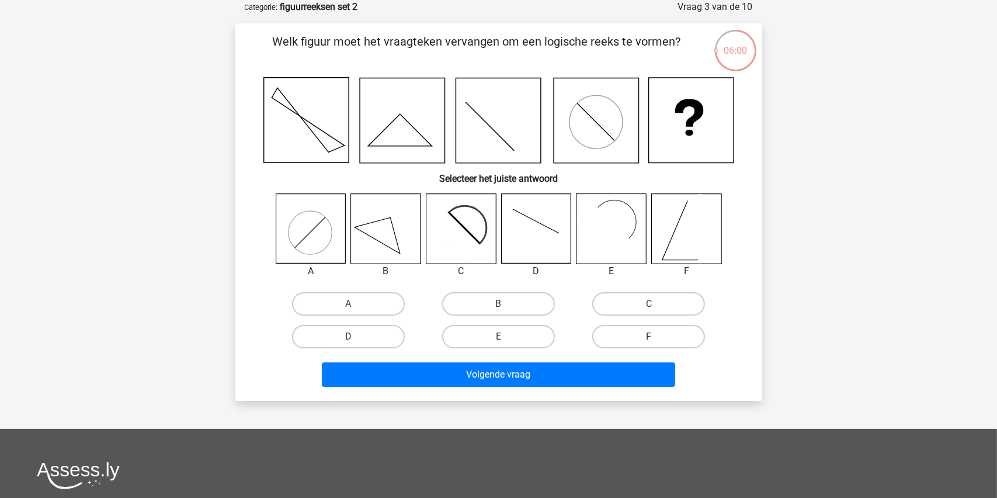
click at [661, 337] on label "F" at bounding box center [648, 336] width 113 height 23
click at [656, 337] on input "F" at bounding box center [653, 340] width 8 height 8
radio input "true"
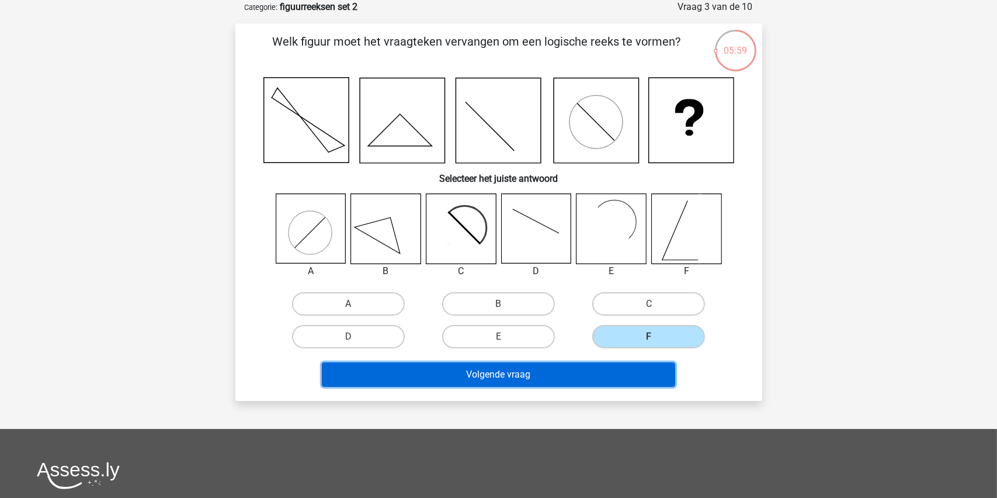
click at [491, 378] on button "Volgende vraag" at bounding box center [498, 374] width 353 height 25
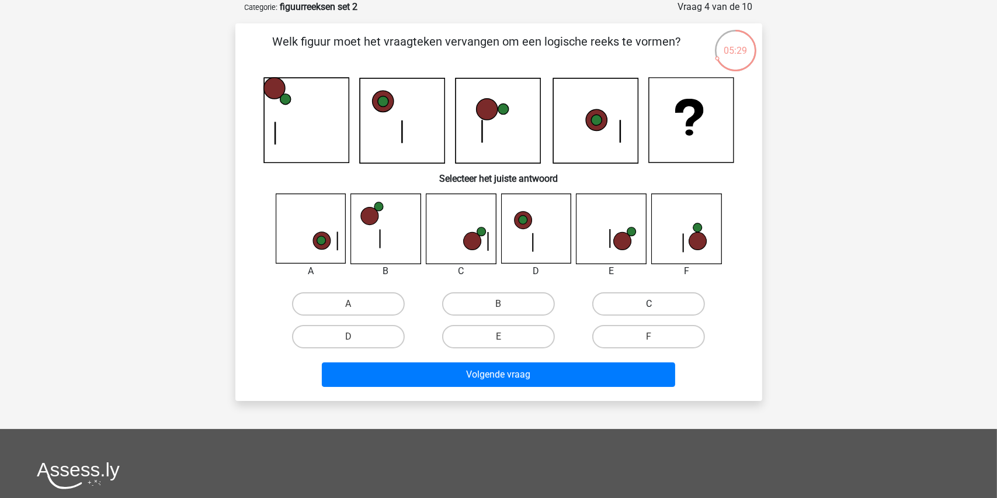
click at [655, 300] on label "C" at bounding box center [648, 303] width 113 height 23
click at [655, 304] on input "C" at bounding box center [653, 308] width 8 height 8
radio input "true"
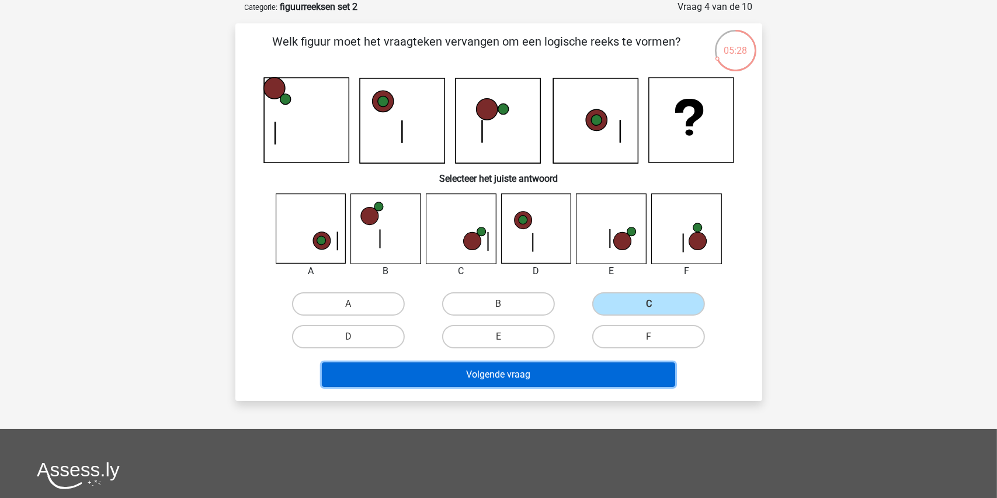
click at [501, 371] on button "Volgende vraag" at bounding box center [498, 374] width 353 height 25
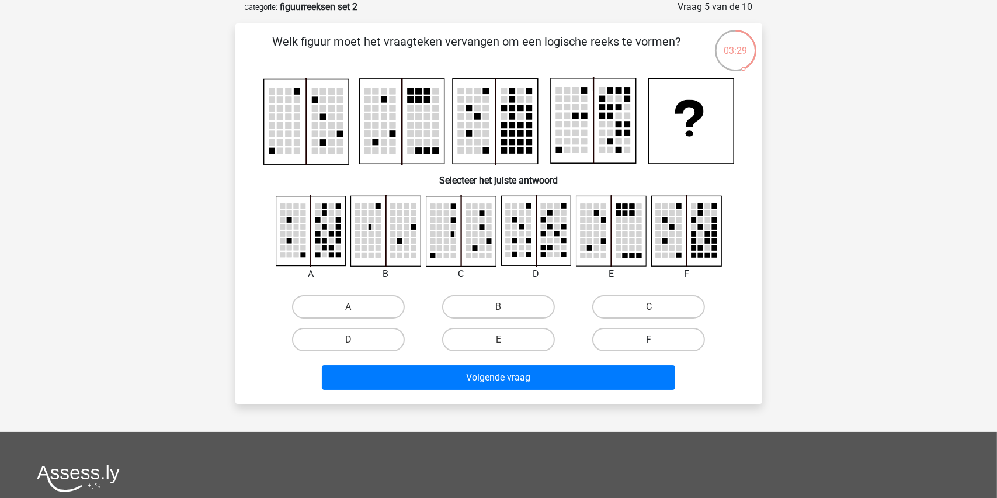
click at [640, 335] on label "F" at bounding box center [648, 339] width 113 height 23
click at [649, 339] on input "F" at bounding box center [653, 343] width 8 height 8
radio input "true"
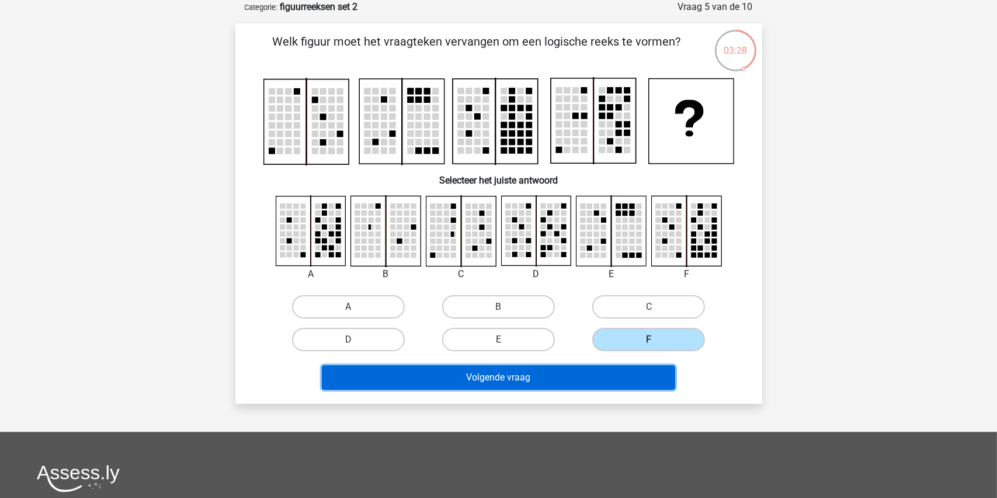
click at [490, 378] on button "Volgende vraag" at bounding box center [498, 377] width 353 height 25
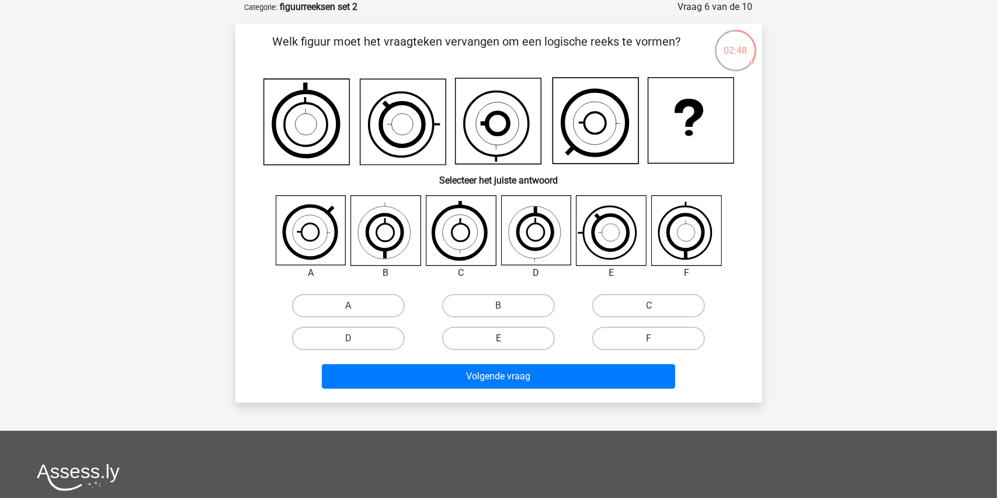
click at [506, 340] on label "E" at bounding box center [498, 337] width 113 height 23
click at [506, 340] on input "E" at bounding box center [502, 342] width 8 height 8
radio input "true"
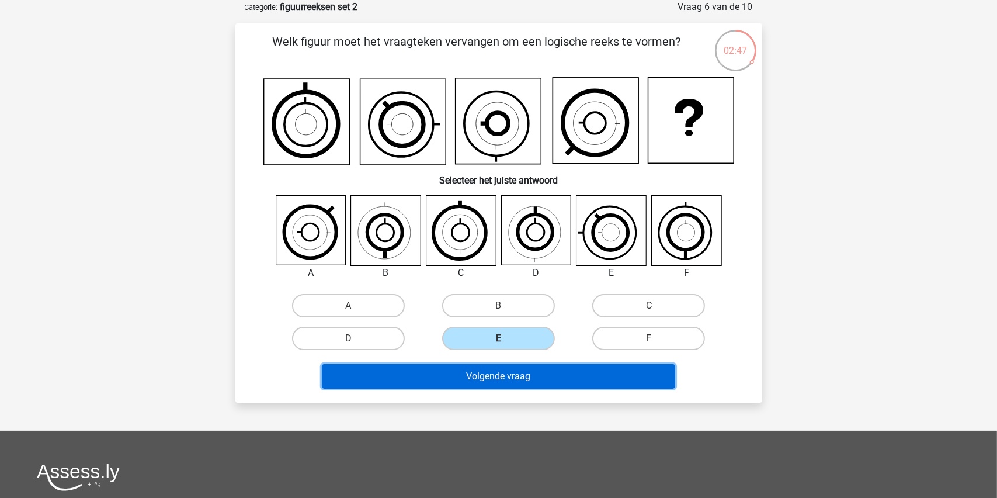
click at [477, 371] on button "Volgende vraag" at bounding box center [498, 376] width 353 height 25
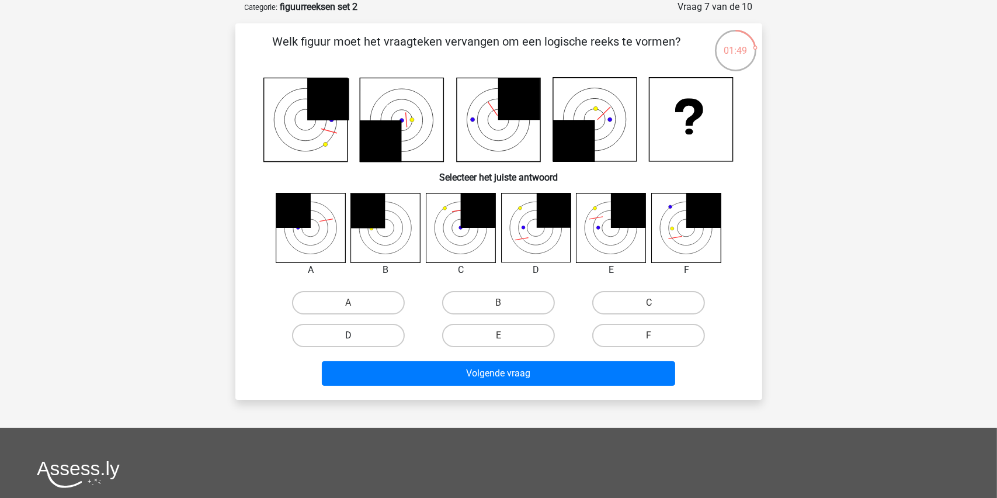
click at [342, 343] on label "D" at bounding box center [348, 335] width 113 height 23
click at [348, 343] on input "D" at bounding box center [352, 339] width 8 height 8
radio input "true"
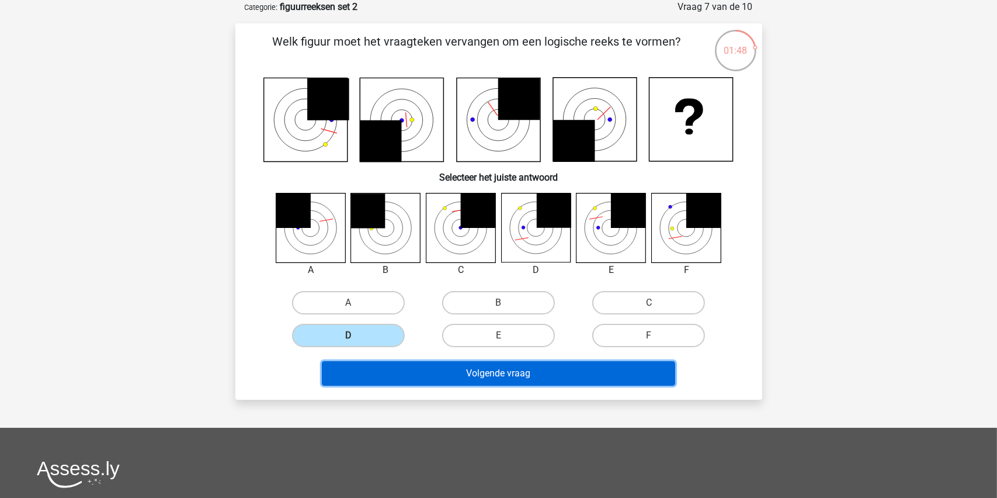
click at [482, 367] on button "Volgende vraag" at bounding box center [498, 373] width 353 height 25
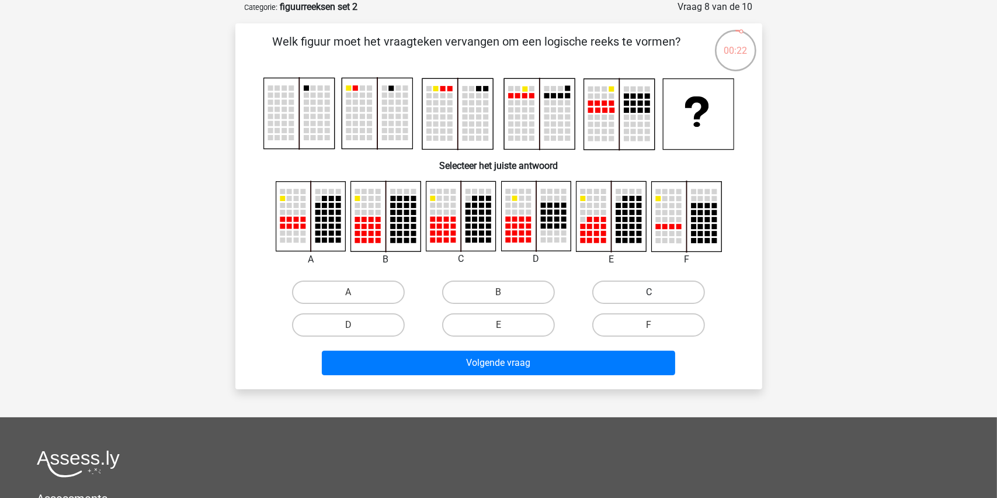
click at [641, 290] on label "C" at bounding box center [648, 291] width 113 height 23
click at [649, 292] on input "C" at bounding box center [653, 296] width 8 height 8
radio input "true"
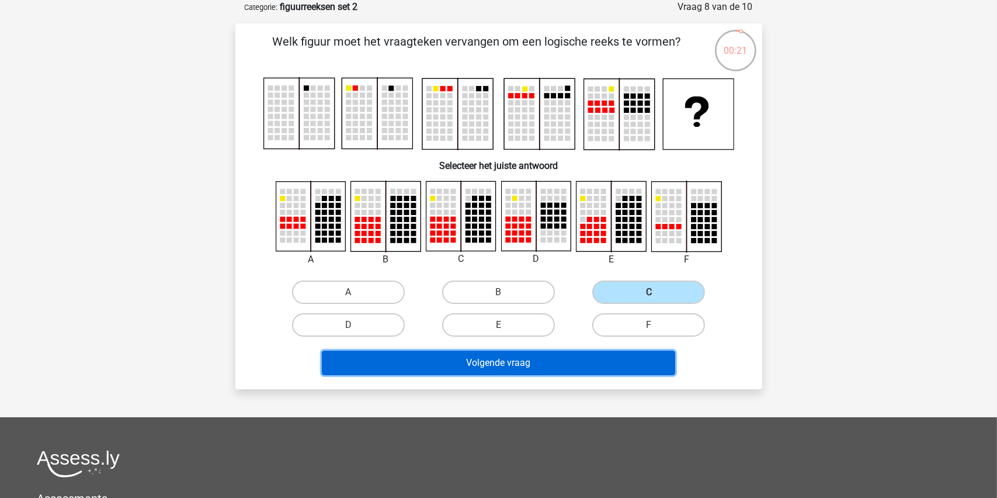
click at [485, 360] on button "Volgende vraag" at bounding box center [498, 362] width 353 height 25
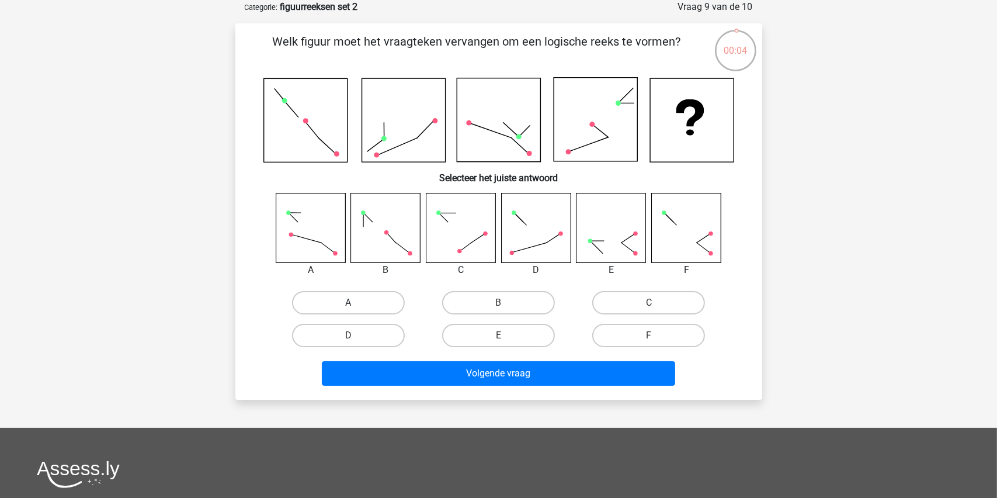
click at [346, 301] on label "A" at bounding box center [348, 302] width 113 height 23
click at [348, 303] on input "A" at bounding box center [352, 307] width 8 height 8
radio input "true"
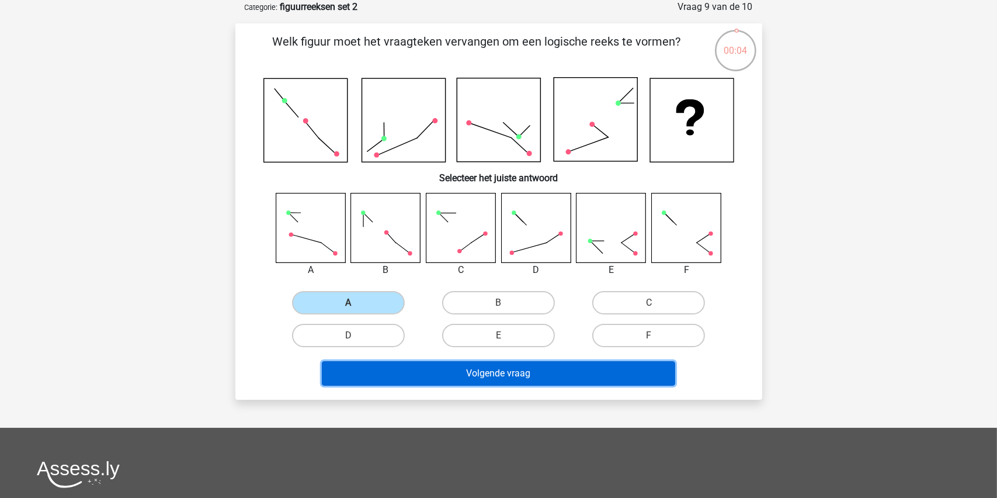
click at [462, 367] on button "Volgende vraag" at bounding box center [498, 373] width 353 height 25
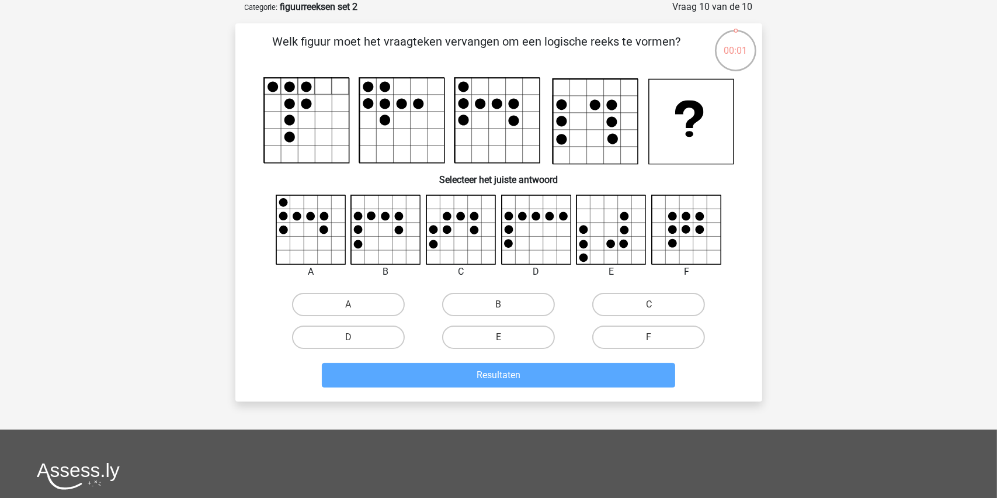
click at [687, 234] on icon at bounding box center [687, 230] width 70 height 70
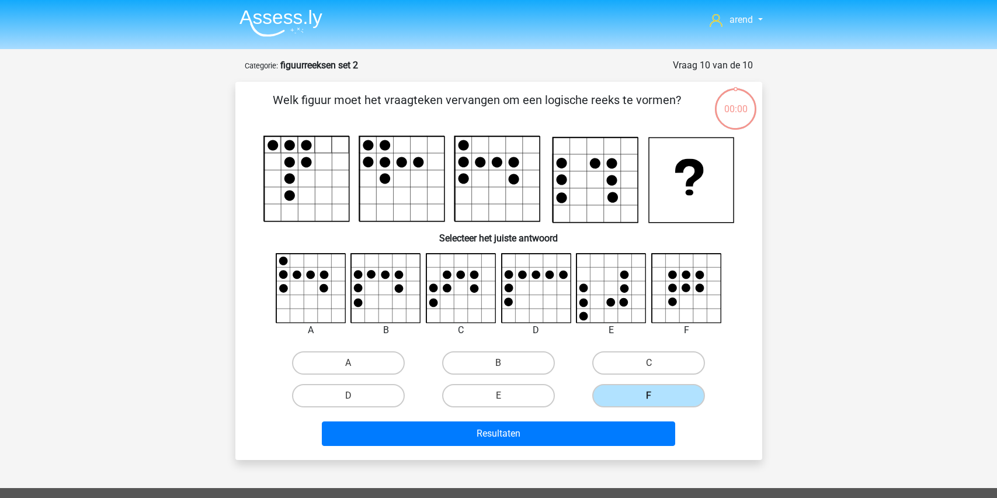
scroll to position [58, 0]
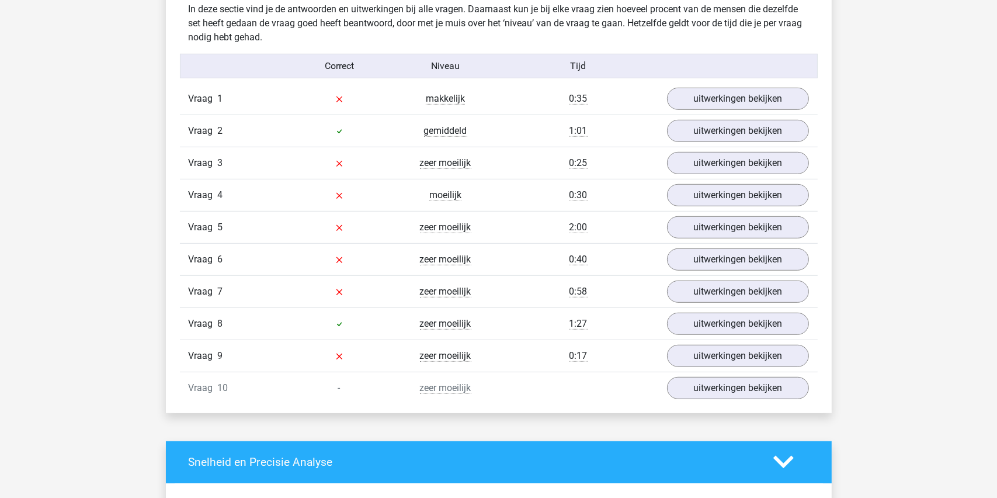
scroll to position [701, 0]
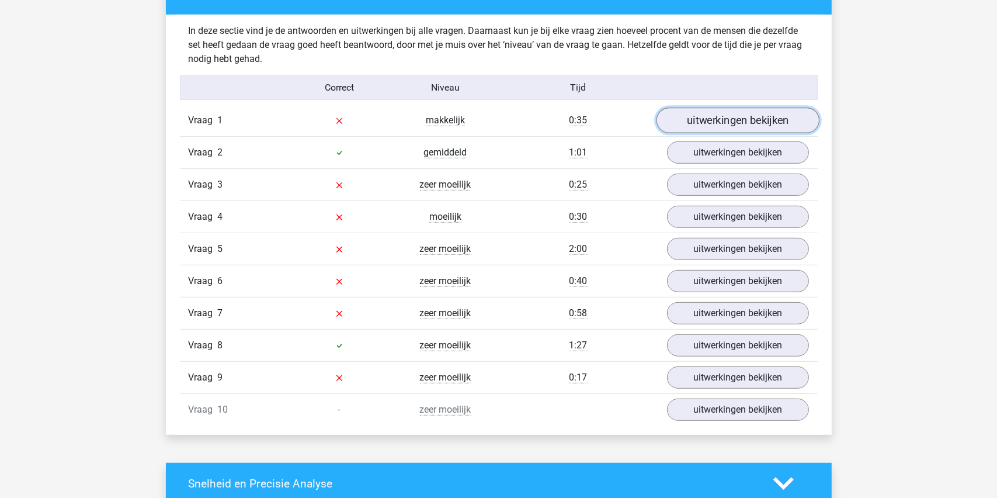
click at [730, 119] on link "uitwerkingen bekijken" at bounding box center [737, 120] width 163 height 26
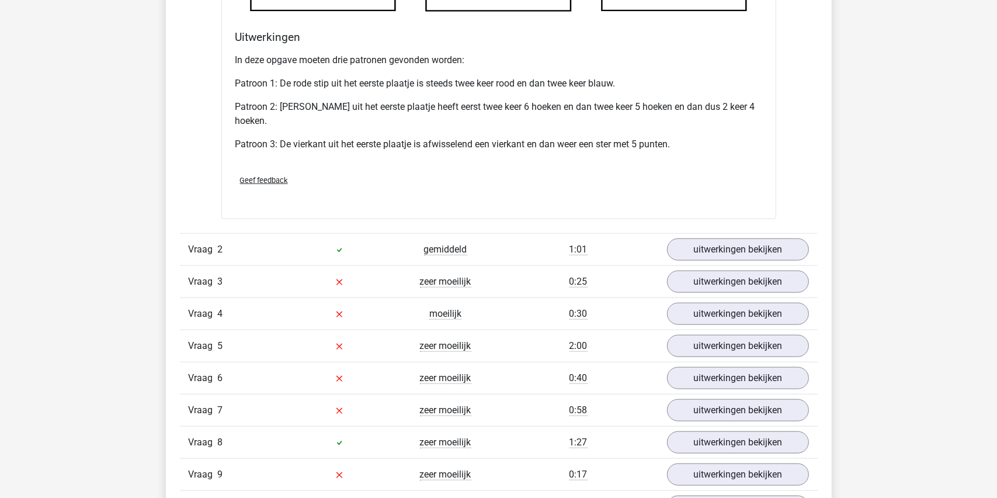
scroll to position [1343, 0]
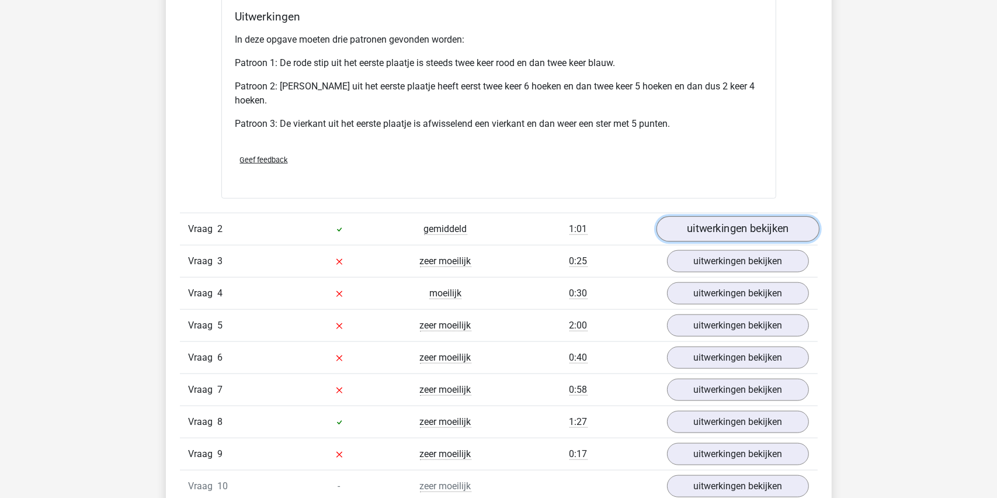
click at [718, 228] on link "uitwerkingen bekijken" at bounding box center [737, 230] width 163 height 26
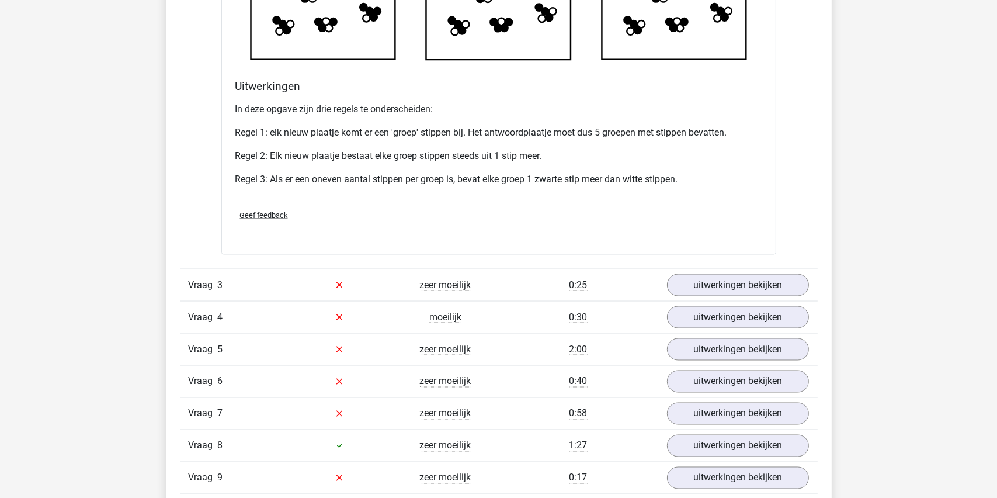
scroll to position [2044, 0]
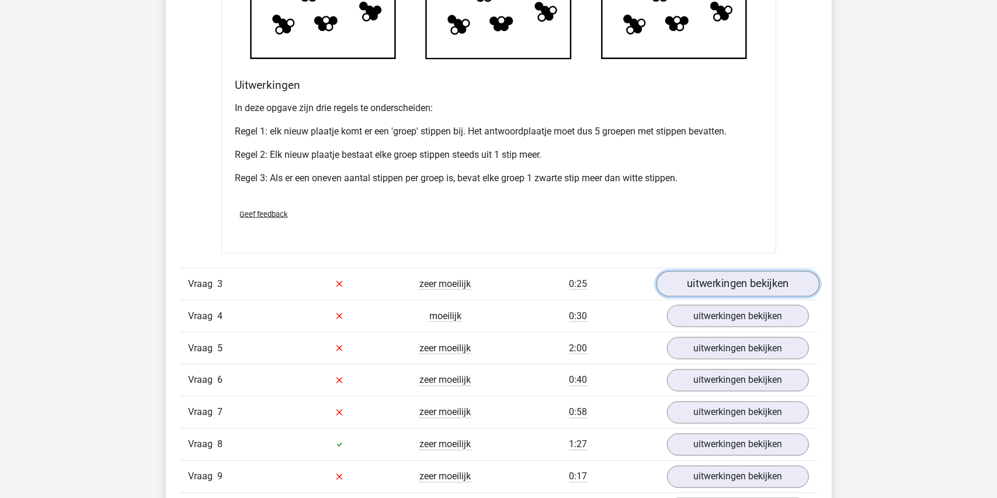
click at [725, 283] on link "uitwerkingen bekijken" at bounding box center [737, 284] width 163 height 26
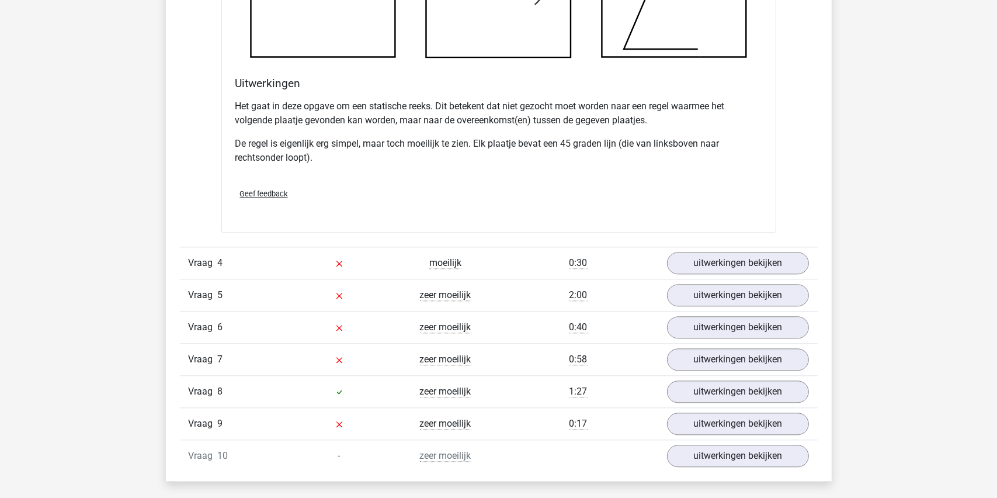
scroll to position [2803, 0]
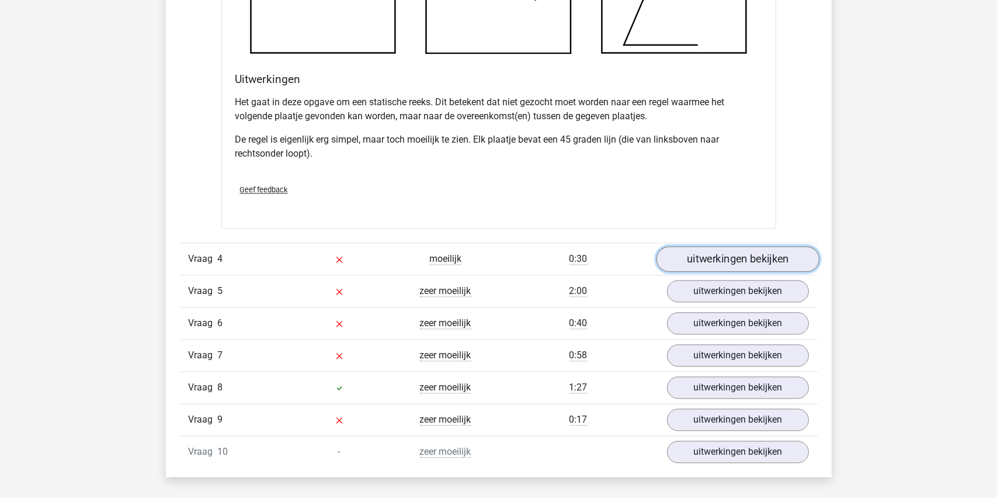
click at [734, 259] on link "uitwerkingen bekijken" at bounding box center [737, 259] width 163 height 26
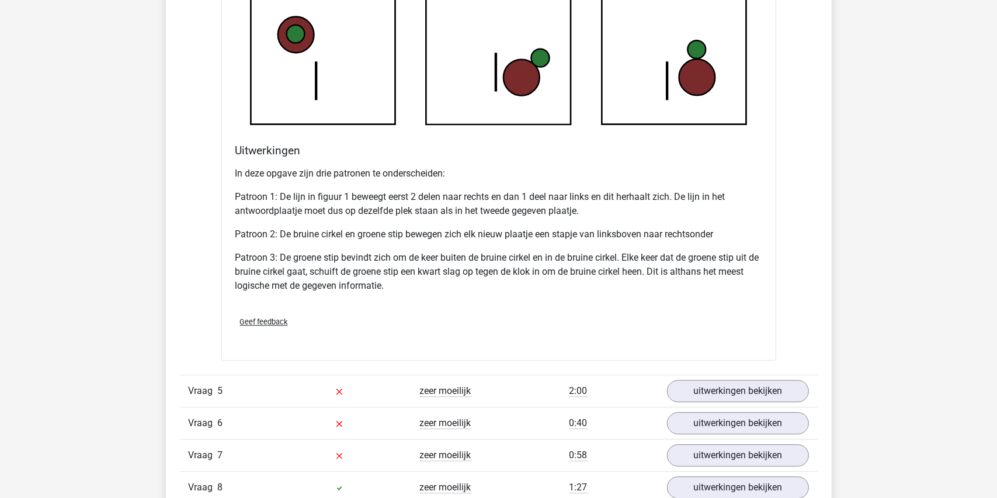
scroll to position [3621, 0]
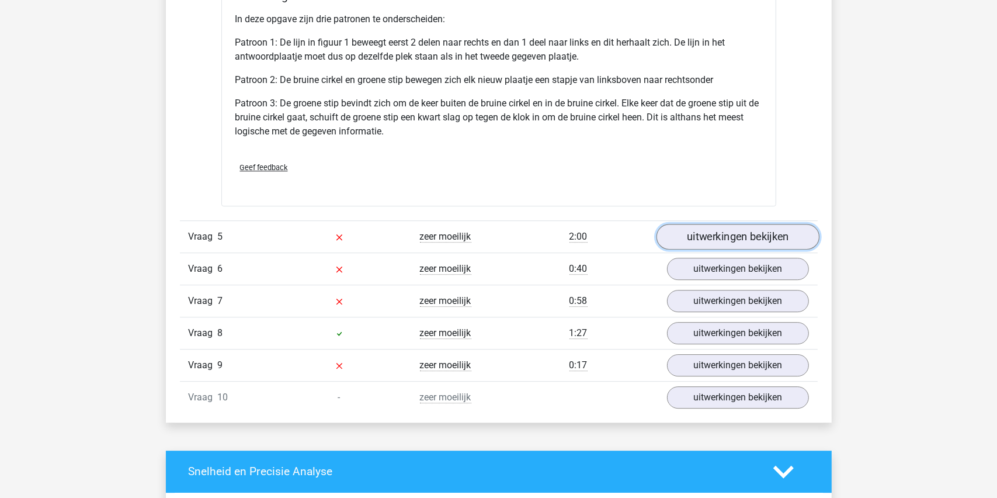
click at [737, 231] on link "uitwerkingen bekijken" at bounding box center [737, 237] width 163 height 26
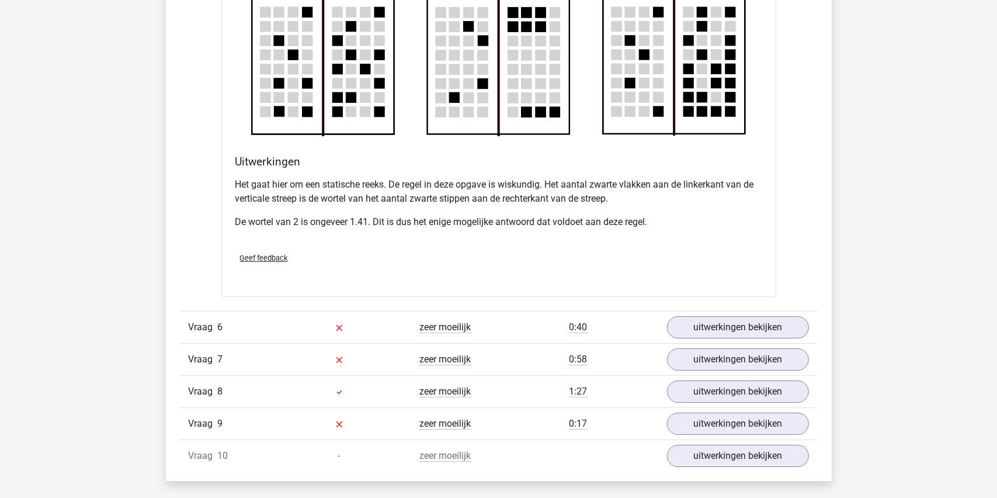
scroll to position [4322, 0]
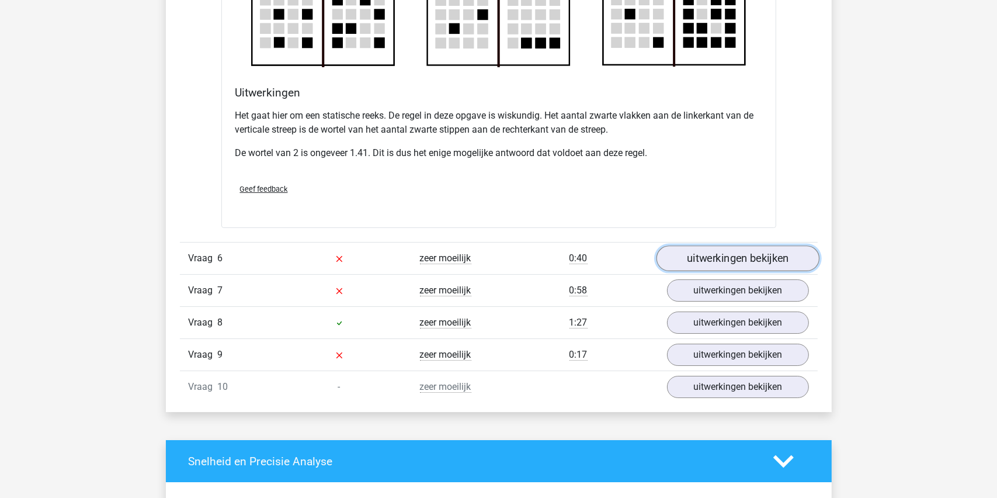
click at [736, 261] on link "uitwerkingen bekijken" at bounding box center [737, 258] width 163 height 26
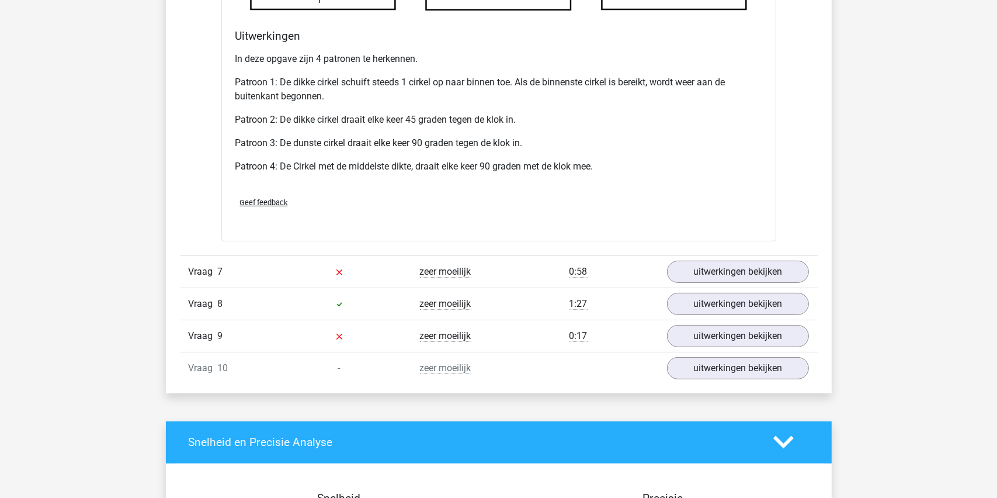
scroll to position [5140, 0]
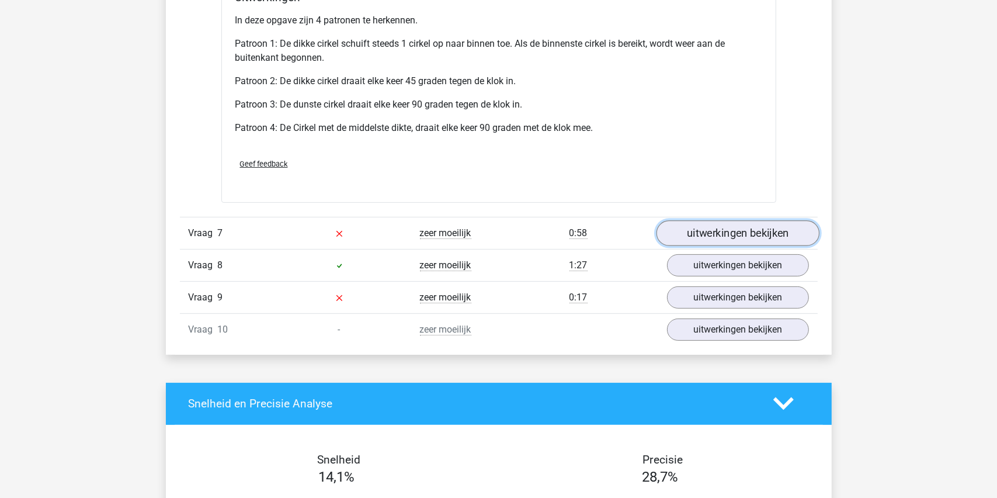
click at [731, 228] on link "uitwerkingen bekijken" at bounding box center [737, 233] width 163 height 26
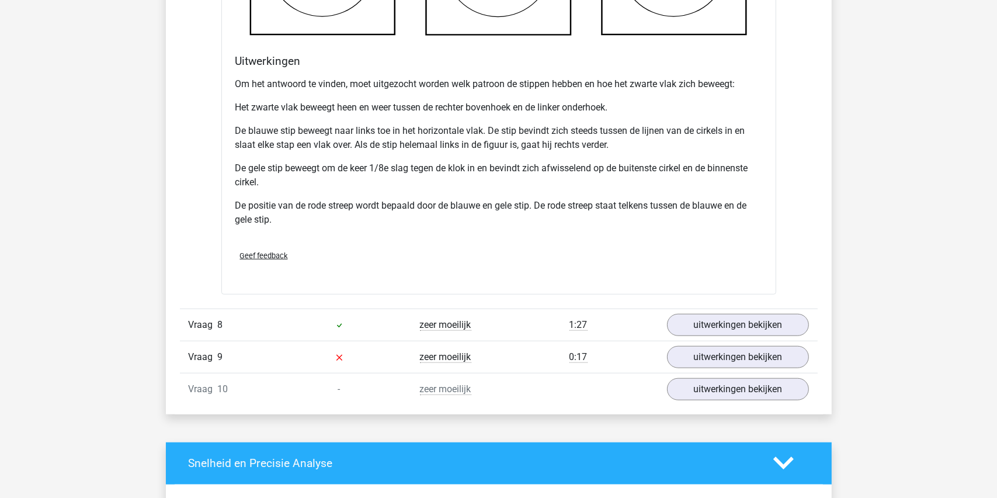
scroll to position [6016, 0]
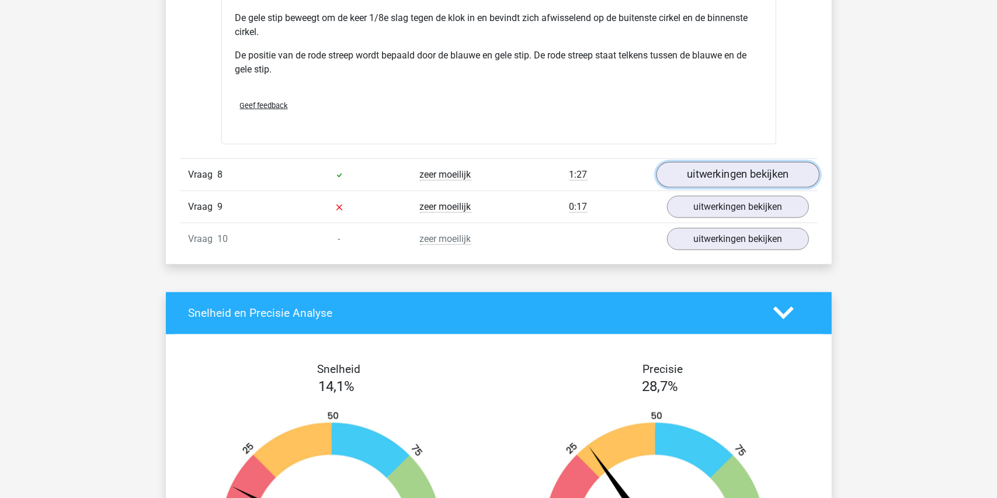
click at [732, 169] on link "uitwerkingen bekijken" at bounding box center [737, 175] width 163 height 26
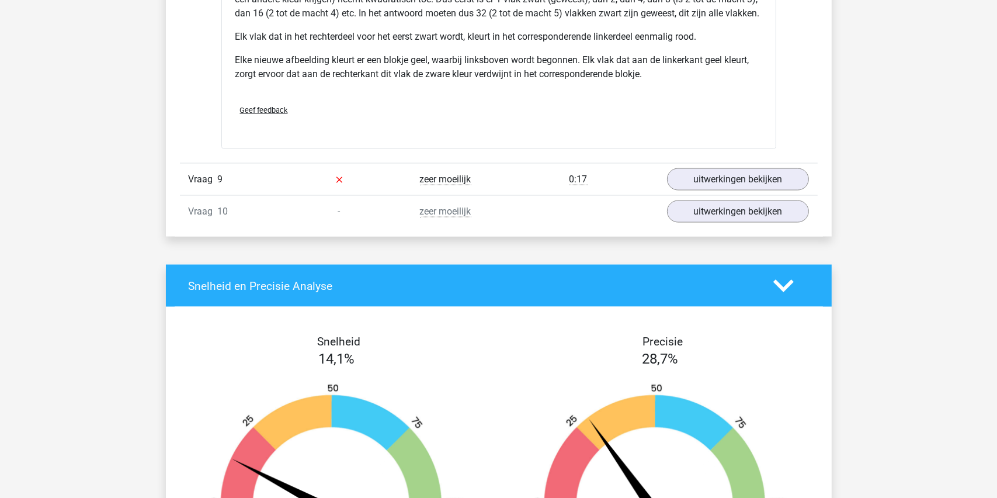
scroll to position [6833, 0]
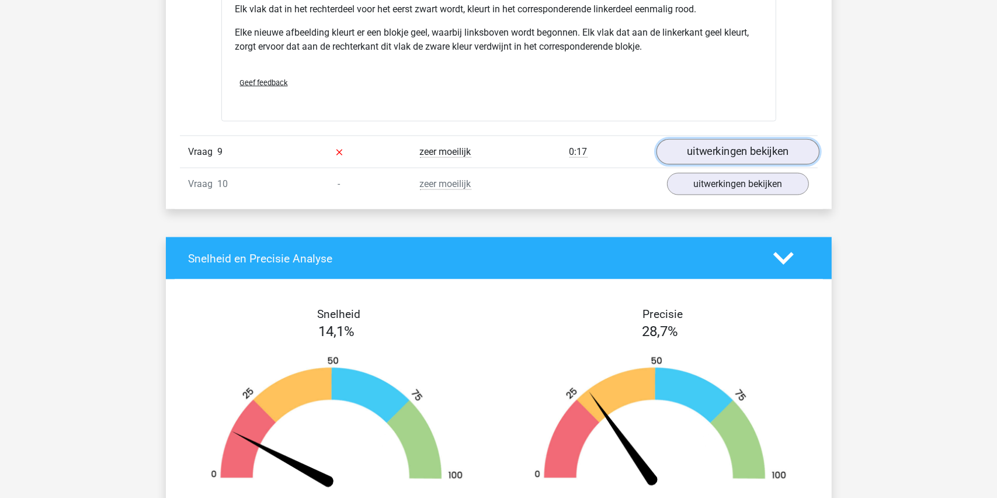
click at [729, 159] on link "uitwerkingen bekijken" at bounding box center [737, 152] width 163 height 26
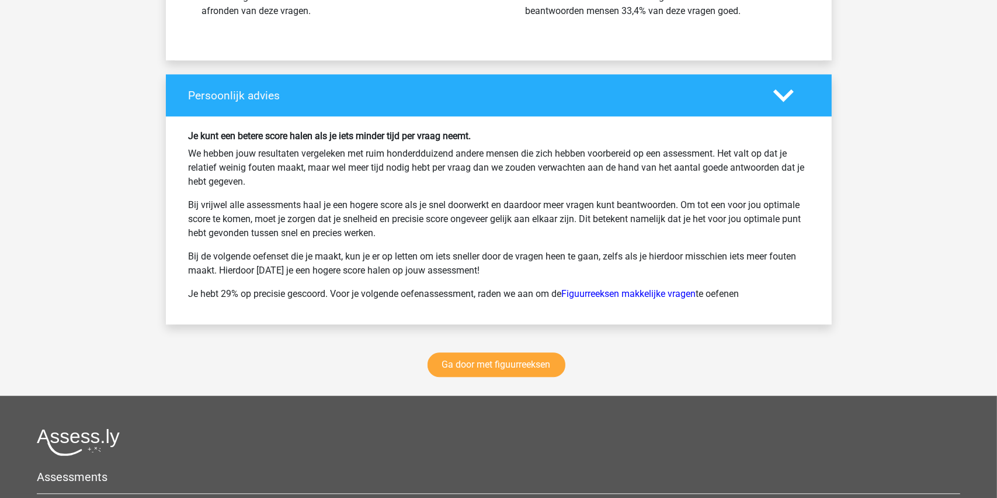
scroll to position [8118, 0]
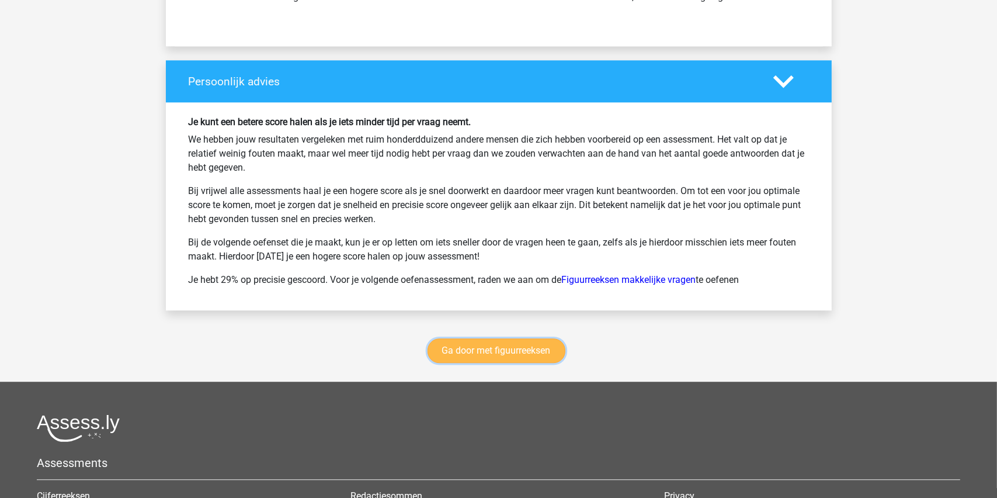
click at [495, 360] on link "Ga door met figuurreeksen" at bounding box center [497, 350] width 138 height 25
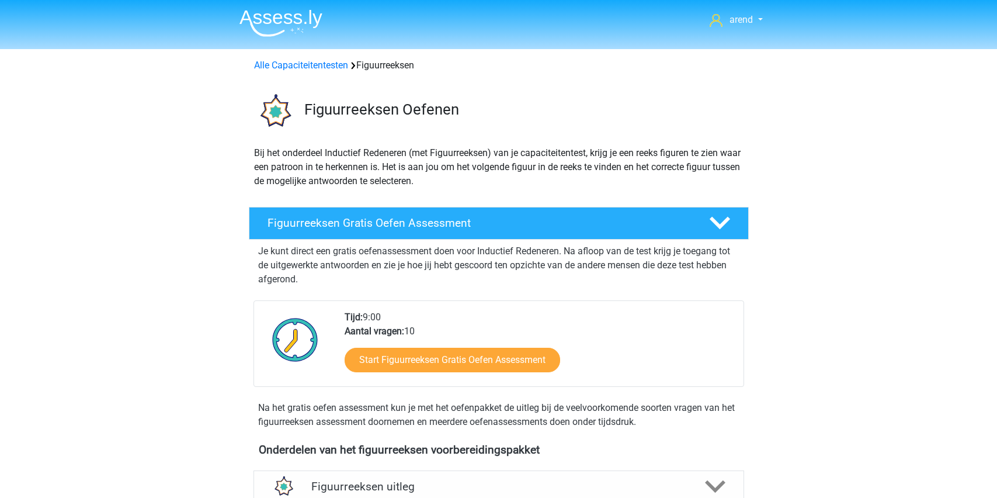
scroll to position [507, 0]
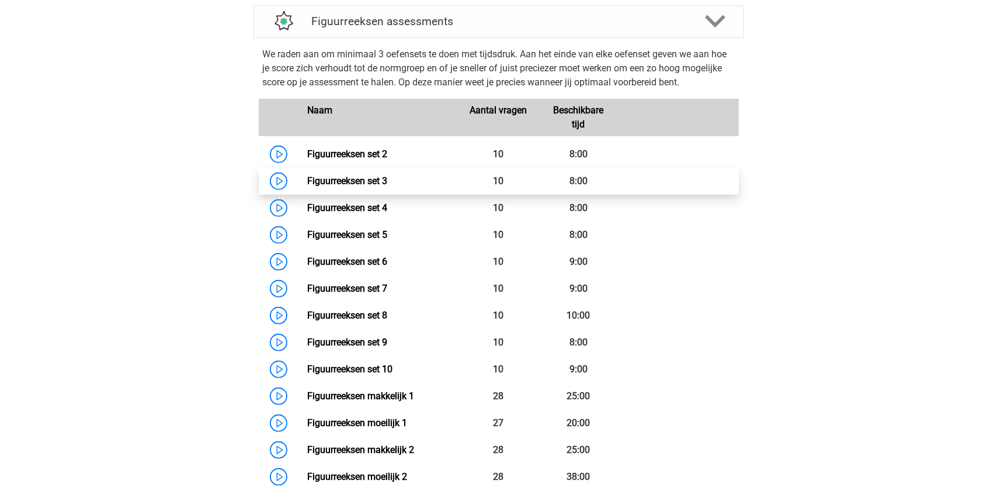
click at [350, 177] on link "Figuurreeksen set 3" at bounding box center [347, 180] width 80 height 11
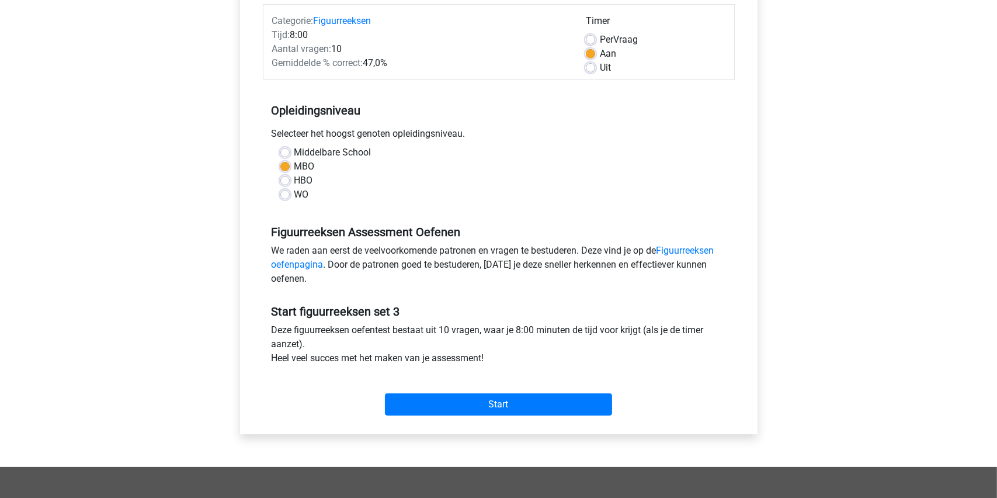
scroll to position [175, 0]
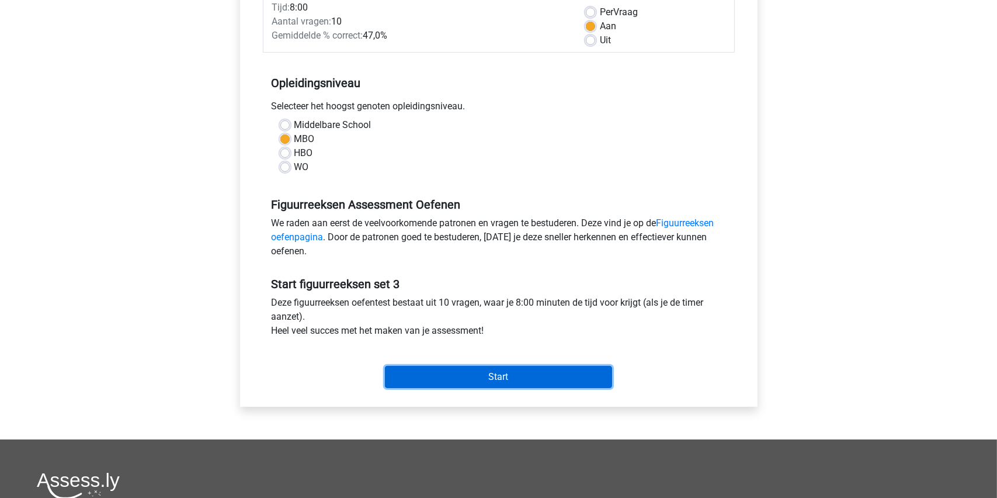
click at [491, 376] on input "Start" at bounding box center [498, 377] width 227 height 22
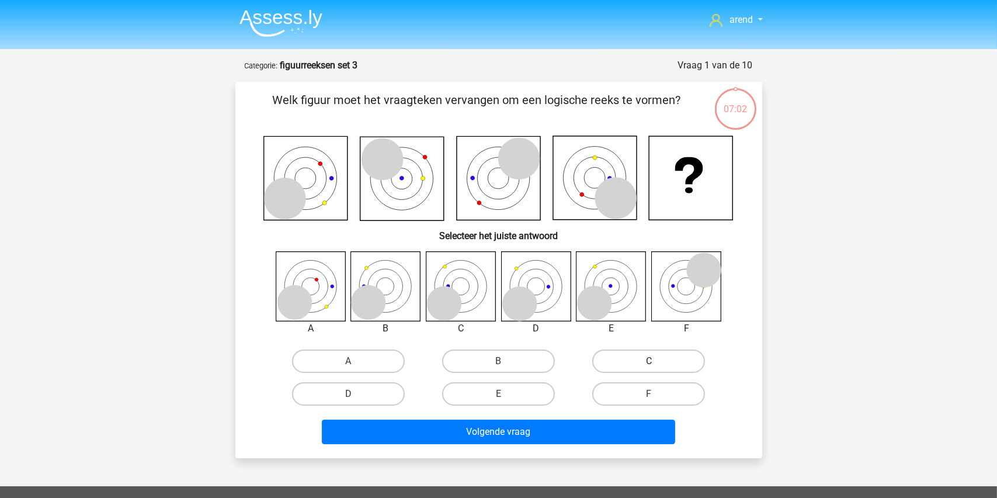
drag, startPoint x: 643, startPoint y: 360, endPoint x: 630, endPoint y: 370, distance: 16.7
click at [642, 360] on label "C" at bounding box center [648, 360] width 113 height 23
click at [649, 361] on input "C" at bounding box center [653, 365] width 8 height 8
radio input "true"
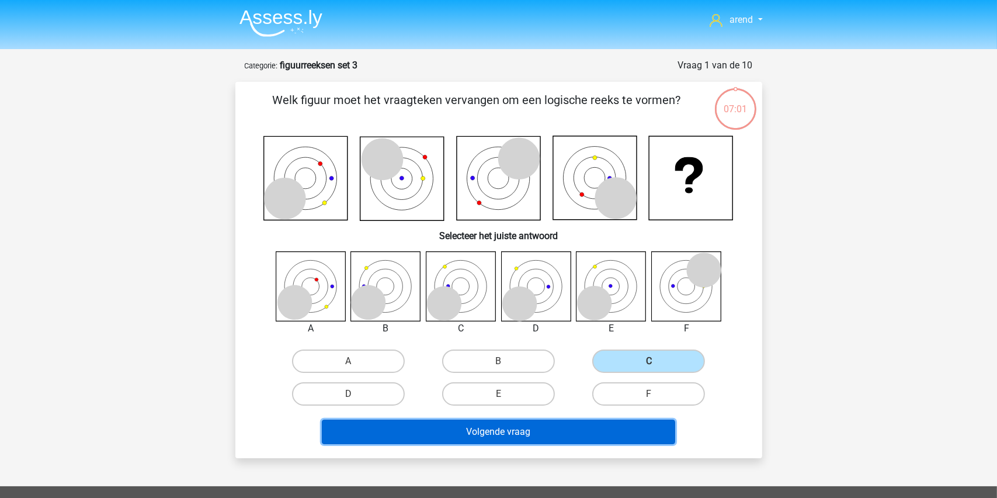
click at [496, 424] on button "Volgende vraag" at bounding box center [498, 431] width 353 height 25
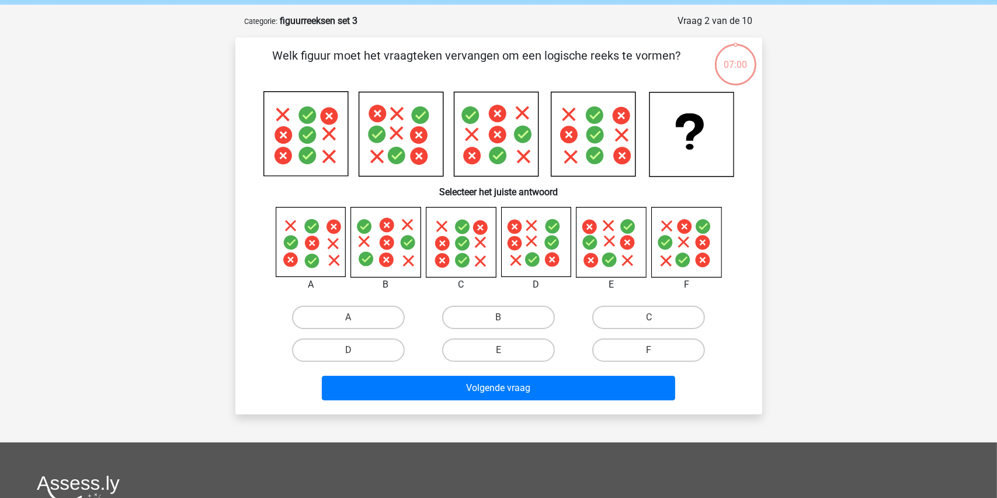
scroll to position [58, 0]
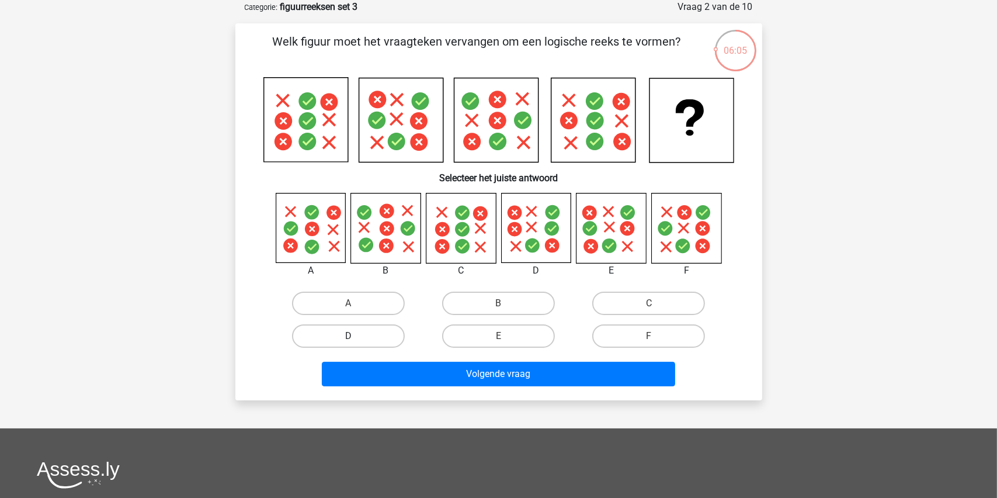
click at [349, 333] on label "D" at bounding box center [348, 335] width 113 height 23
click at [349, 336] on input "D" at bounding box center [352, 340] width 8 height 8
radio input "true"
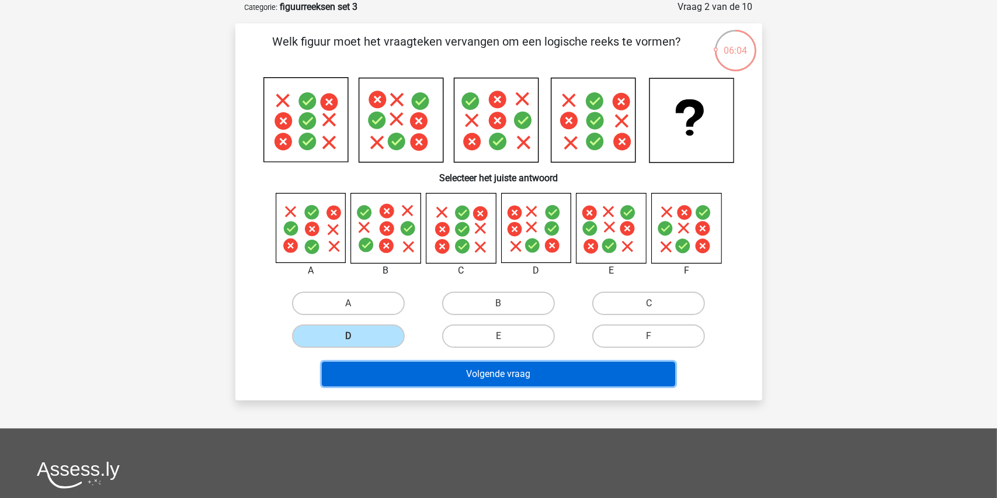
click at [502, 370] on button "Volgende vraag" at bounding box center [498, 374] width 353 height 25
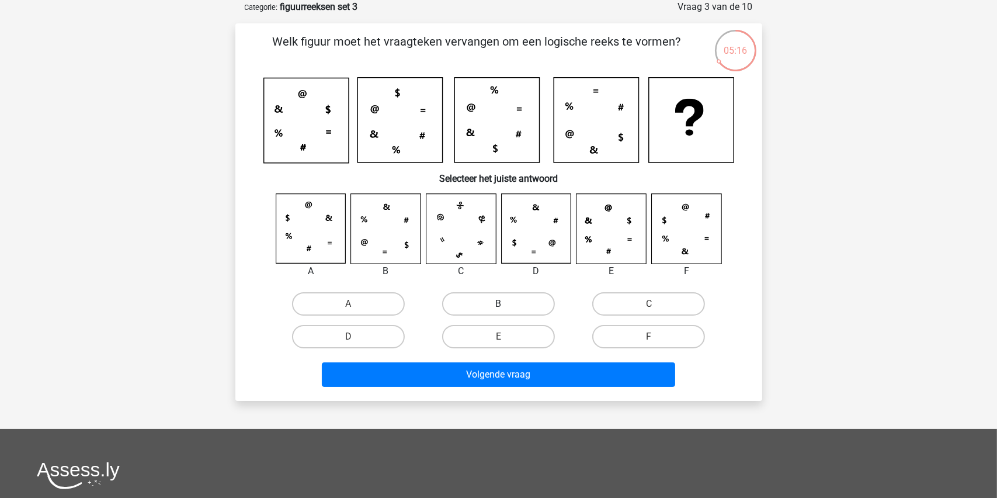
click at [478, 301] on label "B" at bounding box center [498, 303] width 113 height 23
click at [498, 304] on input "B" at bounding box center [502, 308] width 8 height 8
radio input "true"
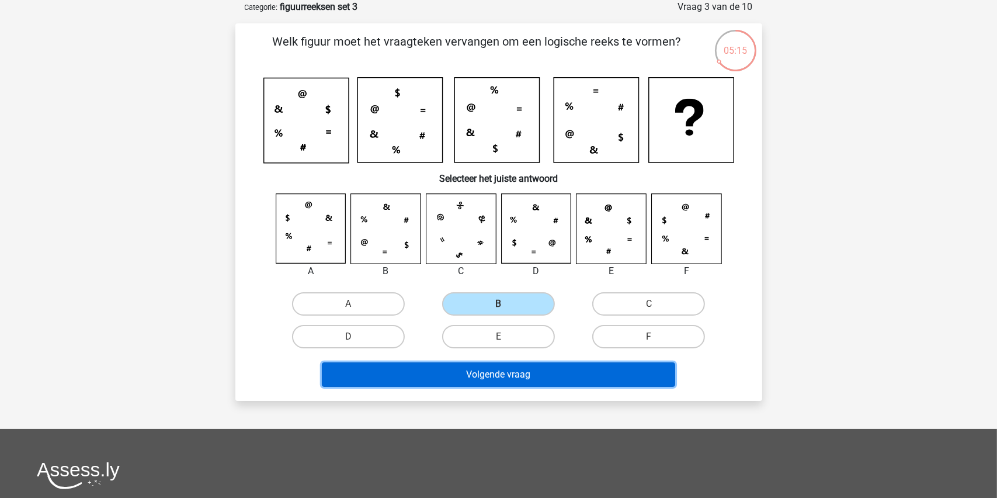
click at [485, 380] on button "Volgende vraag" at bounding box center [498, 374] width 353 height 25
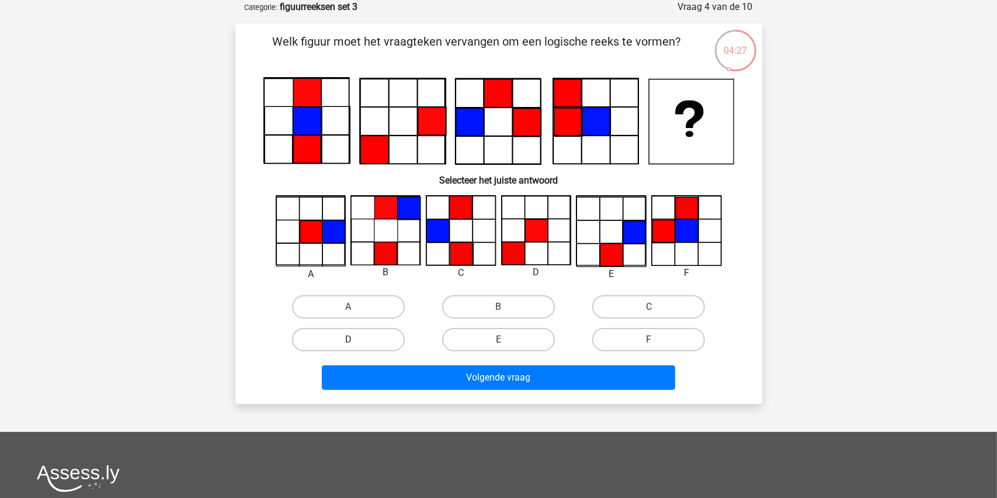
click at [349, 338] on label "D" at bounding box center [348, 339] width 113 height 23
click at [349, 339] on input "D" at bounding box center [352, 343] width 8 height 8
radio input "true"
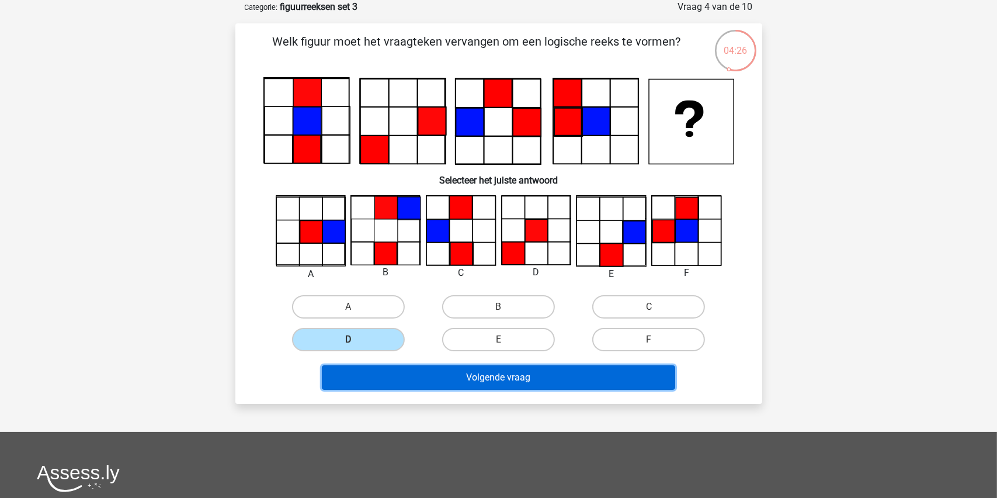
click at [479, 371] on button "Volgende vraag" at bounding box center [498, 377] width 353 height 25
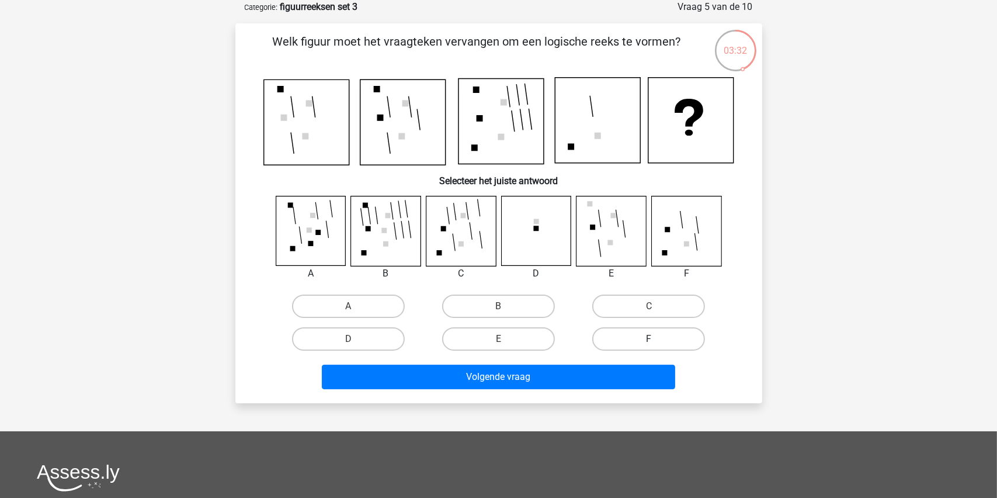
click at [627, 340] on label "F" at bounding box center [648, 338] width 113 height 23
click at [649, 340] on input "F" at bounding box center [653, 343] width 8 height 8
radio input "true"
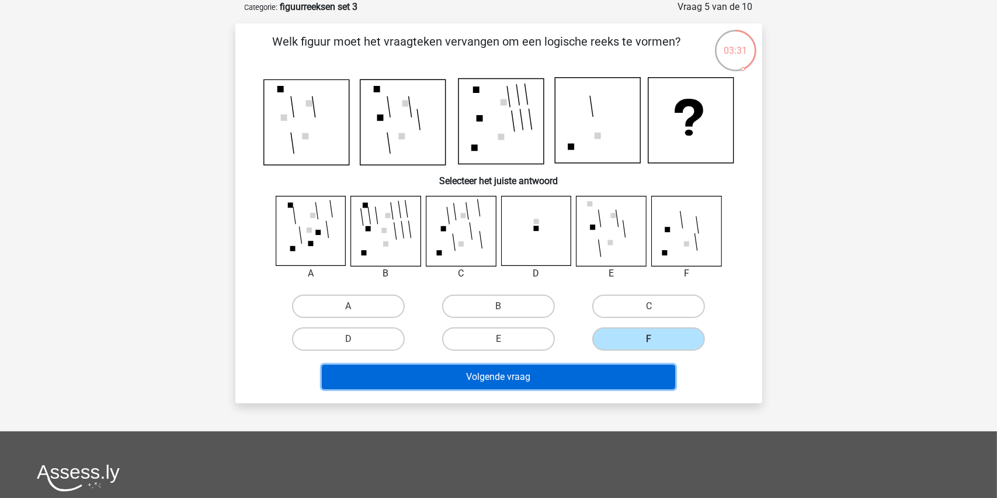
click at [526, 377] on button "Volgende vraag" at bounding box center [498, 376] width 353 height 25
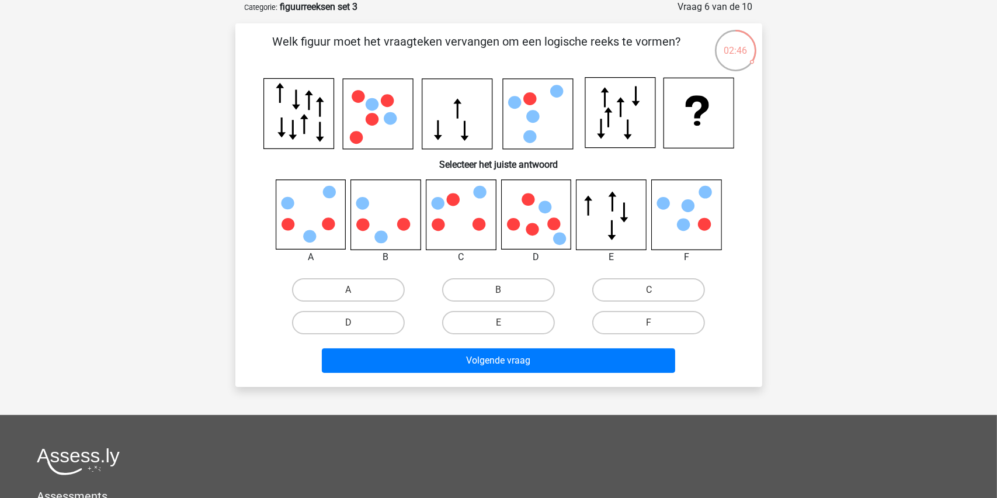
click at [353, 323] on input "D" at bounding box center [352, 326] width 8 height 8
radio input "true"
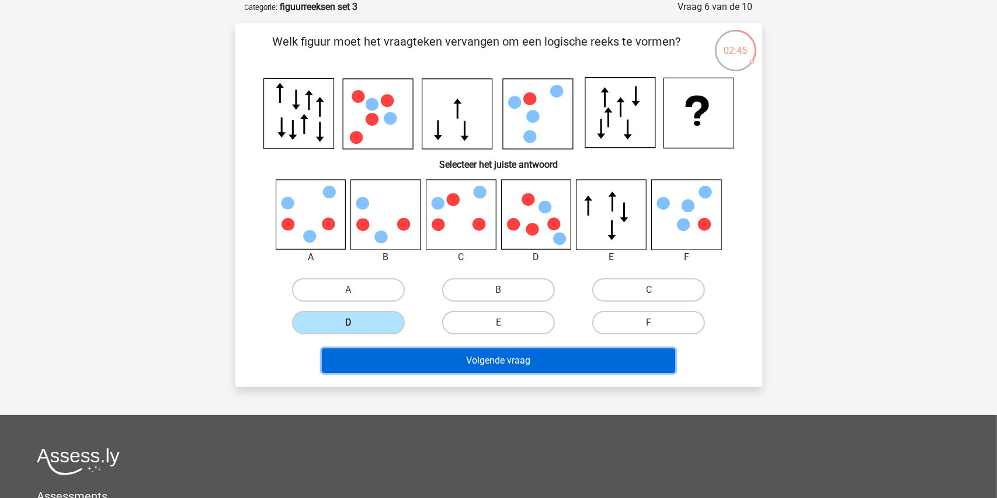
click at [479, 360] on button "Volgende vraag" at bounding box center [498, 360] width 353 height 25
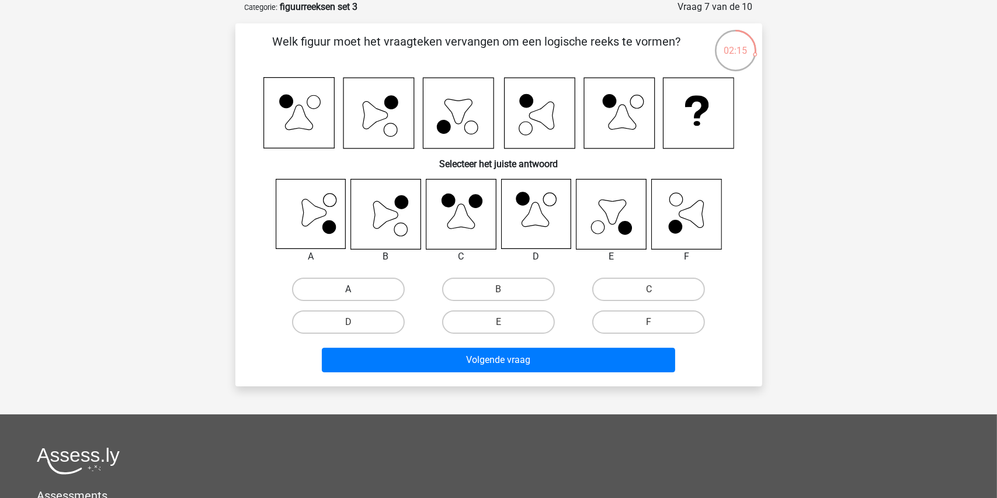
click at [347, 287] on label "A" at bounding box center [348, 288] width 113 height 23
click at [348, 289] on input "A" at bounding box center [352, 293] width 8 height 8
radio input "true"
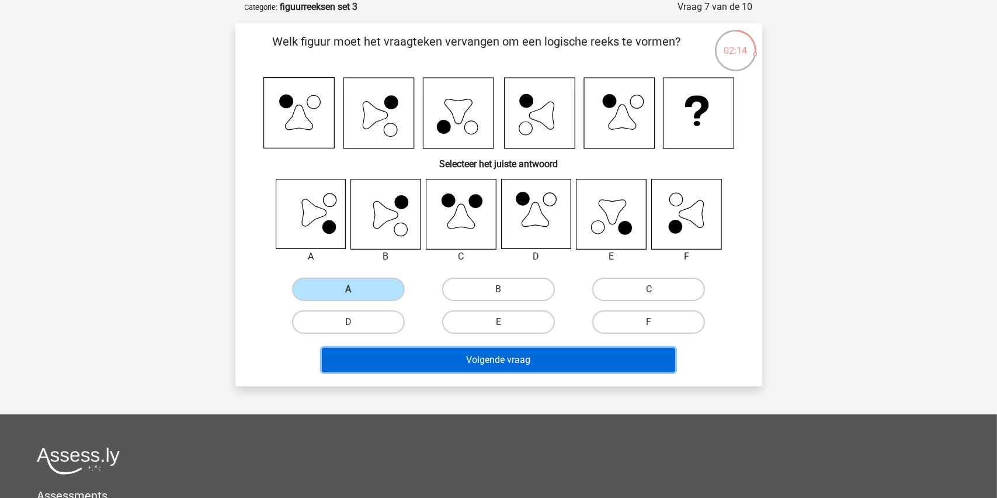
click at [449, 360] on button "Volgende vraag" at bounding box center [498, 360] width 353 height 25
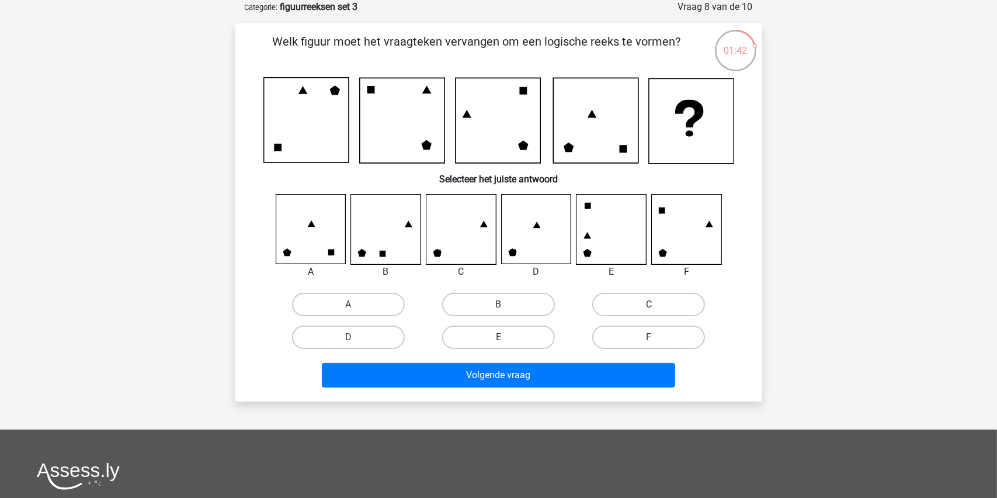
click at [626, 302] on label "C" at bounding box center [648, 304] width 113 height 23
click at [649, 304] on input "C" at bounding box center [653, 308] width 8 height 8
radio input "true"
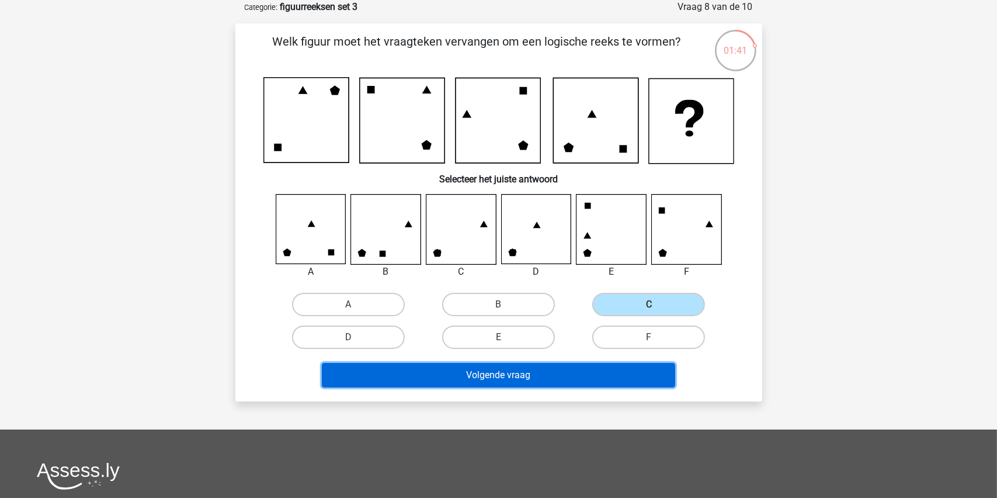
click at [488, 378] on button "Volgende vraag" at bounding box center [498, 375] width 353 height 25
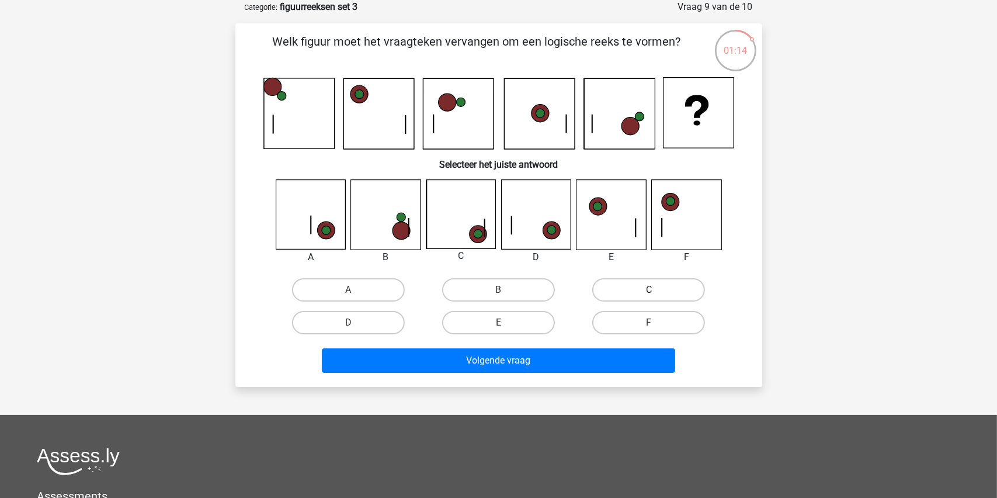
click at [628, 283] on label "C" at bounding box center [648, 289] width 113 height 23
click at [649, 290] on input "C" at bounding box center [653, 294] width 8 height 8
radio input "true"
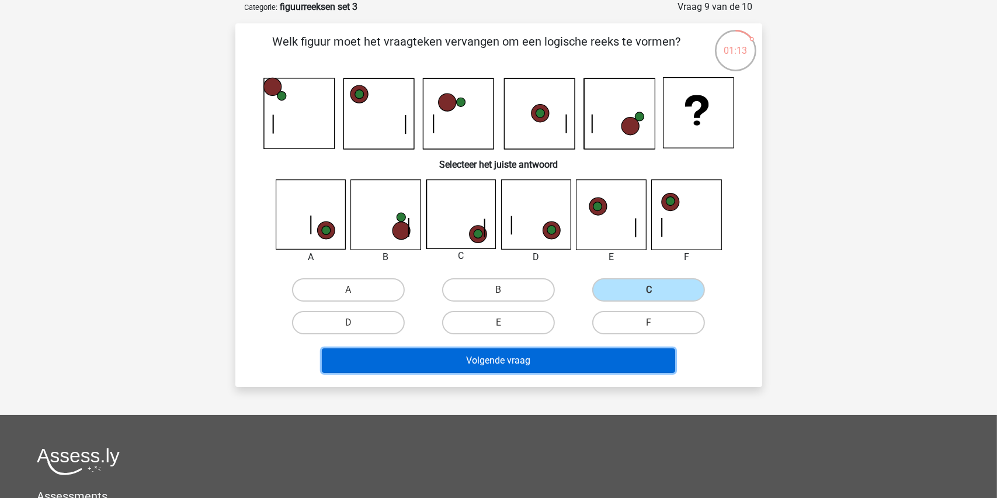
click at [512, 364] on button "Volgende vraag" at bounding box center [498, 360] width 353 height 25
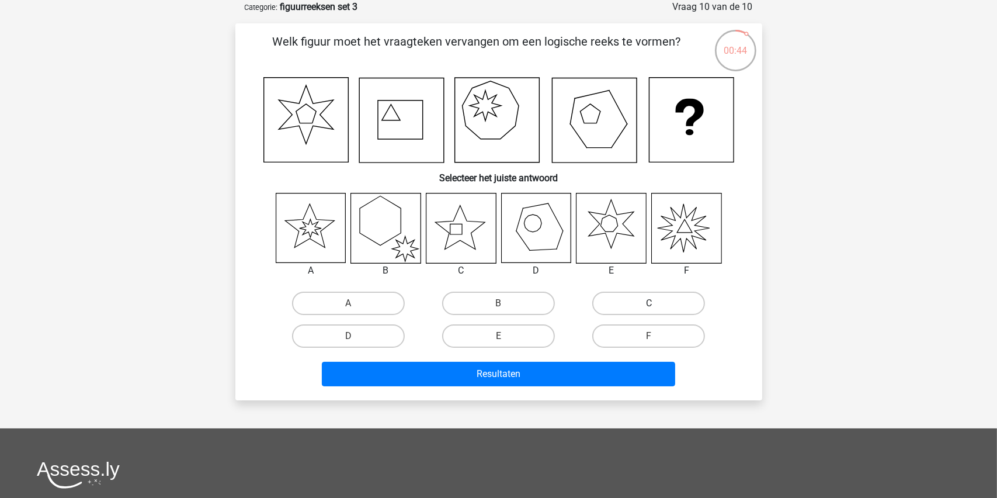
click at [630, 296] on label "C" at bounding box center [648, 302] width 113 height 23
click at [649, 303] on input "C" at bounding box center [653, 307] width 8 height 8
radio input "true"
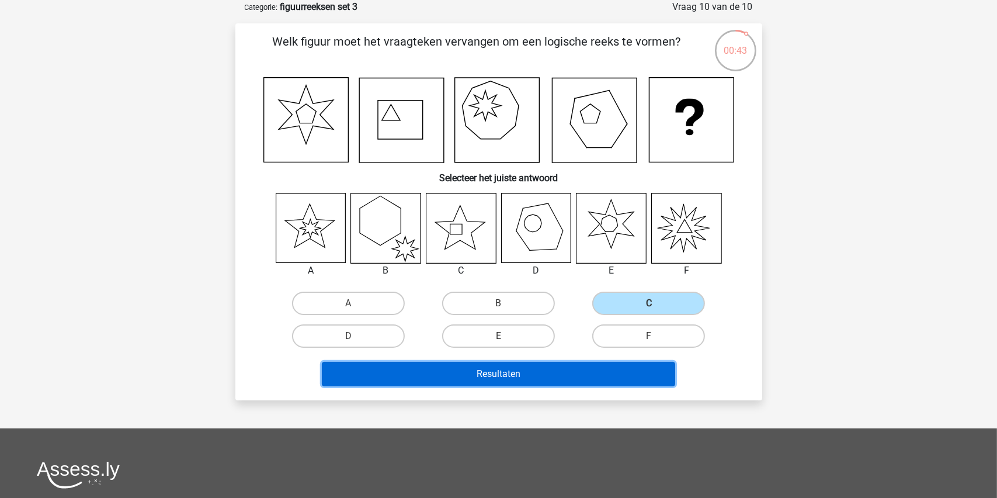
click at [526, 366] on button "Resultaten" at bounding box center [498, 374] width 353 height 25
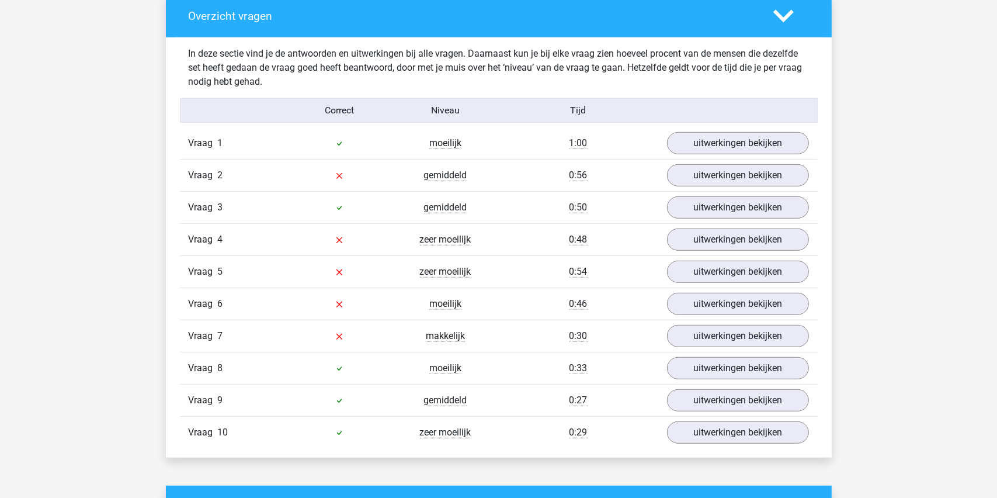
scroll to position [701, 0]
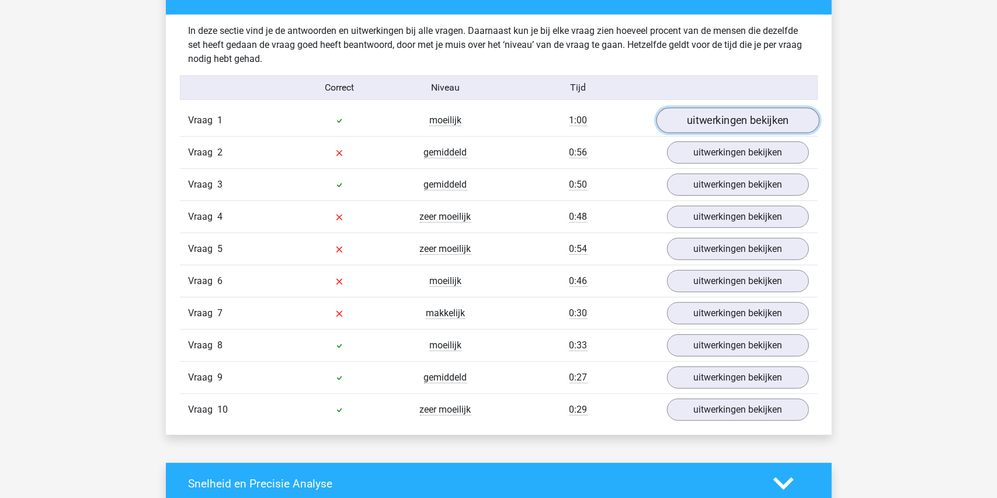
click at [715, 113] on link "uitwerkingen bekijken" at bounding box center [737, 120] width 163 height 26
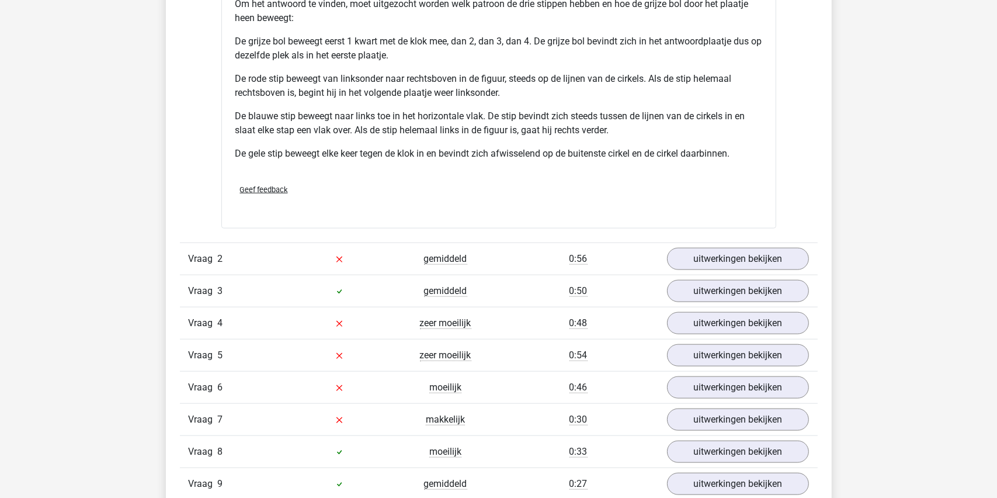
scroll to position [1402, 0]
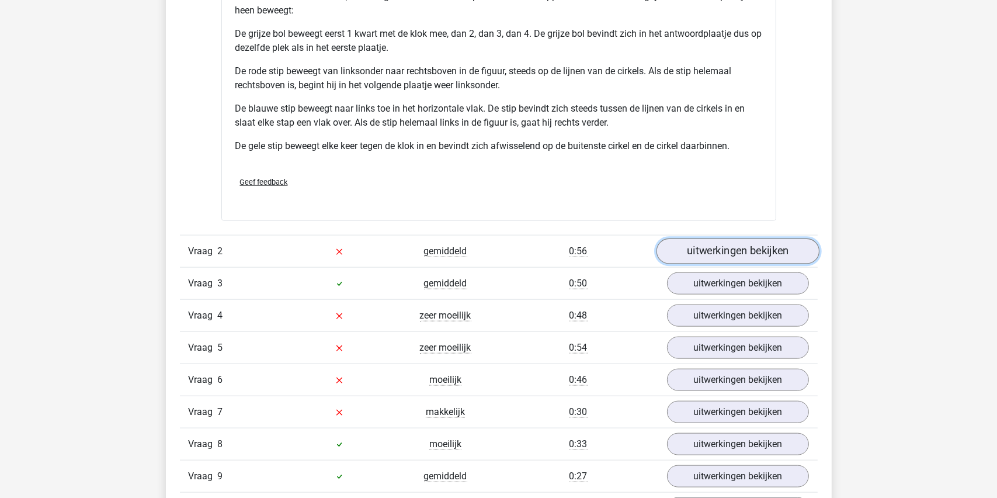
click at [746, 254] on link "uitwerkingen bekijken" at bounding box center [737, 251] width 163 height 26
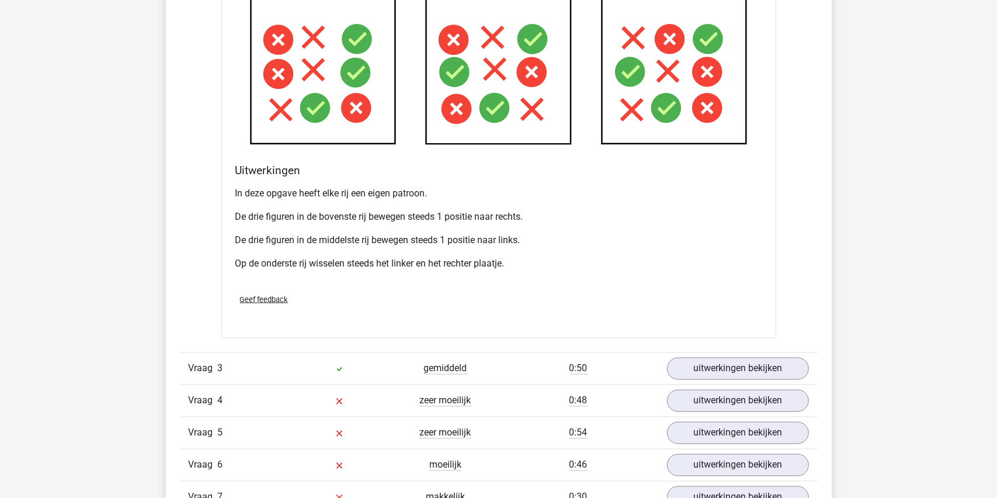
scroll to position [2103, 0]
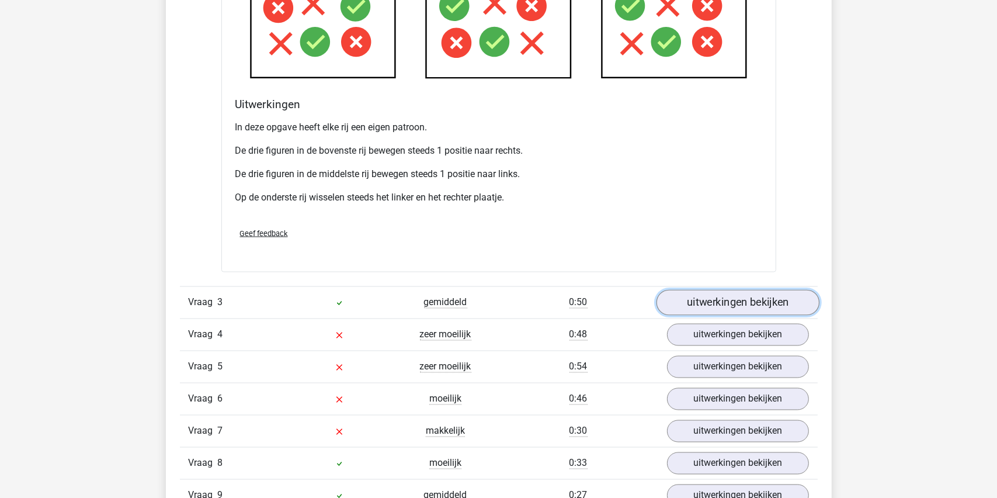
click at [729, 297] on link "uitwerkingen bekijken" at bounding box center [737, 303] width 163 height 26
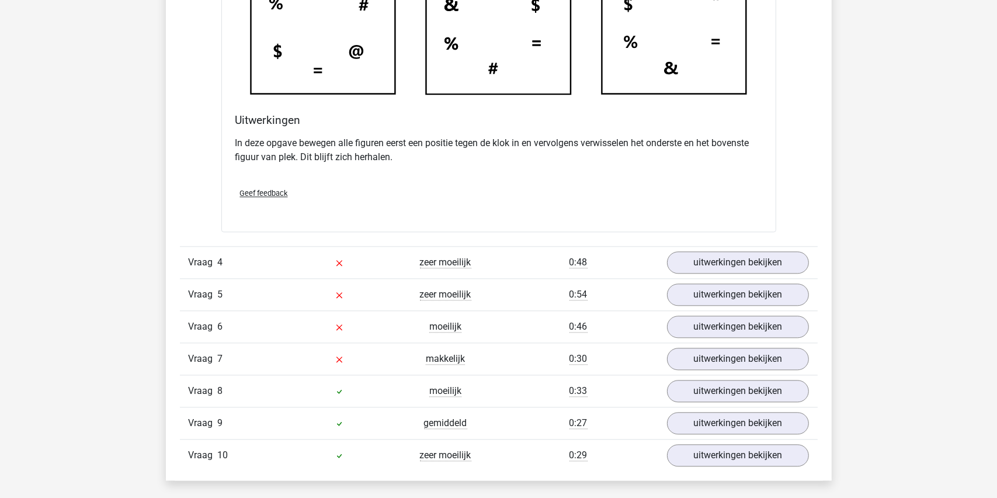
scroll to position [2803, 0]
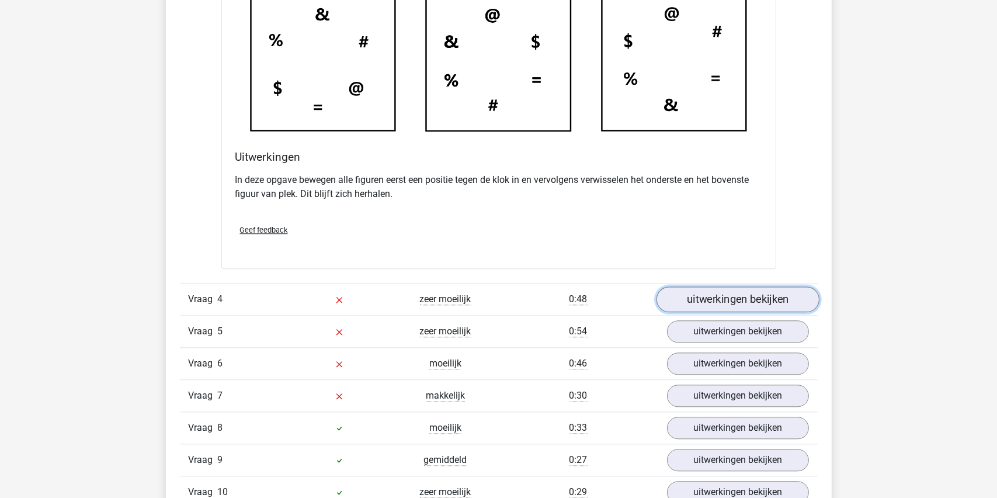
click at [734, 301] on link "uitwerkingen bekijken" at bounding box center [737, 299] width 163 height 26
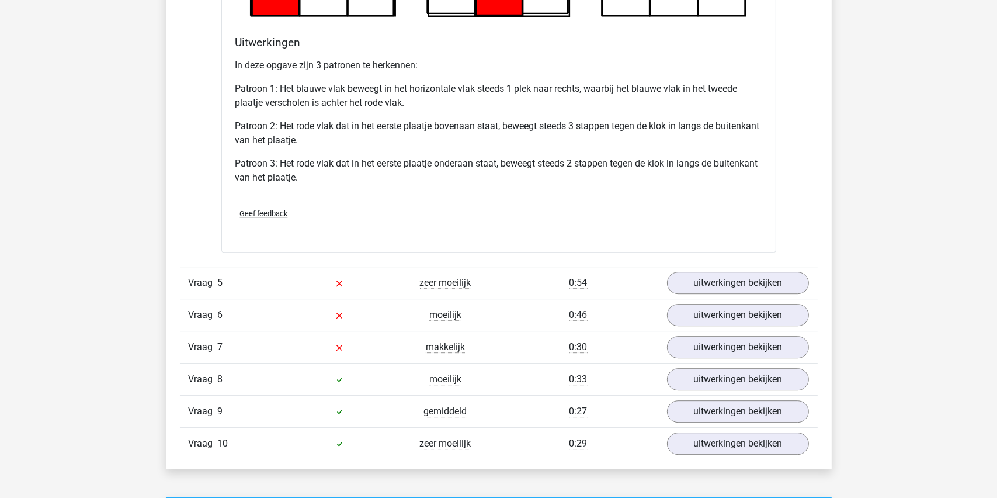
scroll to position [3621, 0]
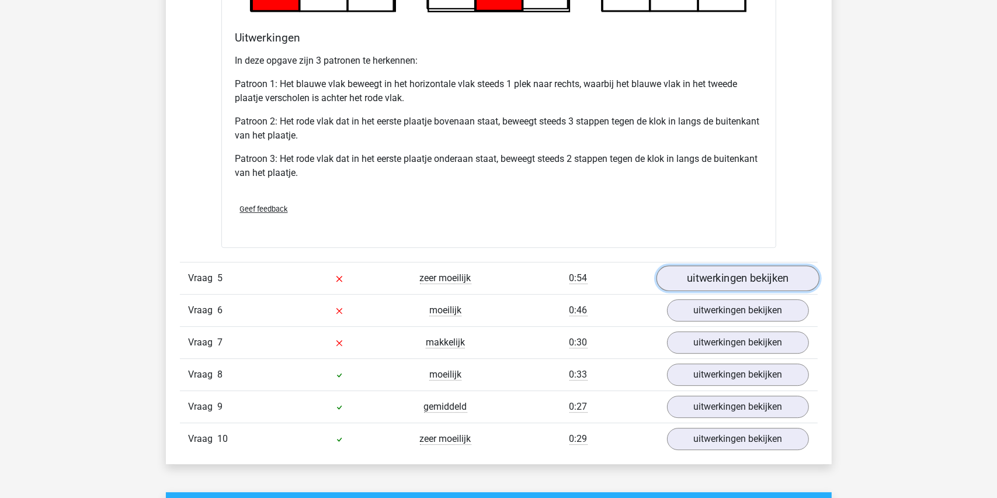
click at [709, 280] on link "uitwerkingen bekijken" at bounding box center [737, 279] width 163 height 26
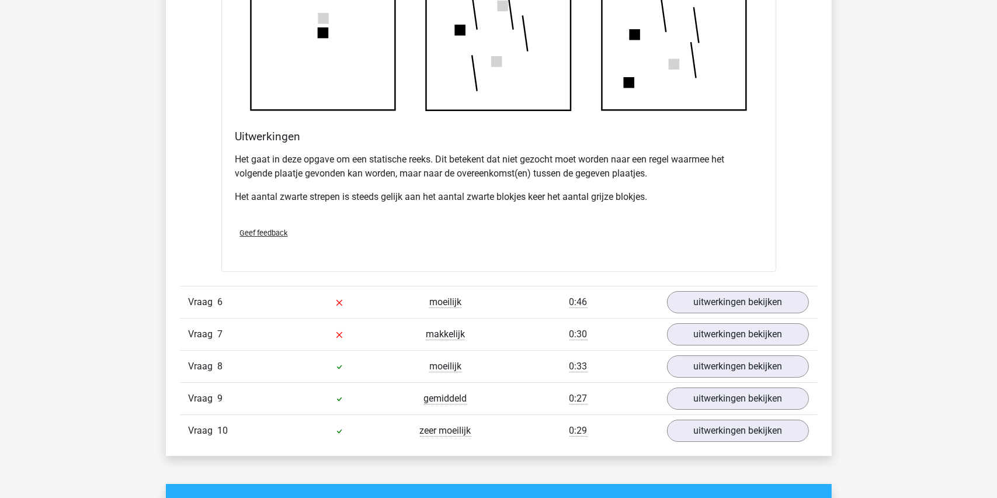
scroll to position [4439, 0]
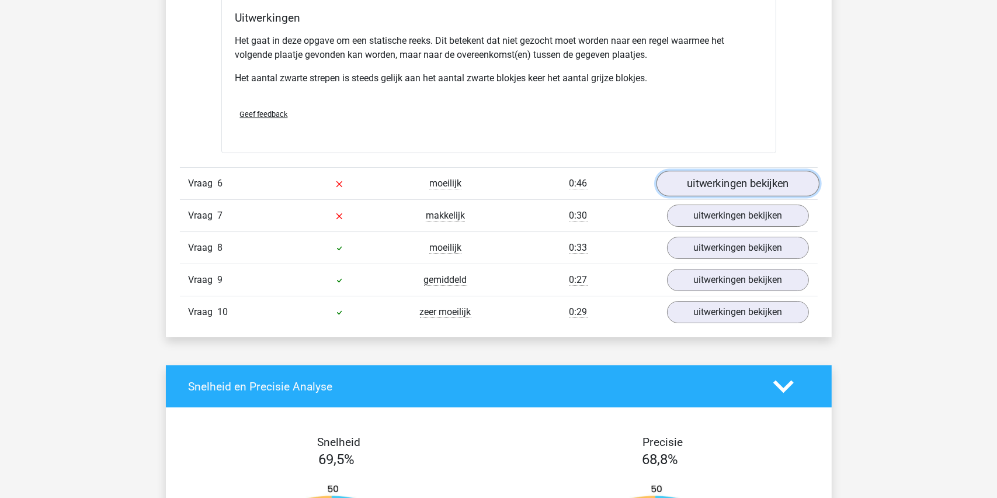
click at [732, 181] on link "uitwerkingen bekijken" at bounding box center [737, 184] width 163 height 26
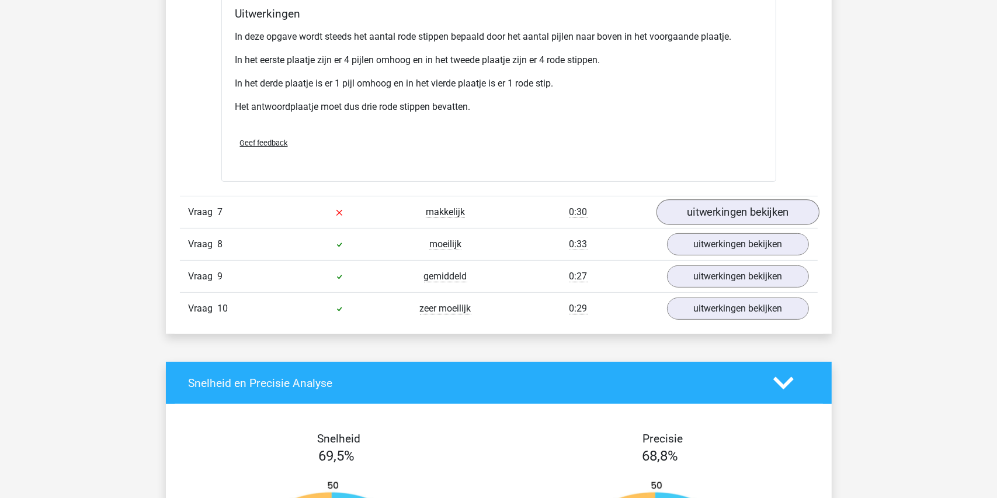
scroll to position [5198, 0]
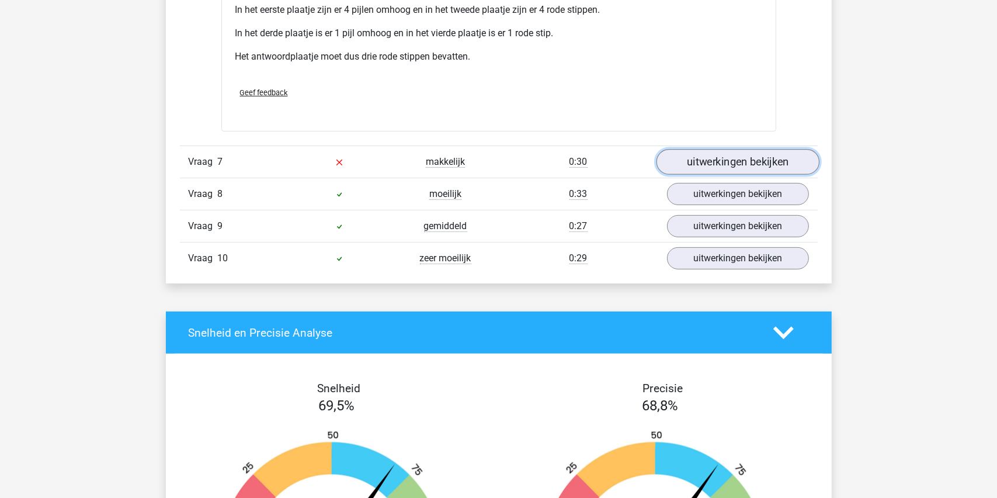
click at [741, 161] on link "uitwerkingen bekijken" at bounding box center [737, 162] width 163 height 26
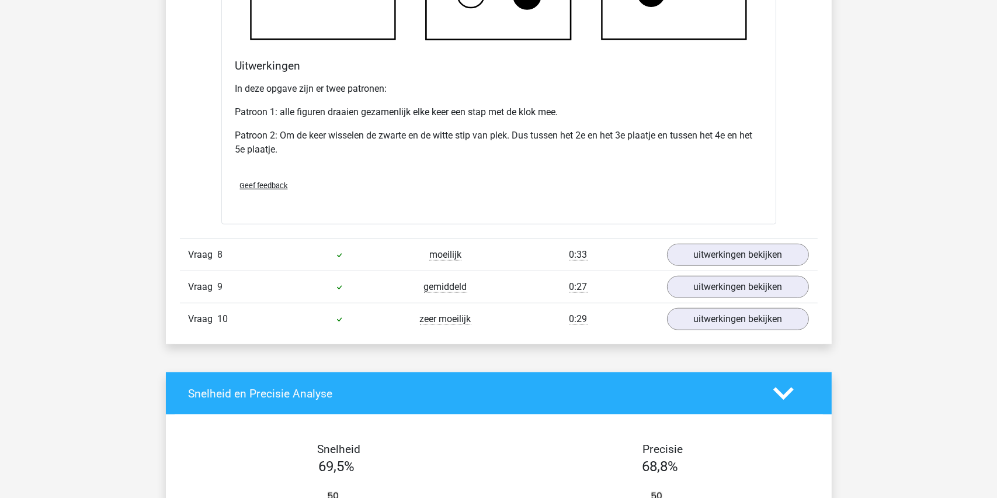
scroll to position [5840, 0]
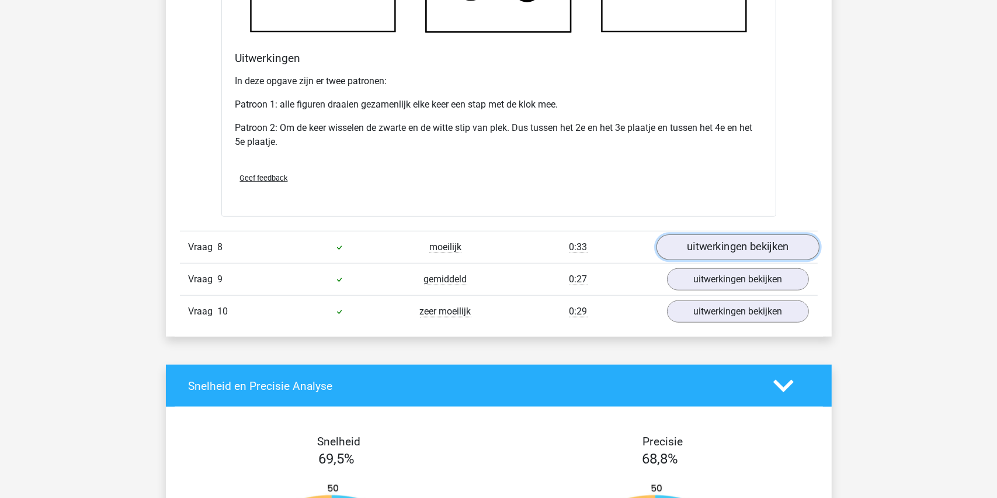
click at [724, 245] on link "uitwerkingen bekijken" at bounding box center [737, 247] width 163 height 26
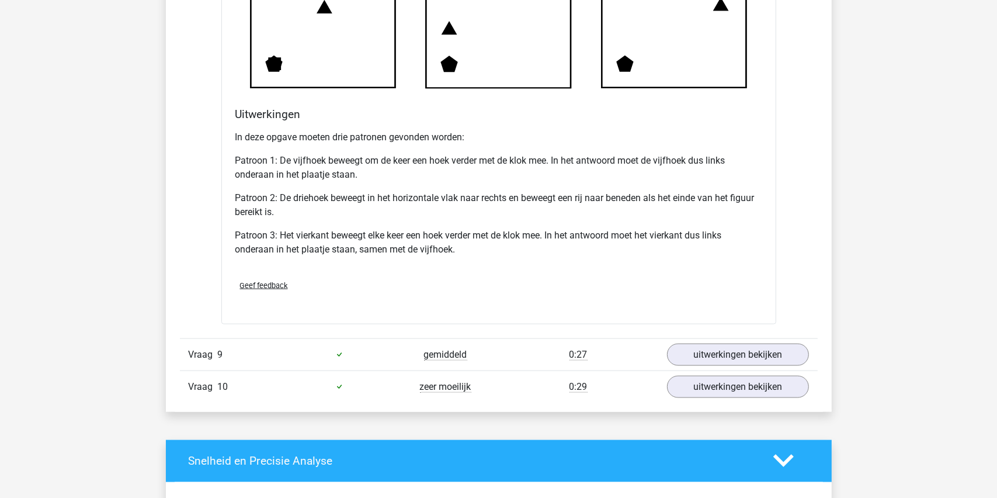
scroll to position [6541, 0]
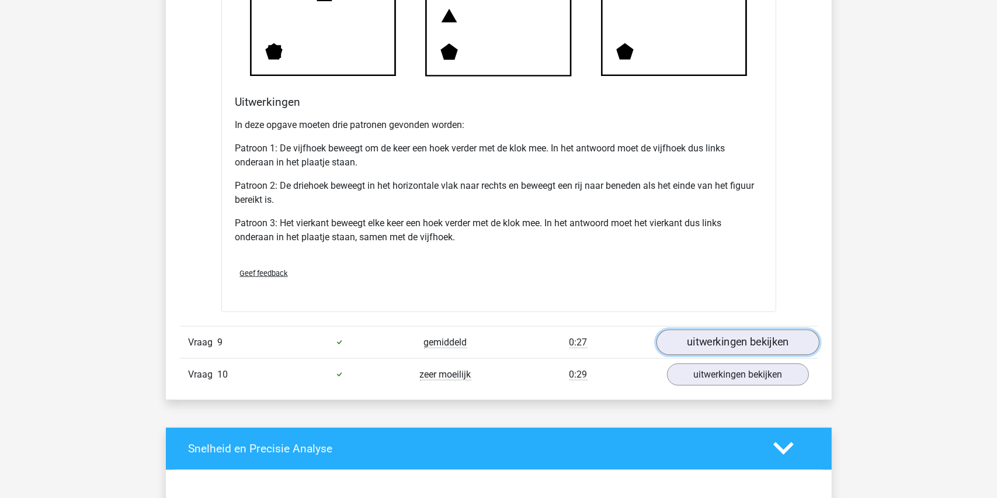
click at [724, 340] on link "uitwerkingen bekijken" at bounding box center [737, 342] width 163 height 26
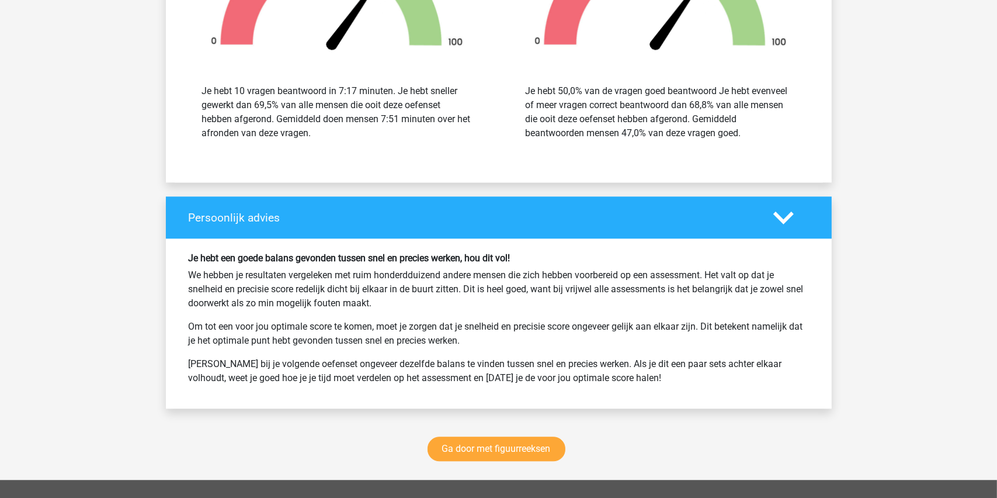
scroll to position [7943, 0]
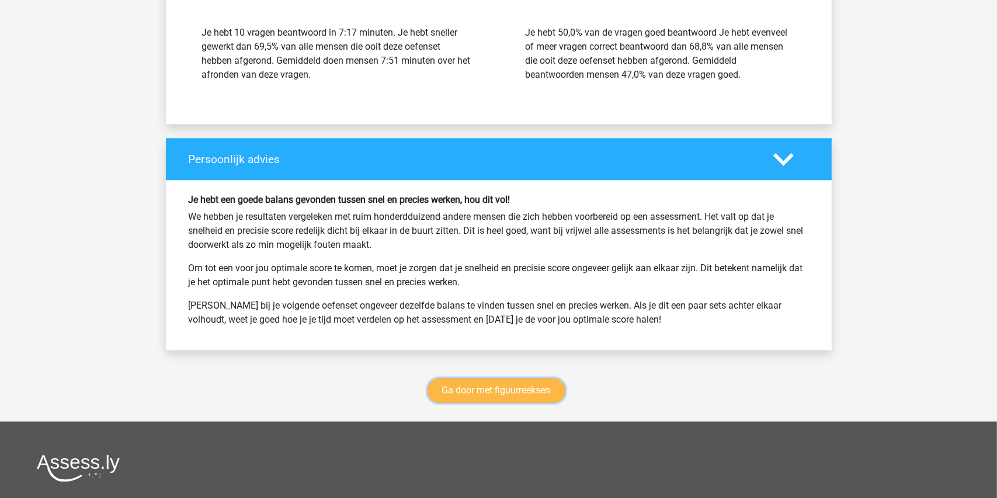
click at [492, 383] on link "Ga door met figuurreeksen" at bounding box center [497, 390] width 138 height 25
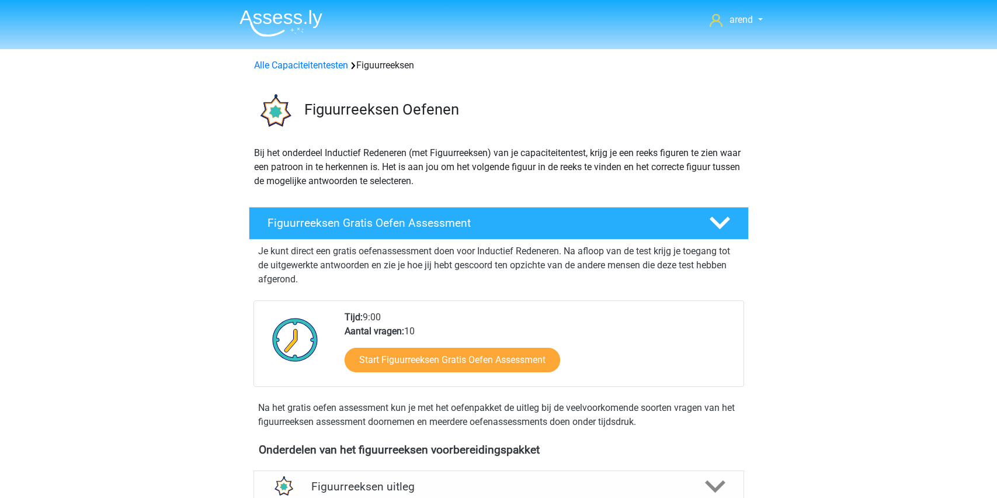
scroll to position [507, 0]
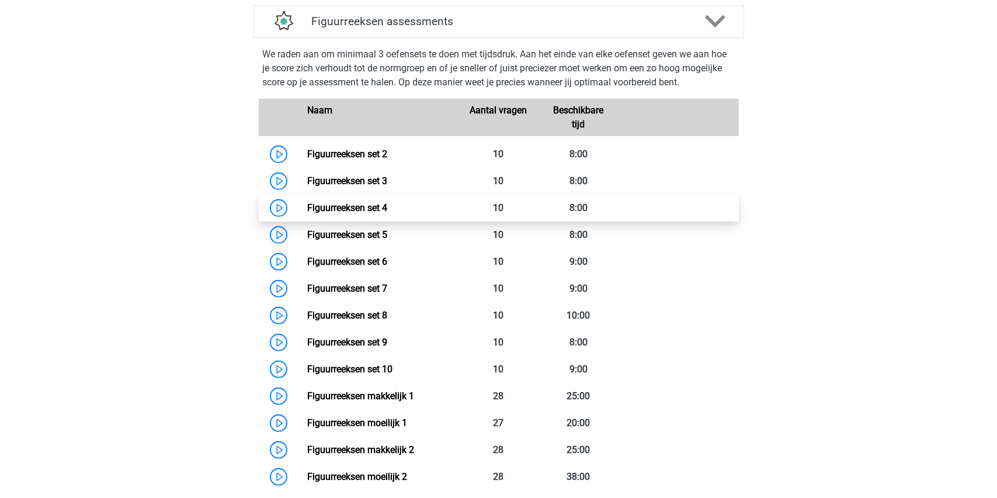
click at [363, 206] on link "Figuurreeksen set 4" at bounding box center [347, 207] width 80 height 11
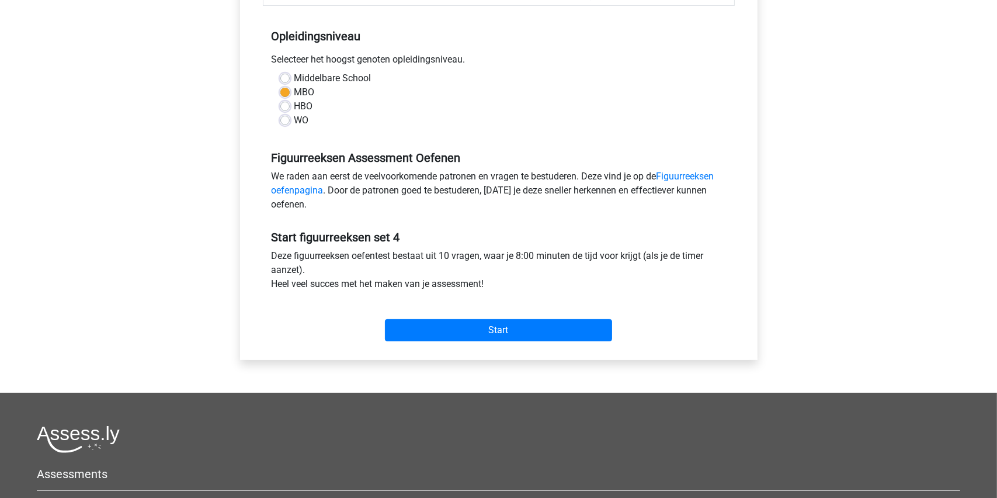
scroll to position [234, 0]
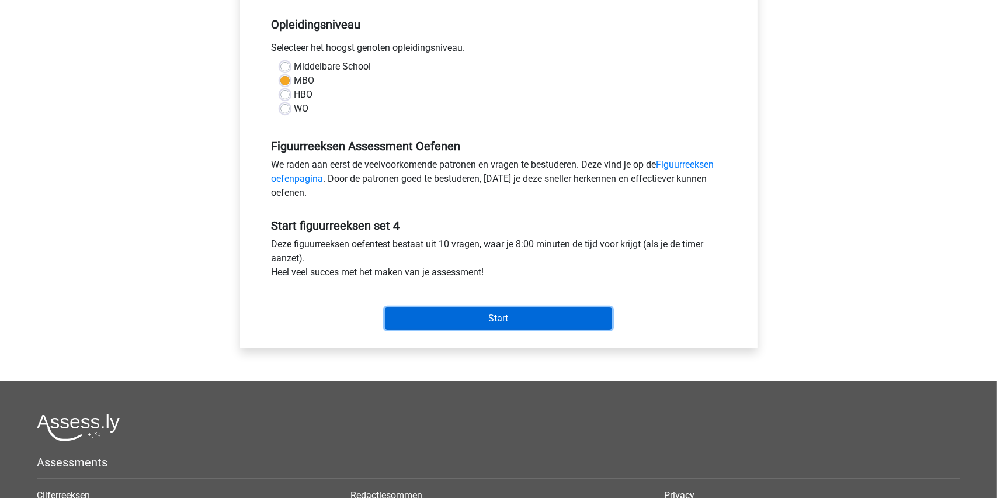
click at [495, 319] on input "Start" at bounding box center [498, 318] width 227 height 22
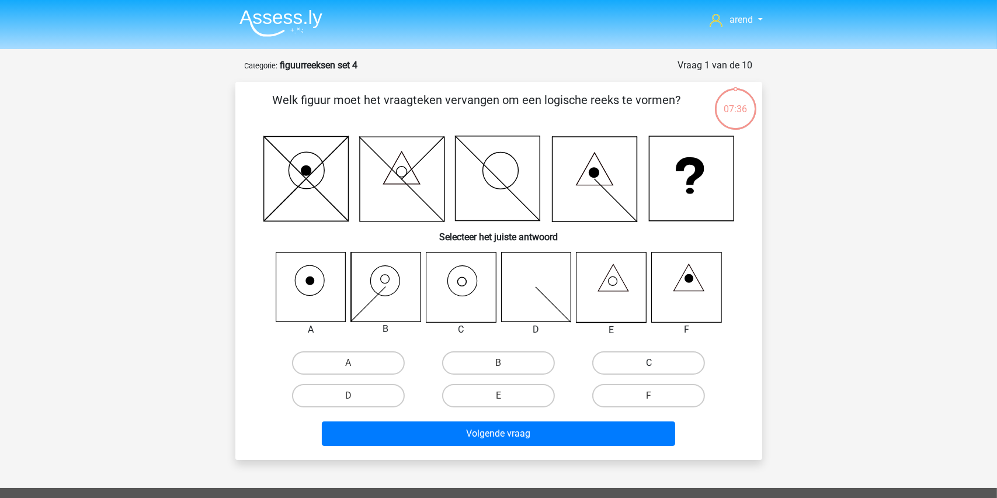
click at [632, 367] on label "C" at bounding box center [648, 362] width 113 height 23
click at [649, 367] on input "C" at bounding box center [653, 367] width 8 height 8
radio input "true"
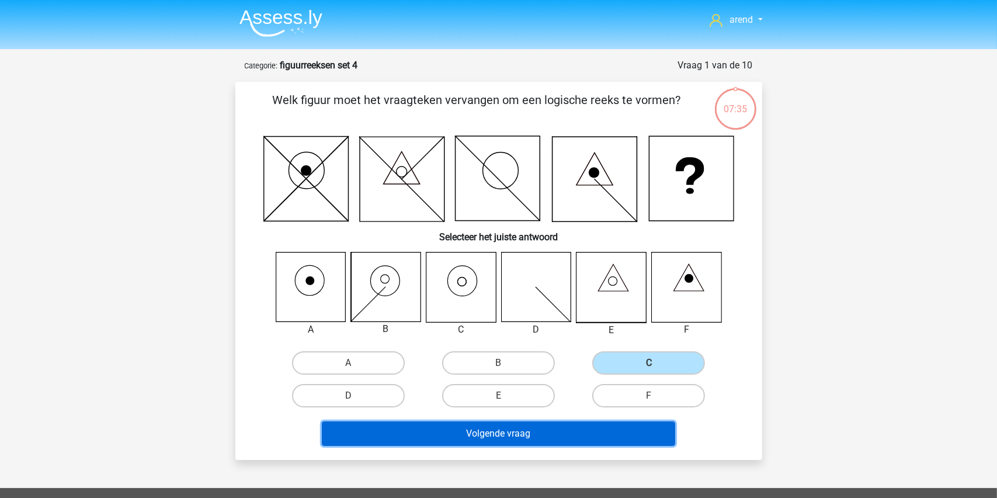
click at [496, 435] on button "Volgende vraag" at bounding box center [498, 433] width 353 height 25
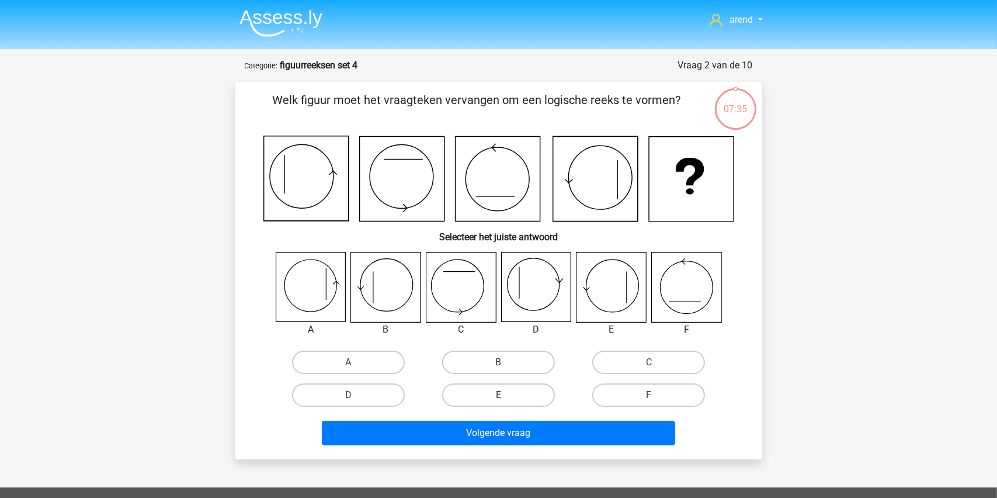
scroll to position [58, 0]
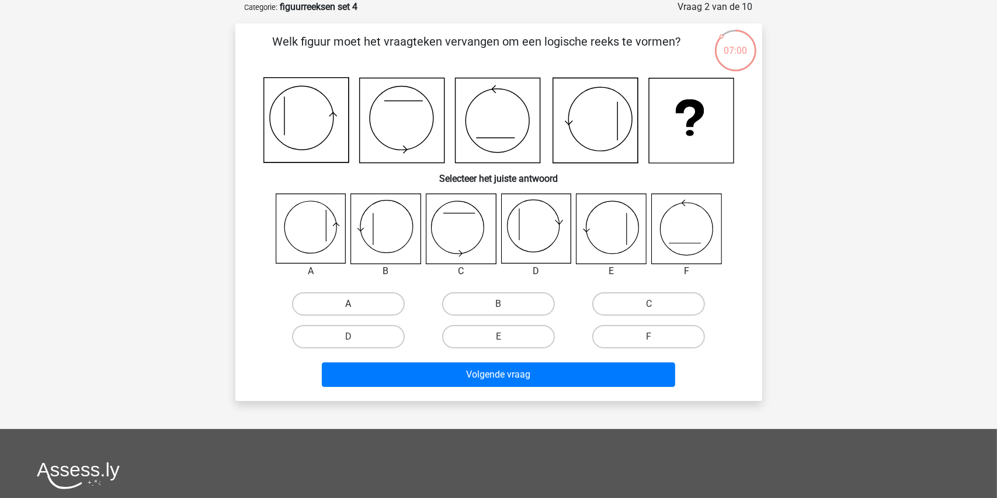
click at [333, 299] on label "A" at bounding box center [348, 303] width 113 height 23
click at [348, 304] on input "A" at bounding box center [352, 308] width 8 height 8
radio input "true"
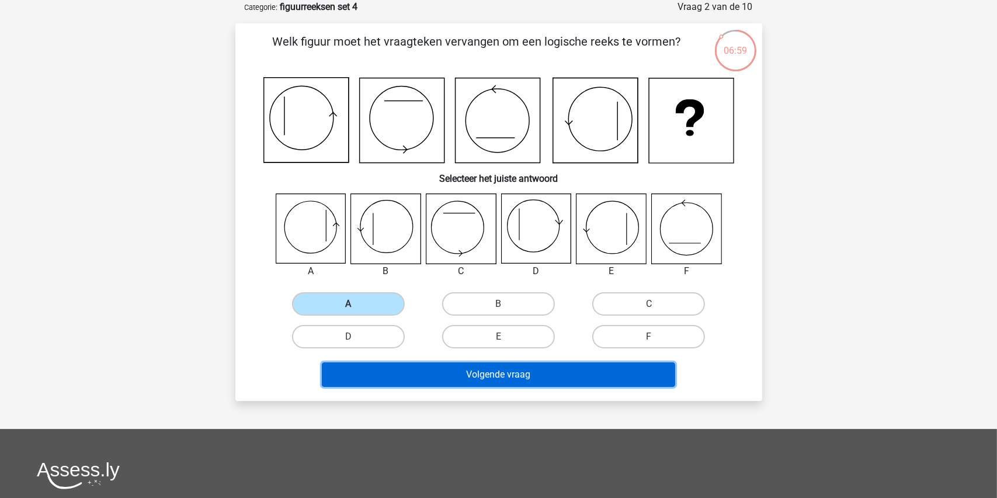
click at [457, 374] on button "Volgende vraag" at bounding box center [498, 374] width 353 height 25
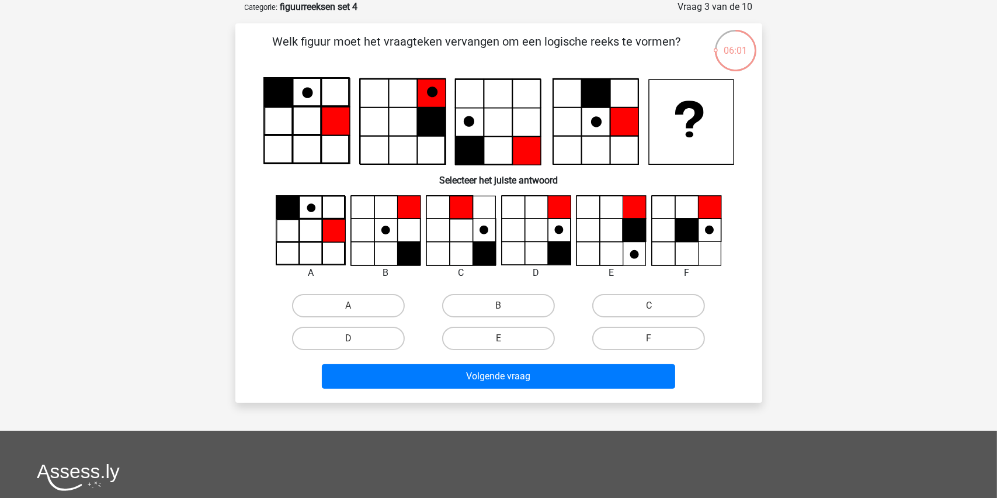
click at [349, 342] on input "D" at bounding box center [352, 342] width 8 height 8
radio input "true"
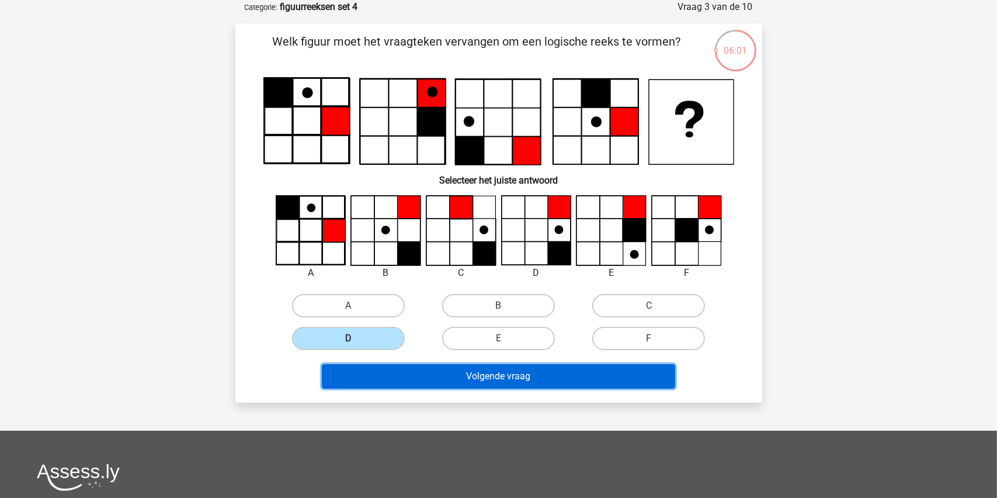
click at [465, 376] on button "Volgende vraag" at bounding box center [498, 376] width 353 height 25
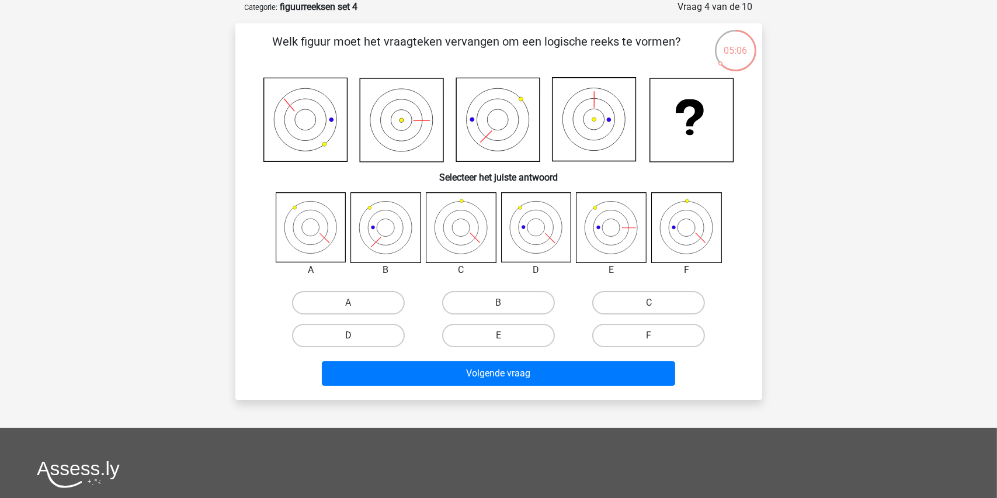
click at [362, 331] on label "D" at bounding box center [348, 335] width 113 height 23
click at [356, 335] on input "D" at bounding box center [352, 339] width 8 height 8
radio input "true"
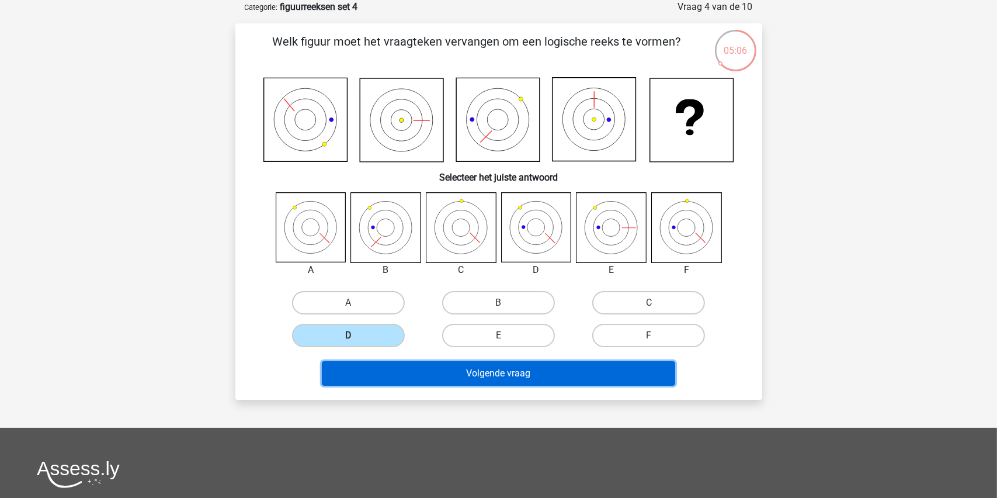
click at [474, 370] on button "Volgende vraag" at bounding box center [498, 373] width 353 height 25
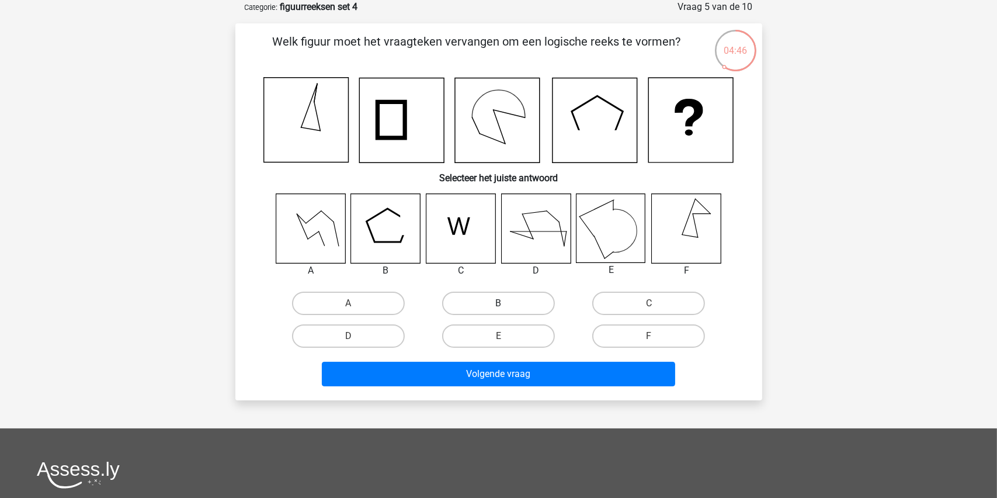
click at [489, 297] on label "B" at bounding box center [498, 302] width 113 height 23
click at [498, 303] on input "B" at bounding box center [502, 307] width 8 height 8
radio input "true"
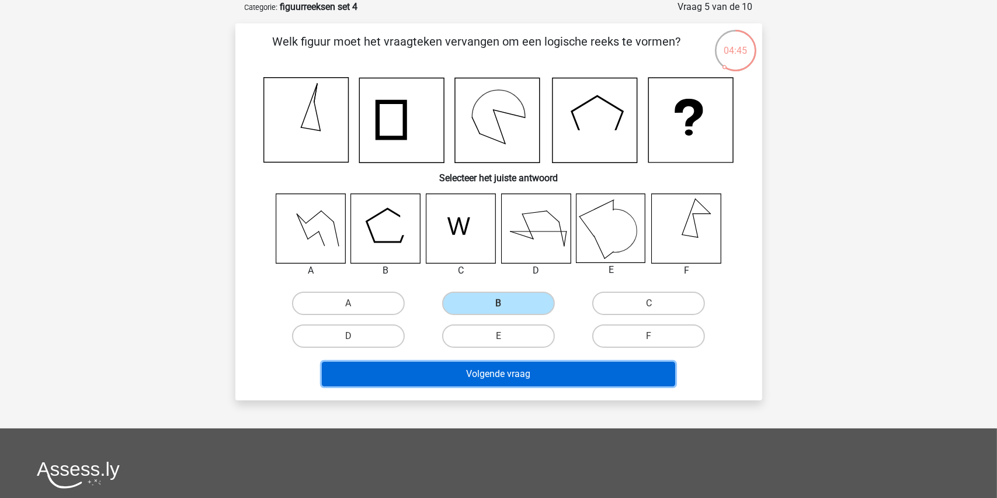
click at [476, 374] on button "Volgende vraag" at bounding box center [498, 374] width 353 height 25
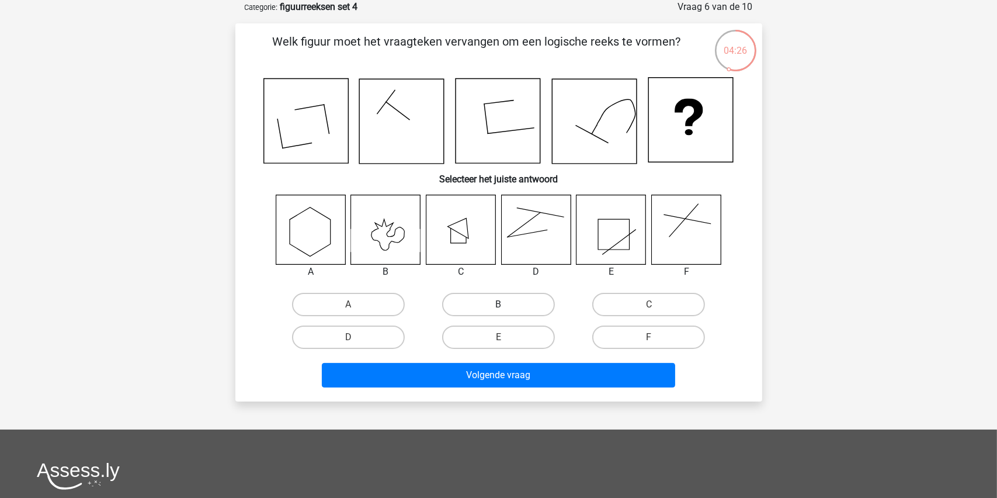
click at [492, 305] on label "B" at bounding box center [498, 304] width 113 height 23
click at [498, 305] on input "B" at bounding box center [502, 308] width 8 height 8
radio input "true"
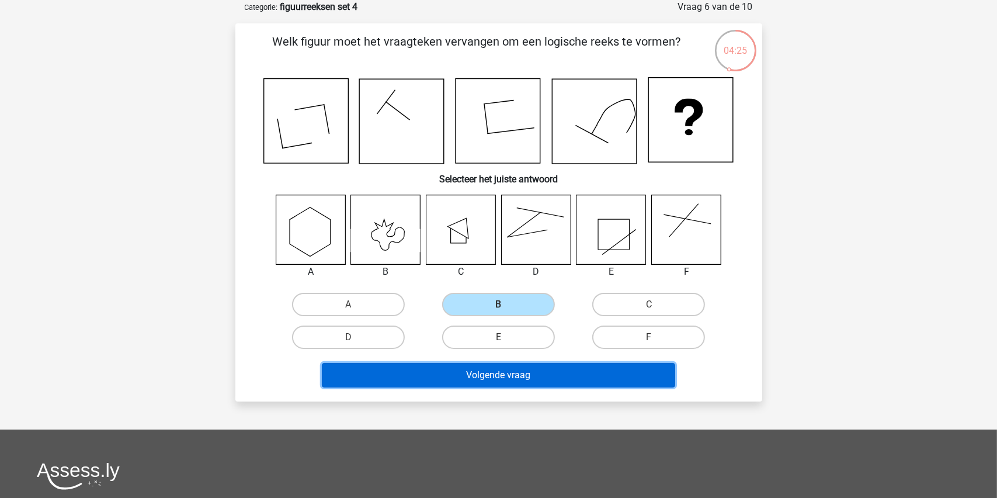
click at [491, 375] on button "Volgende vraag" at bounding box center [498, 375] width 353 height 25
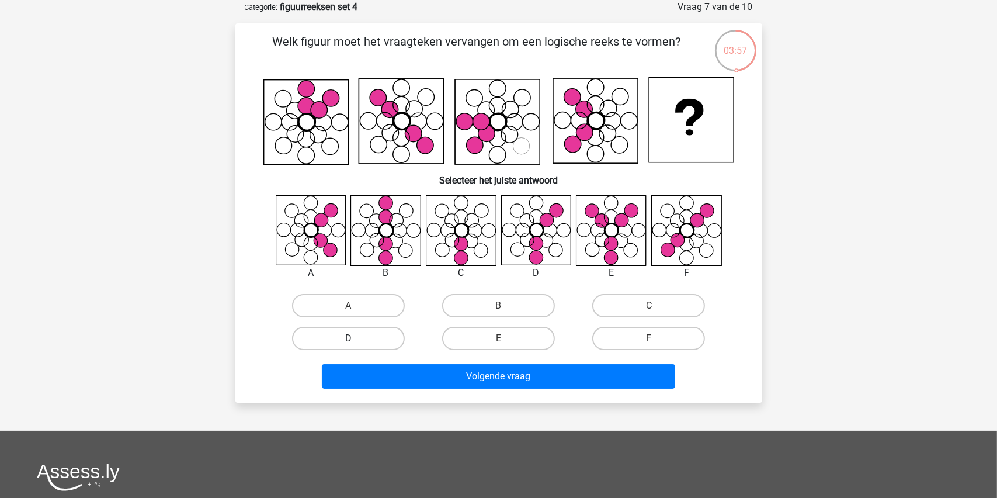
click at [345, 335] on label "D" at bounding box center [348, 337] width 113 height 23
click at [348, 338] on input "D" at bounding box center [352, 342] width 8 height 8
radio input "true"
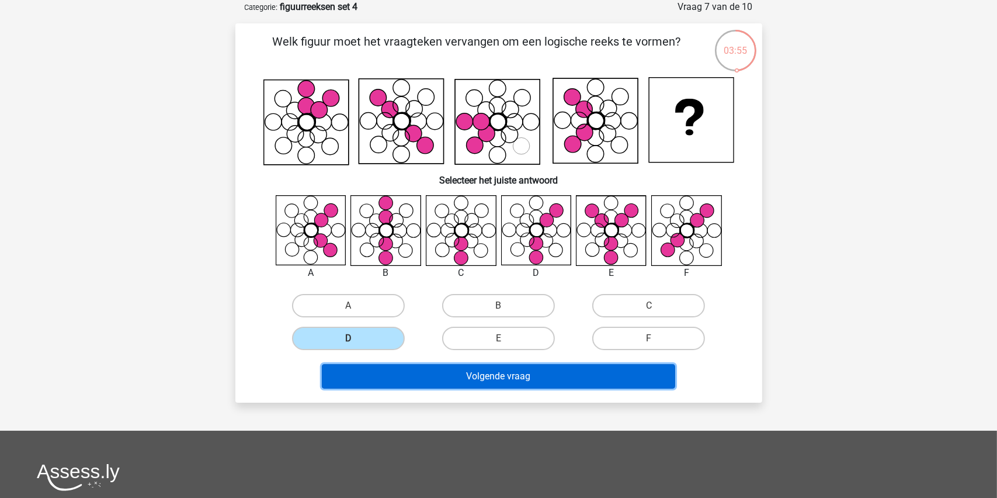
click at [501, 373] on button "Volgende vraag" at bounding box center [498, 376] width 353 height 25
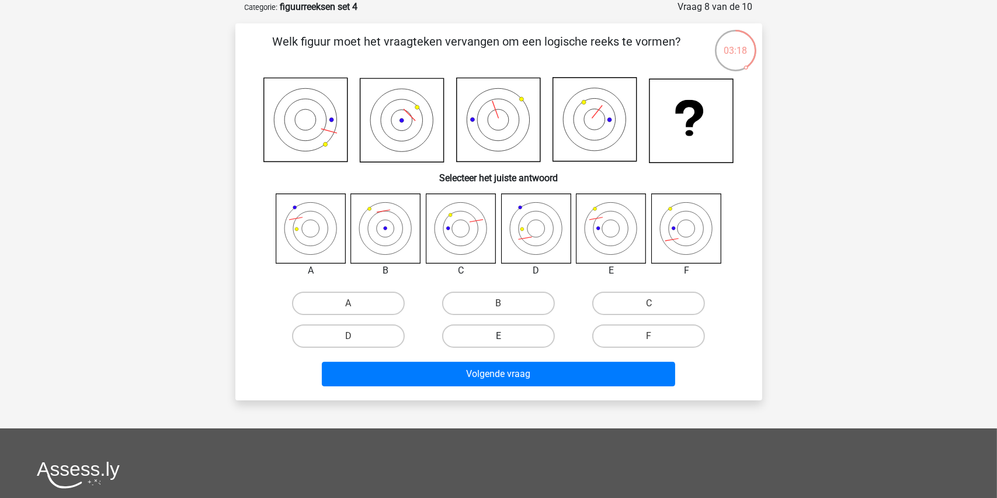
click at [513, 333] on label "E" at bounding box center [498, 335] width 113 height 23
click at [506, 336] on input "E" at bounding box center [502, 340] width 8 height 8
radio input "true"
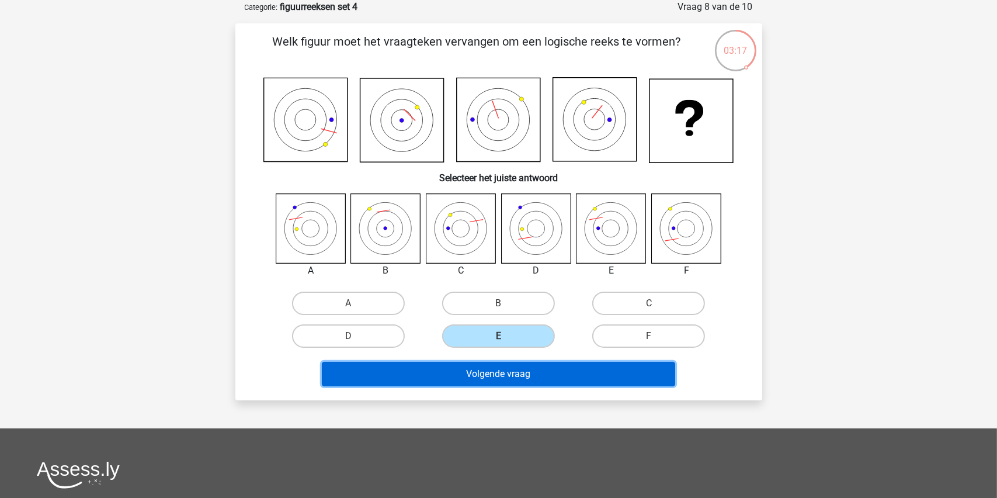
click at [491, 373] on button "Volgende vraag" at bounding box center [498, 374] width 353 height 25
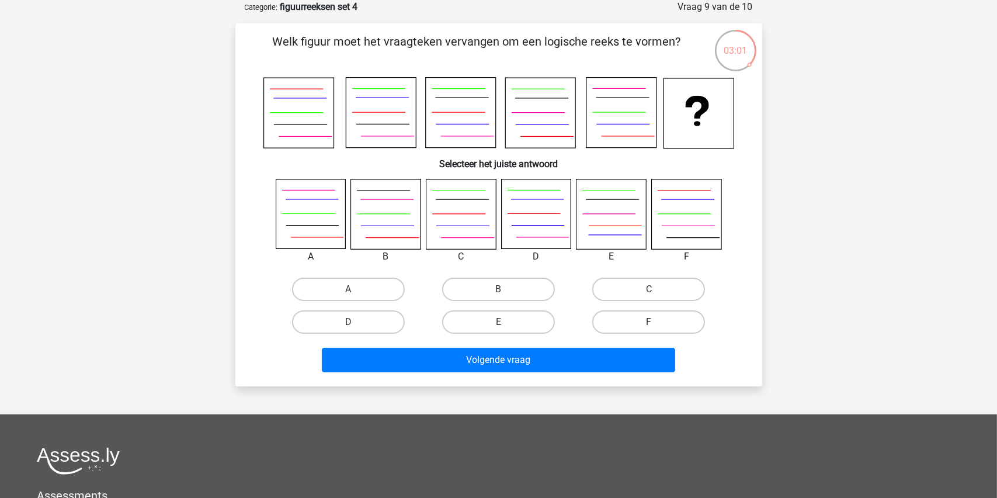
click at [646, 322] on label "F" at bounding box center [648, 321] width 113 height 23
click at [649, 322] on input "F" at bounding box center [653, 326] width 8 height 8
radio input "true"
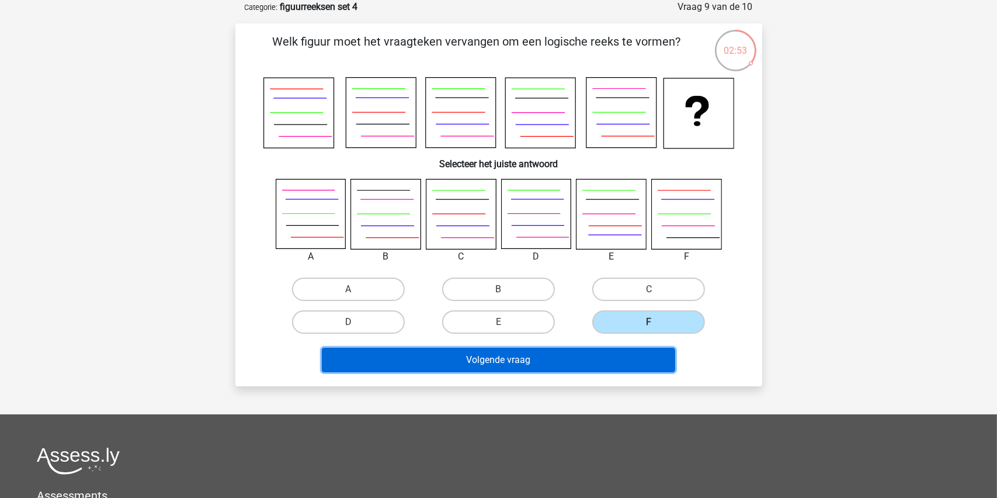
click at [504, 355] on button "Volgende vraag" at bounding box center [498, 360] width 353 height 25
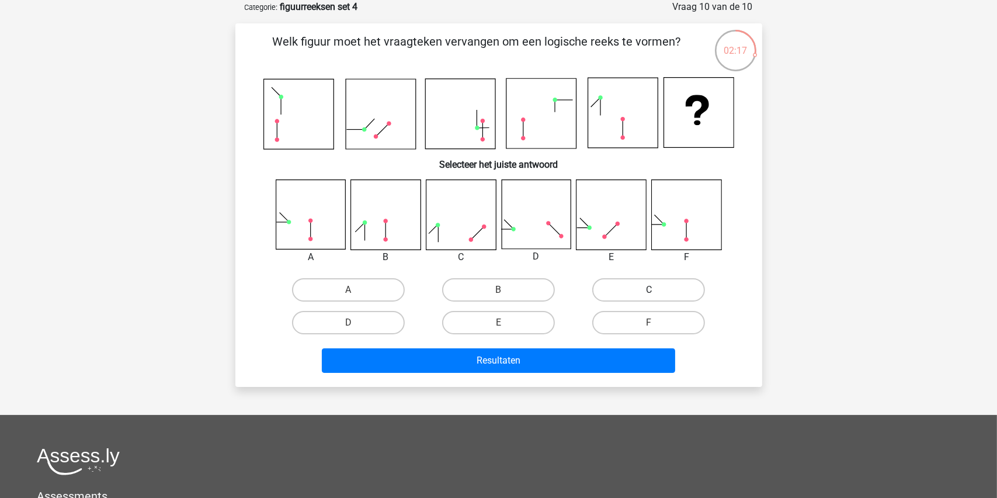
click at [635, 286] on label "C" at bounding box center [648, 289] width 113 height 23
click at [649, 290] on input "C" at bounding box center [653, 294] width 8 height 8
radio input "true"
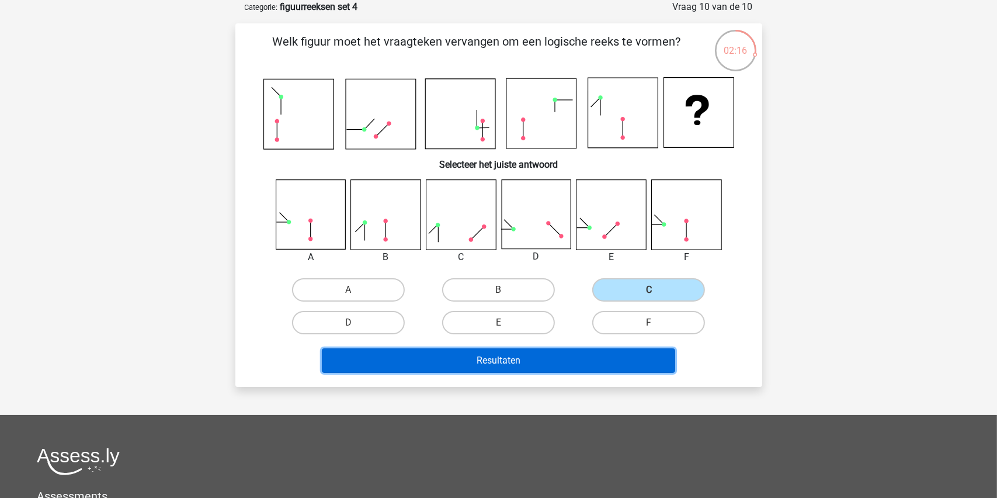
click at [488, 357] on button "Resultaten" at bounding box center [498, 360] width 353 height 25
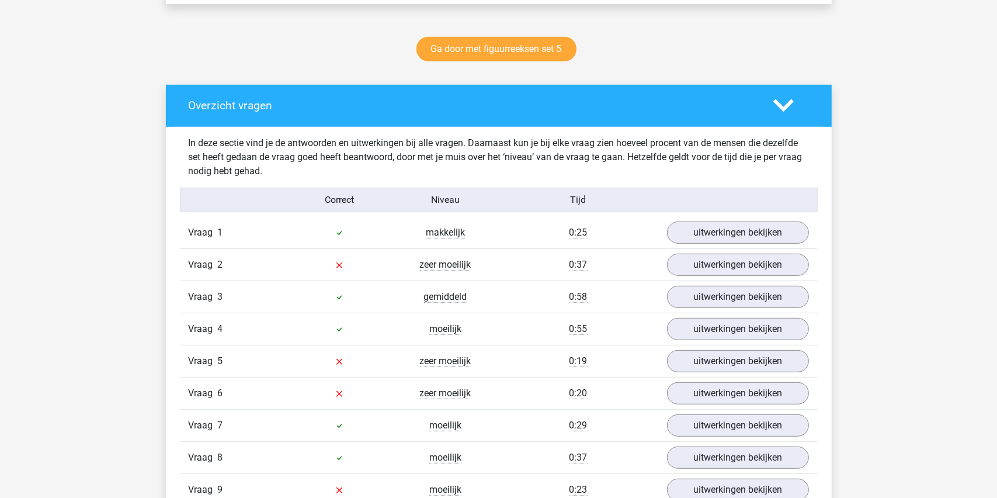
scroll to position [584, 0]
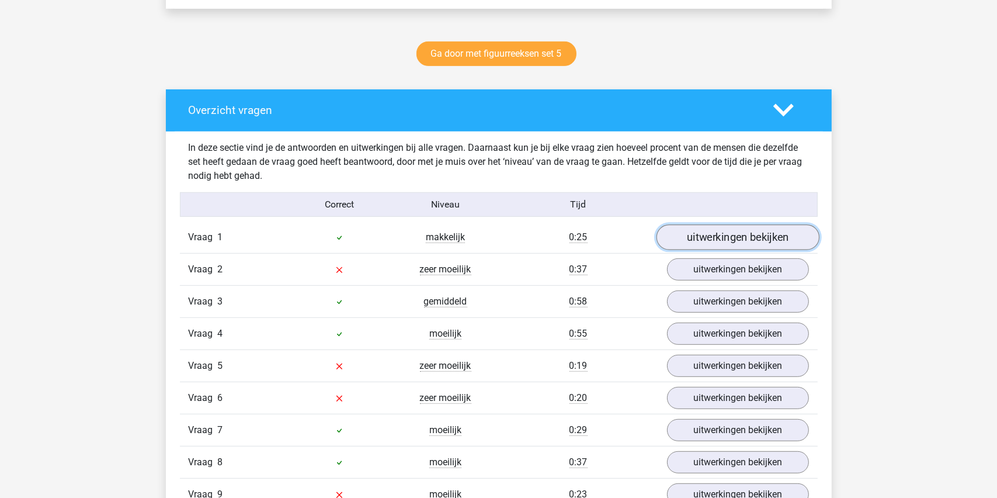
click at [725, 234] on link "uitwerkingen bekijken" at bounding box center [737, 237] width 163 height 26
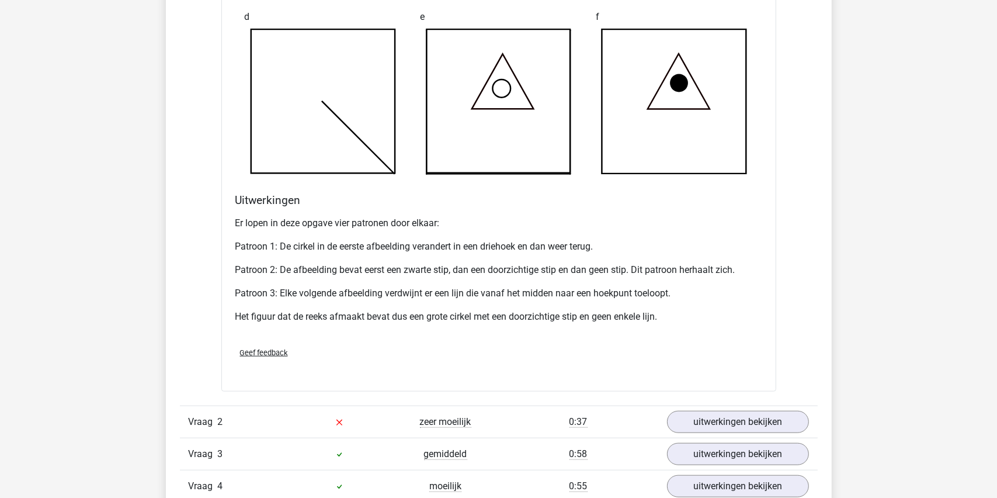
scroll to position [1285, 0]
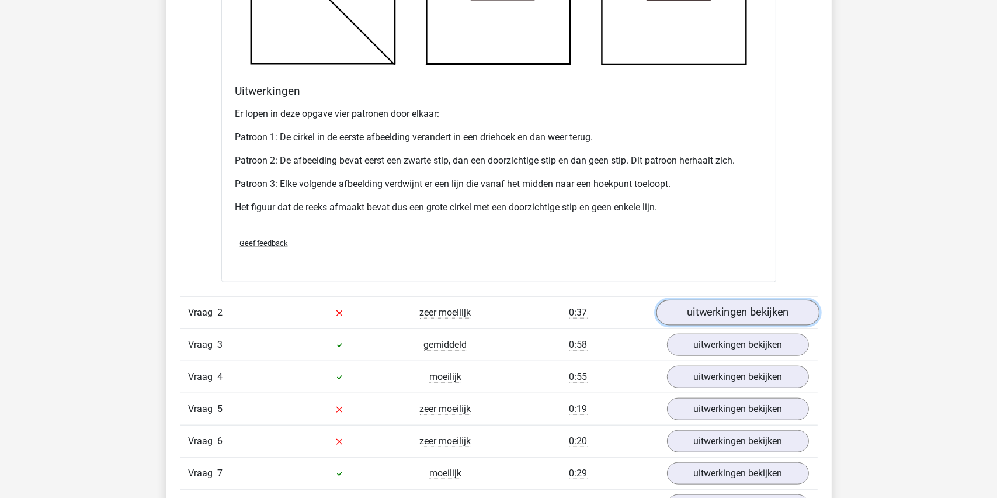
click at [723, 308] on link "uitwerkingen bekijken" at bounding box center [737, 313] width 163 height 26
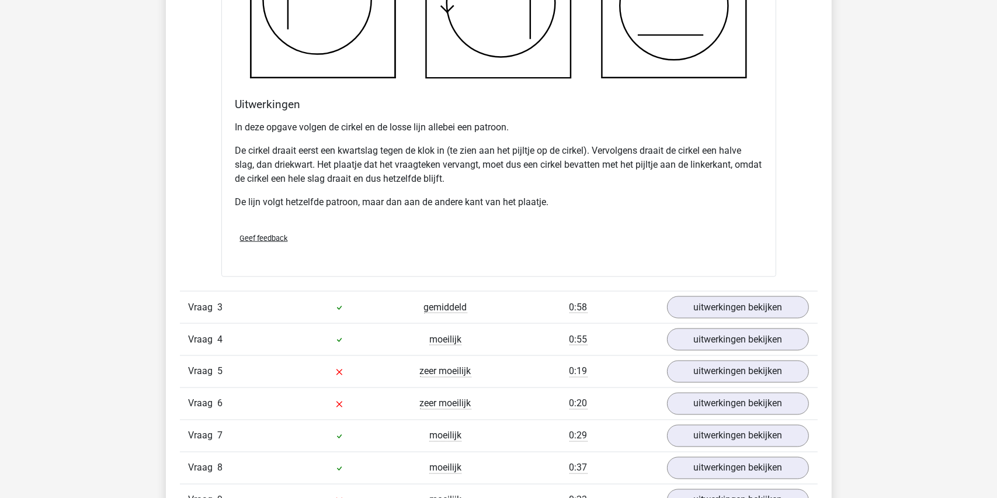
scroll to position [2103, 0]
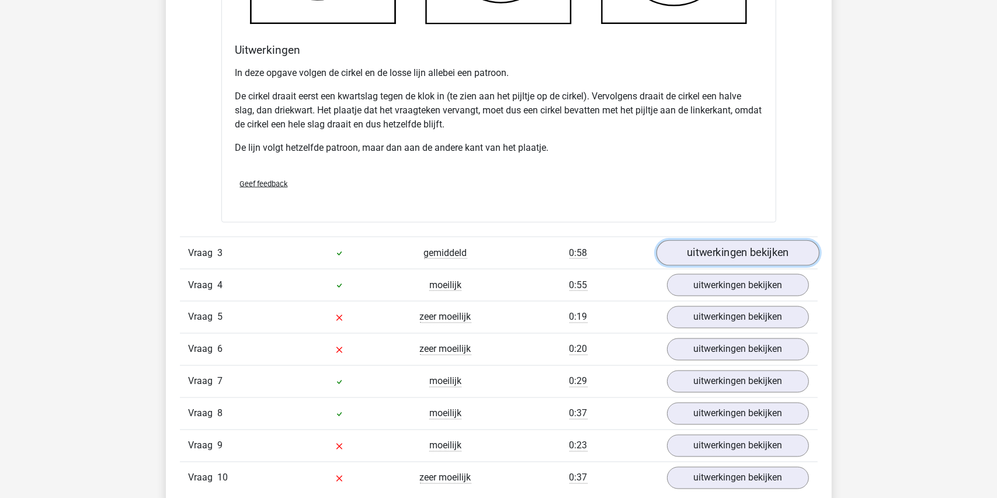
click at [720, 249] on link "uitwerkingen bekijken" at bounding box center [737, 253] width 163 height 26
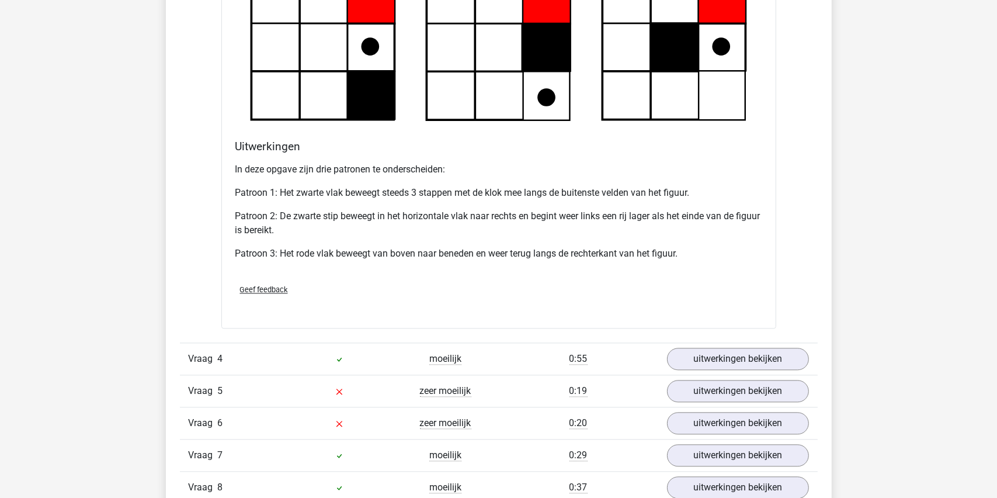
scroll to position [2803, 0]
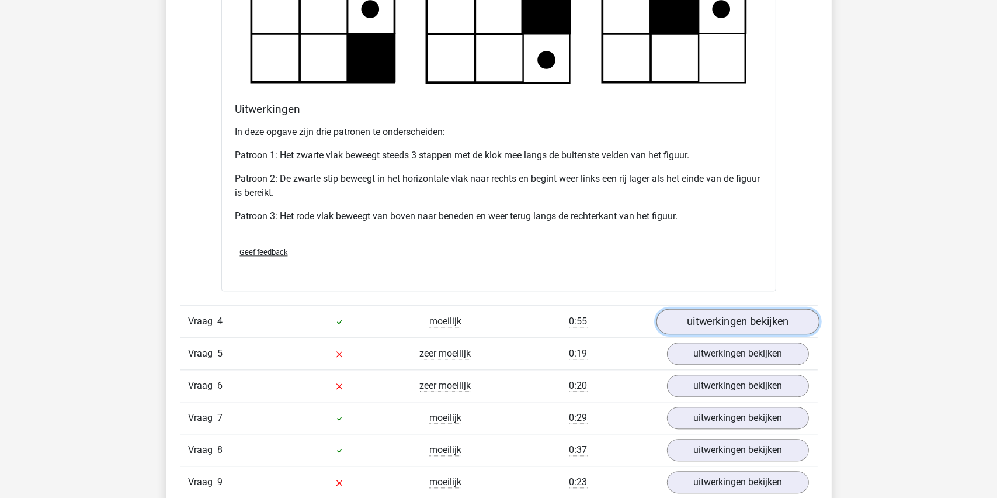
click at [727, 320] on link "uitwerkingen bekijken" at bounding box center [737, 321] width 163 height 26
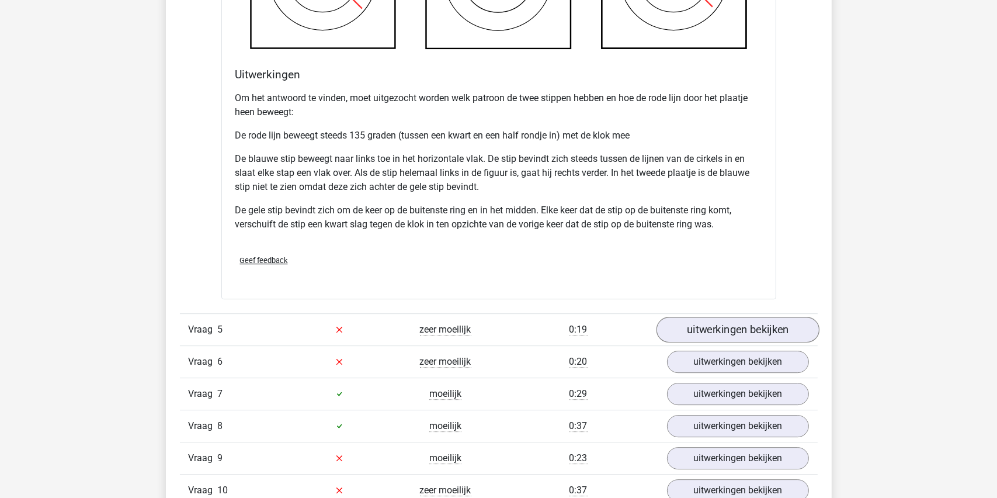
scroll to position [3621, 0]
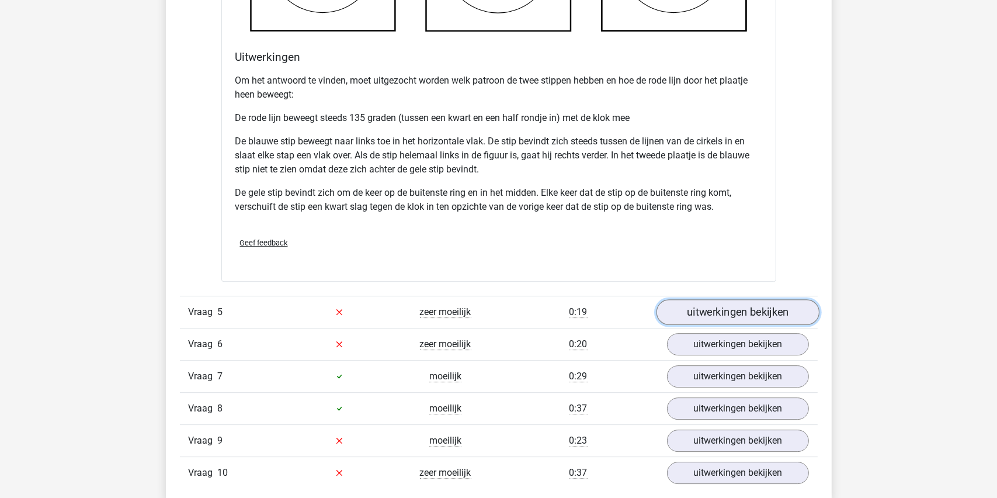
click at [736, 306] on link "uitwerkingen bekijken" at bounding box center [737, 312] width 163 height 26
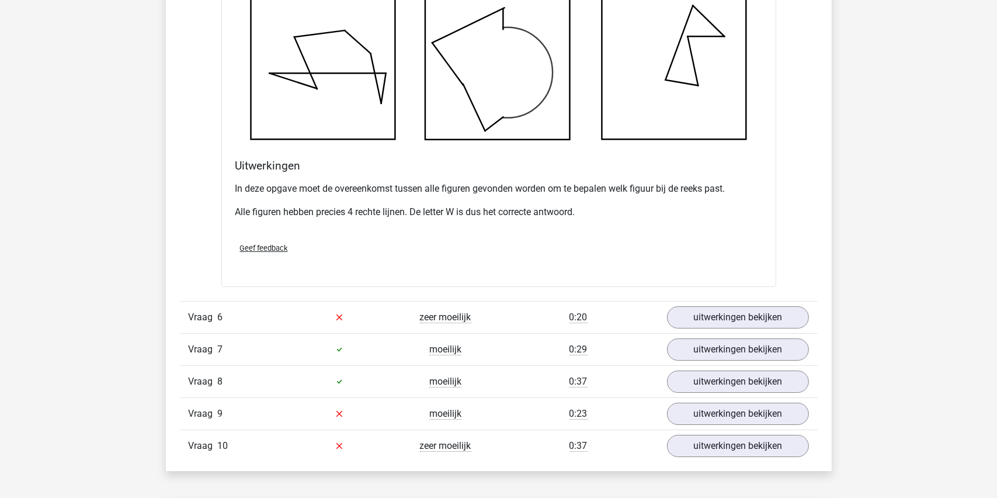
scroll to position [4497, 0]
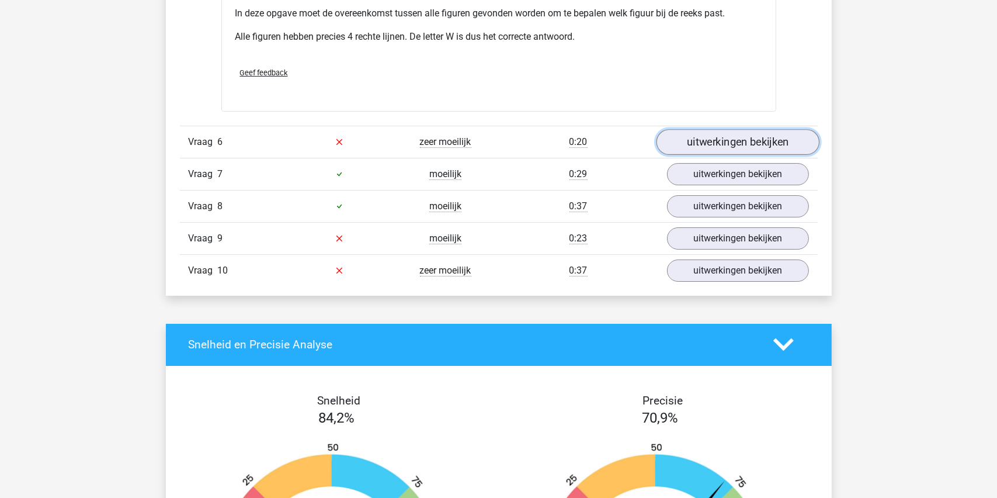
click at [737, 135] on link "uitwerkingen bekijken" at bounding box center [737, 142] width 163 height 26
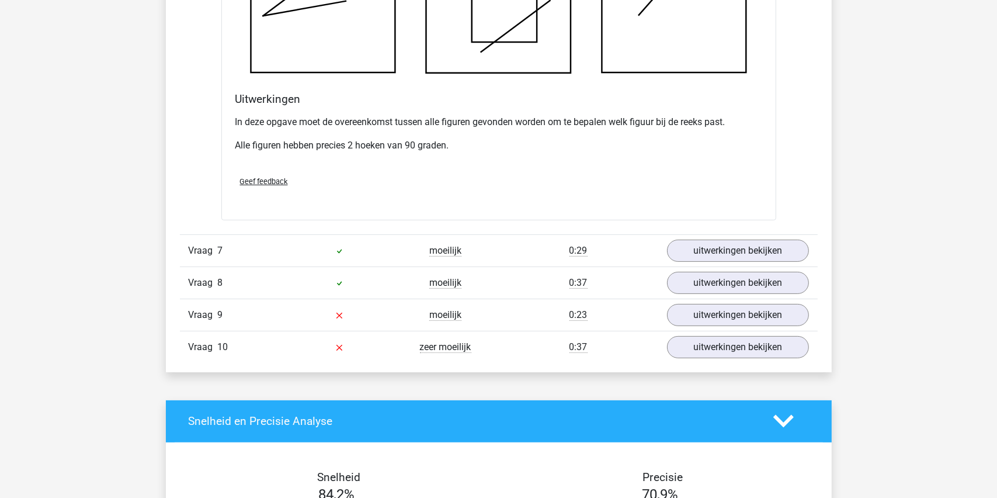
scroll to position [5198, 0]
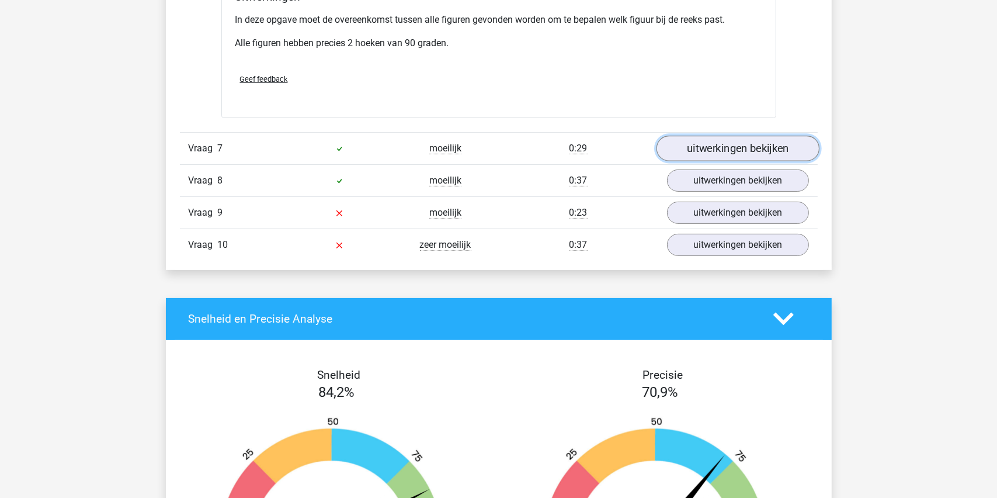
click at [757, 145] on link "uitwerkingen bekijken" at bounding box center [737, 148] width 163 height 26
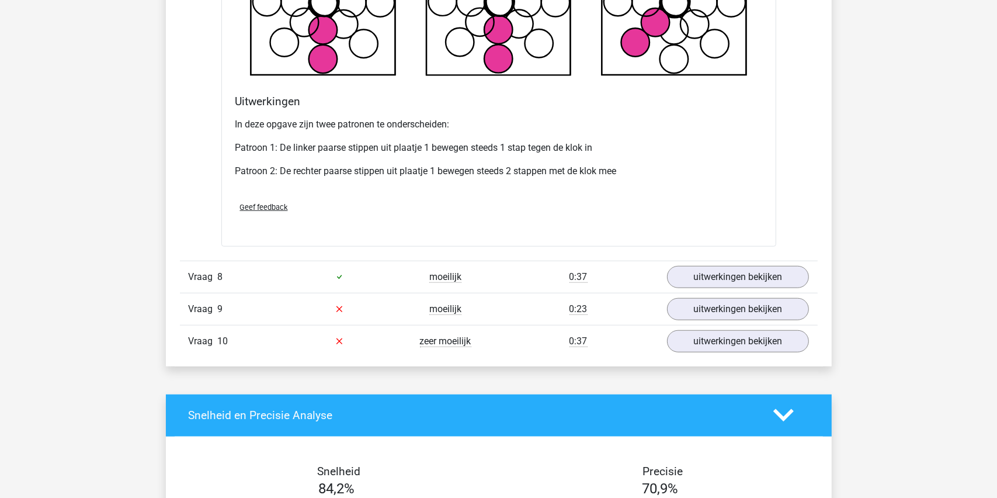
scroll to position [5840, 0]
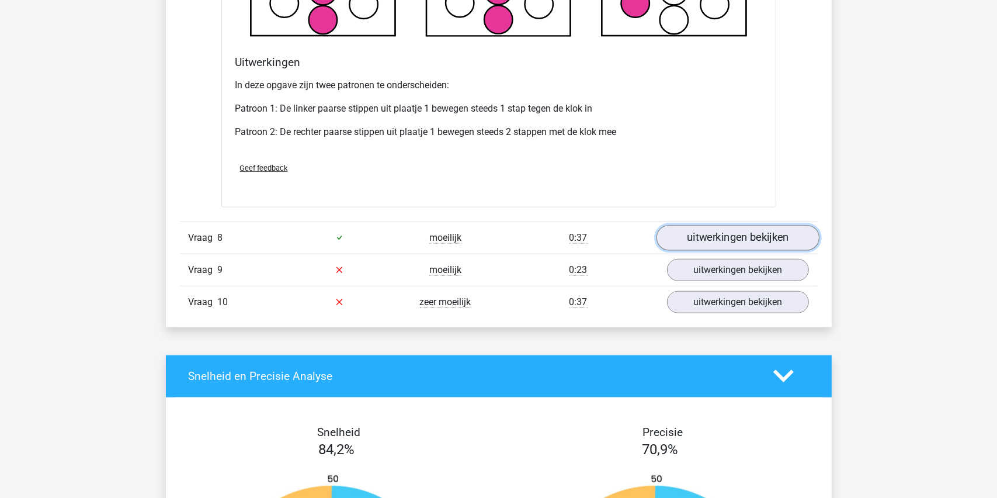
click at [755, 232] on link "uitwerkingen bekijken" at bounding box center [737, 238] width 163 height 26
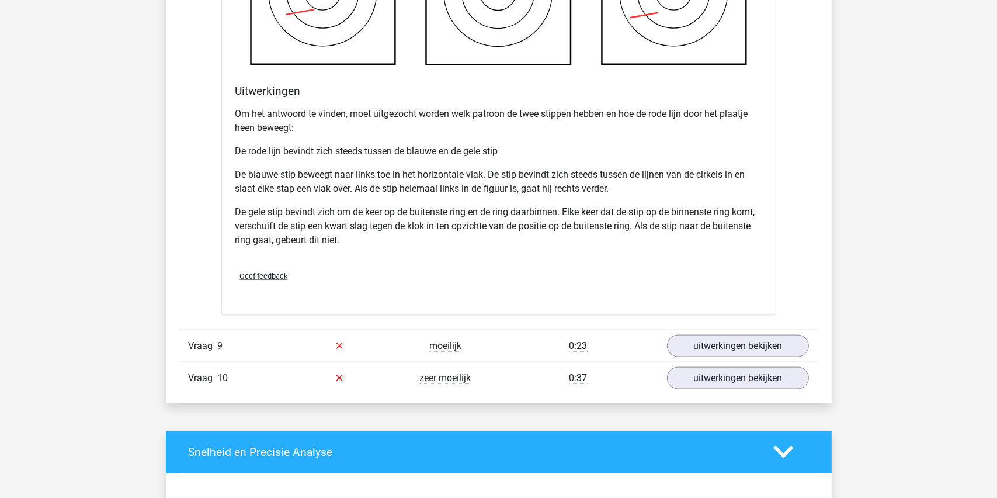
scroll to position [6717, 0]
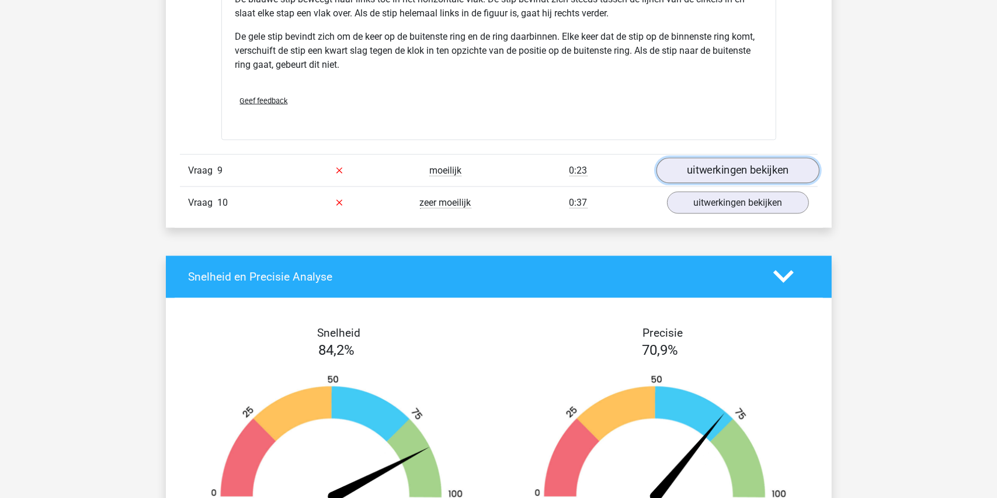
click at [745, 169] on link "uitwerkingen bekijken" at bounding box center [737, 171] width 163 height 26
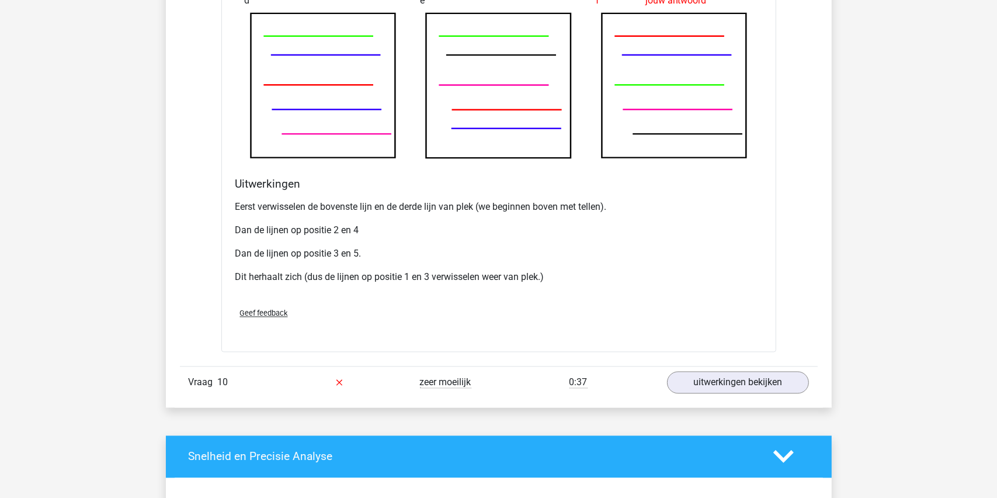
scroll to position [7359, 0]
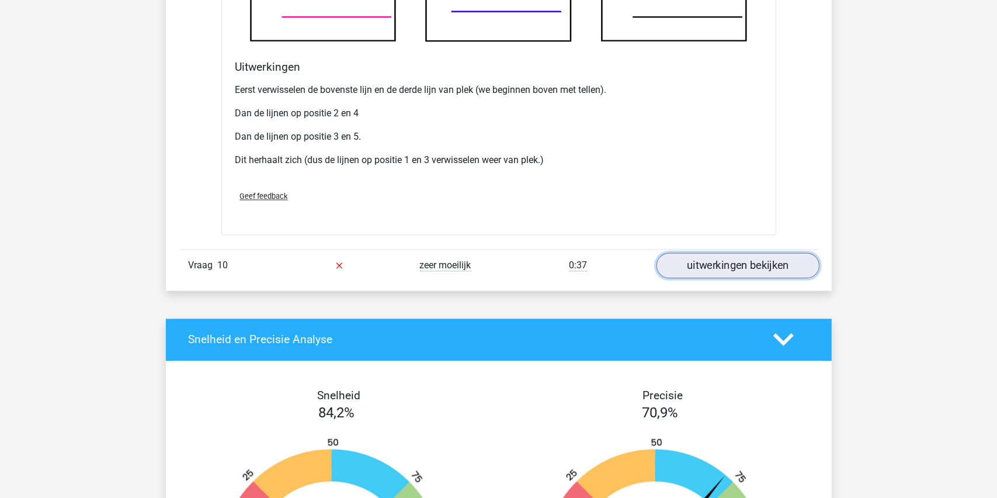
click at [736, 261] on link "uitwerkingen bekijken" at bounding box center [737, 265] width 163 height 26
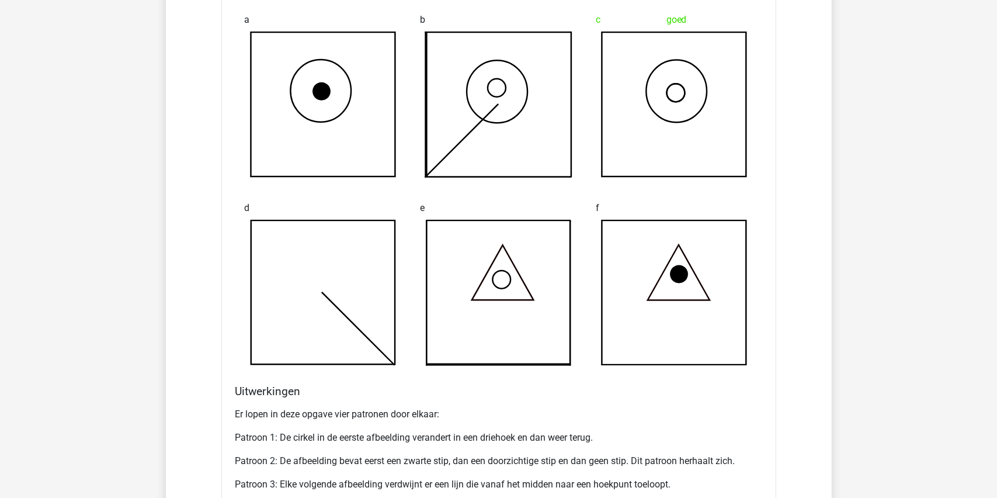
scroll to position [0, 0]
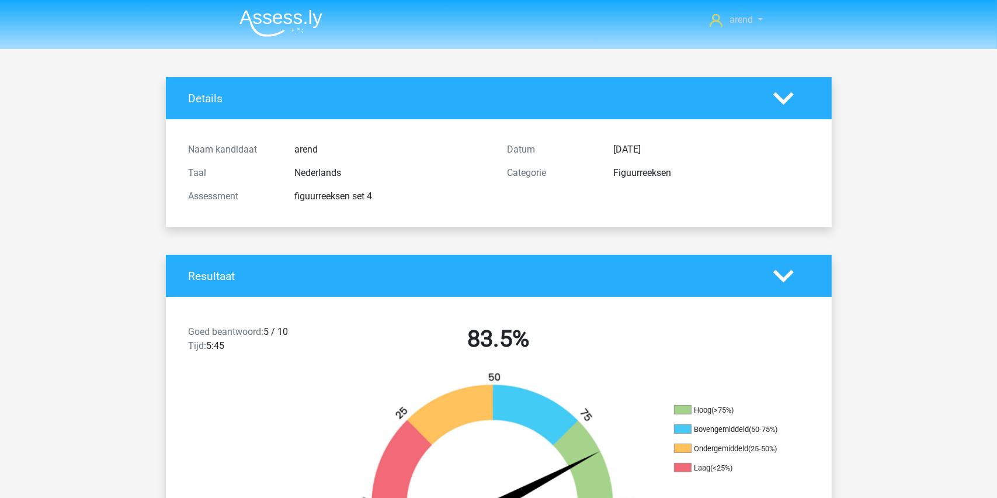
click at [738, 13] on link "arend" at bounding box center [736, 20] width 62 height 14
click at [720, 65] on link "Logout" at bounding box center [725, 74] width 81 height 19
